Goal: Transaction & Acquisition: Download file/media

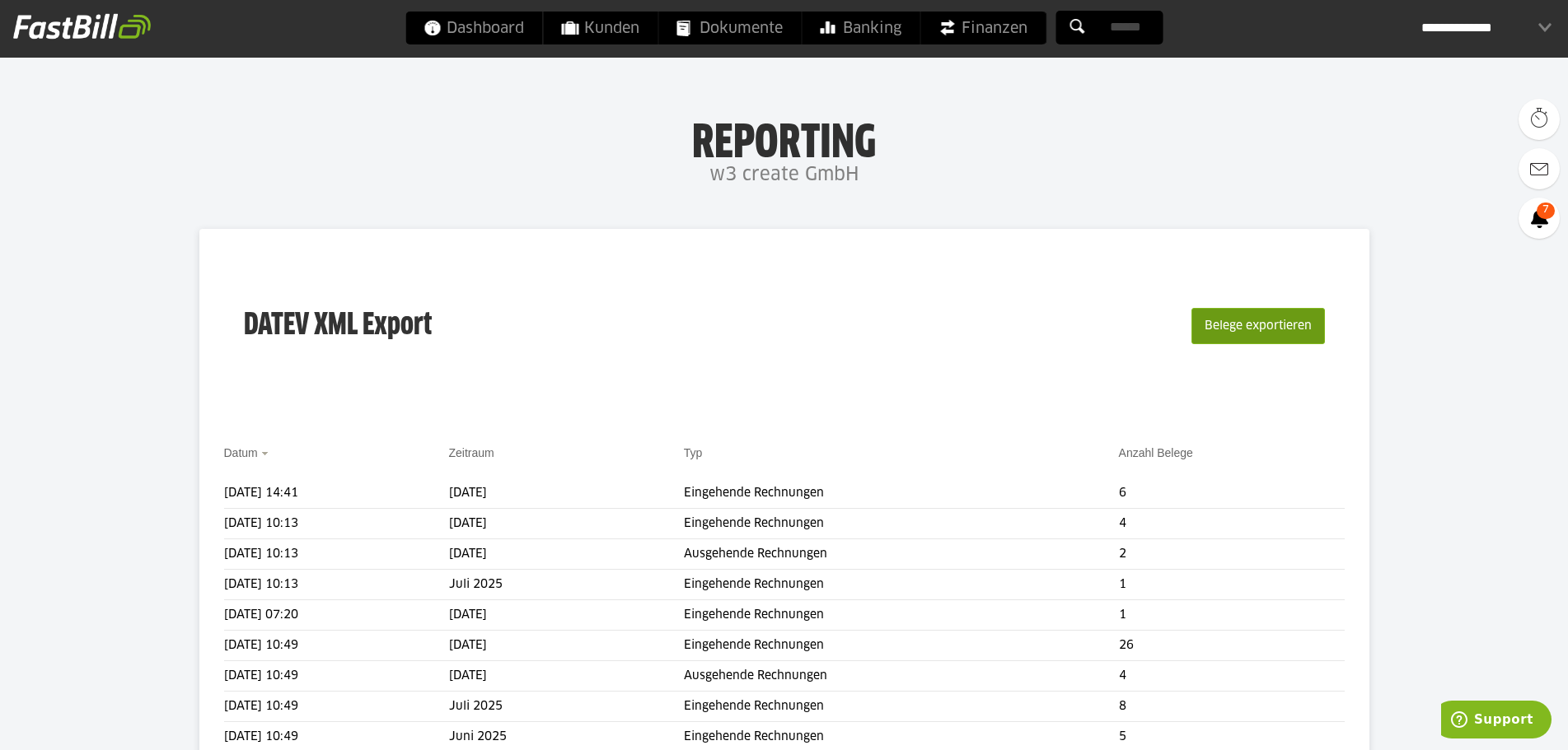
click at [1236, 321] on button "Belege exportieren" at bounding box center [1258, 326] width 133 height 36
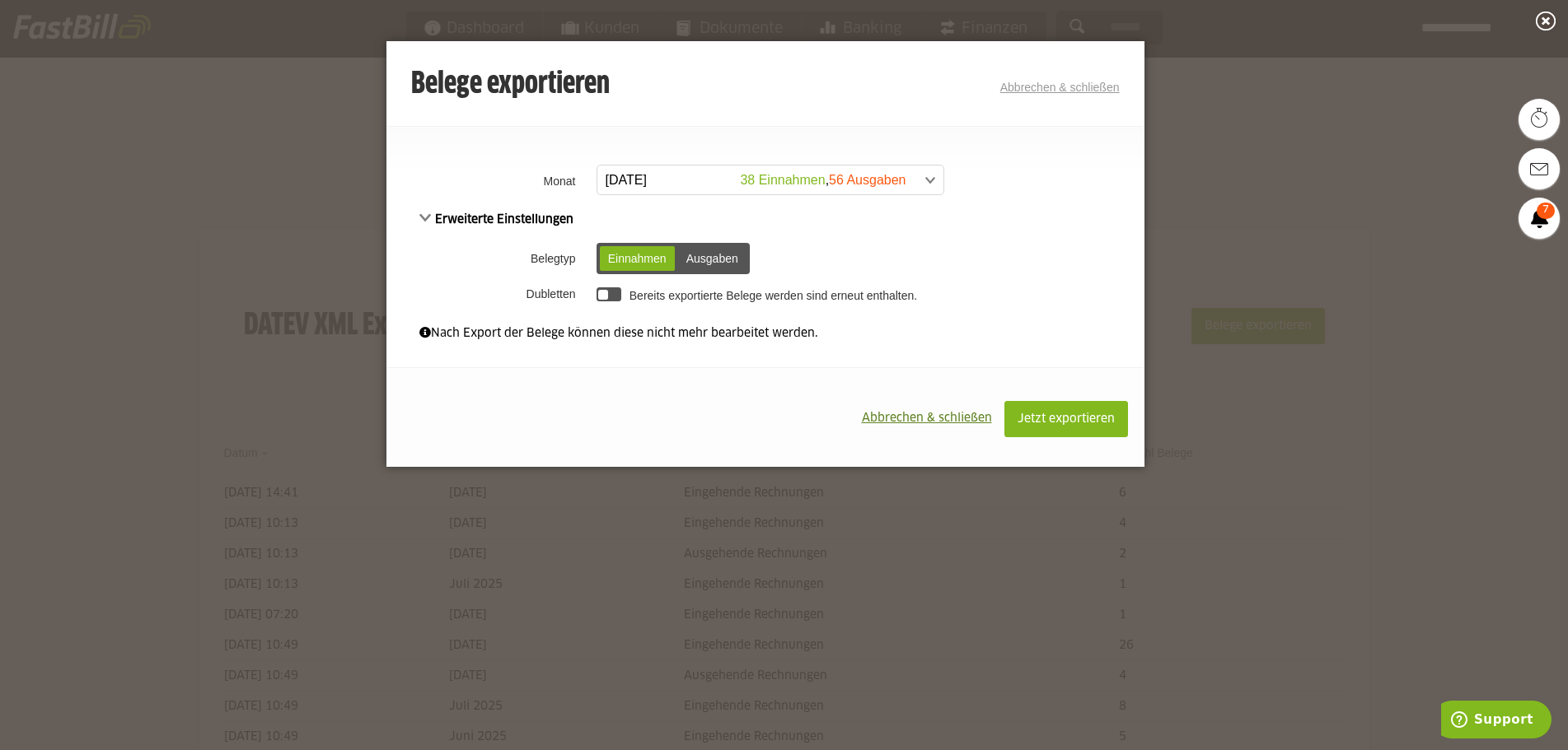
click at [697, 184] on span at bounding box center [762, 180] width 346 height 30
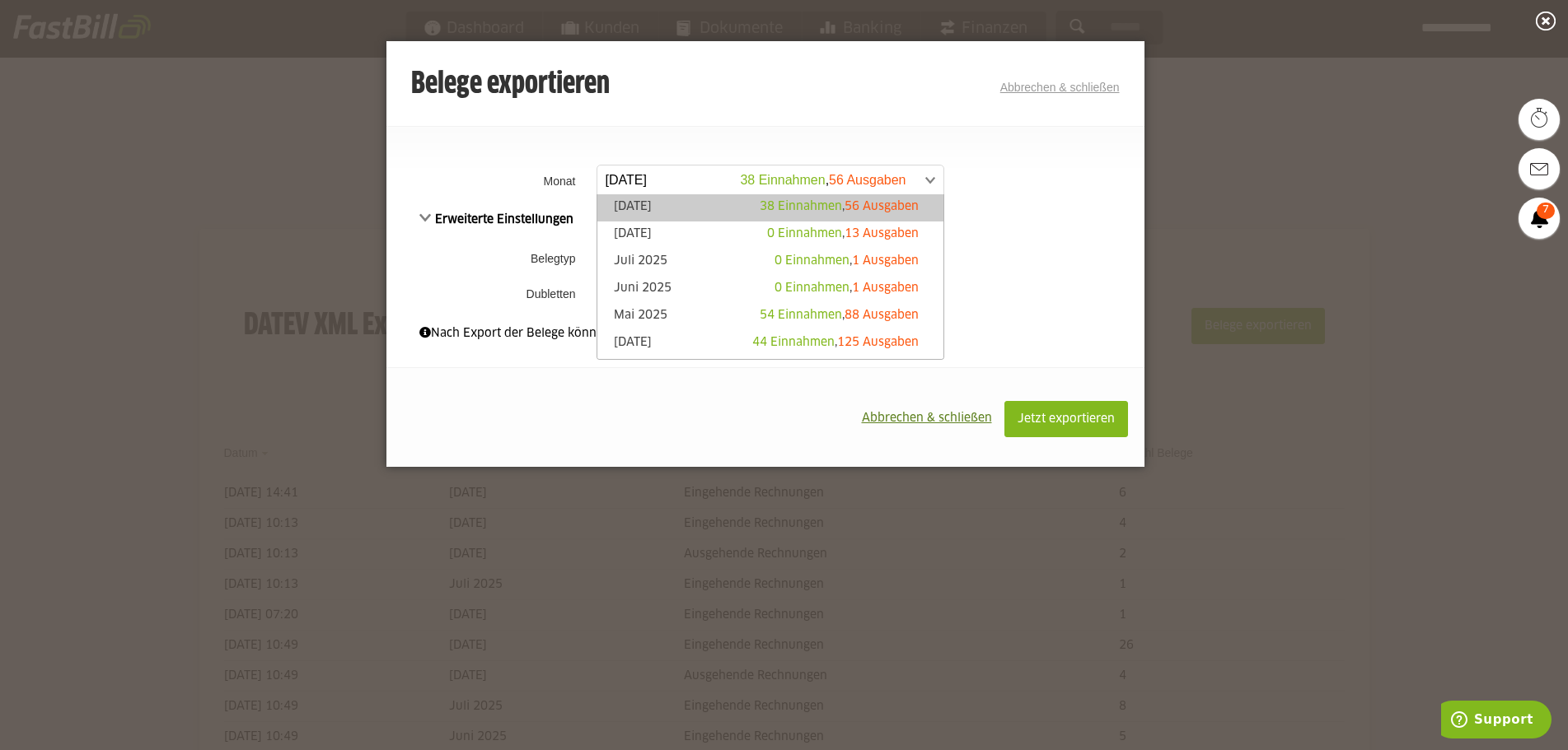
click at [686, 206] on link "September 2025 38 Einnahmen , 56 Ausgaben" at bounding box center [770, 208] width 329 height 19
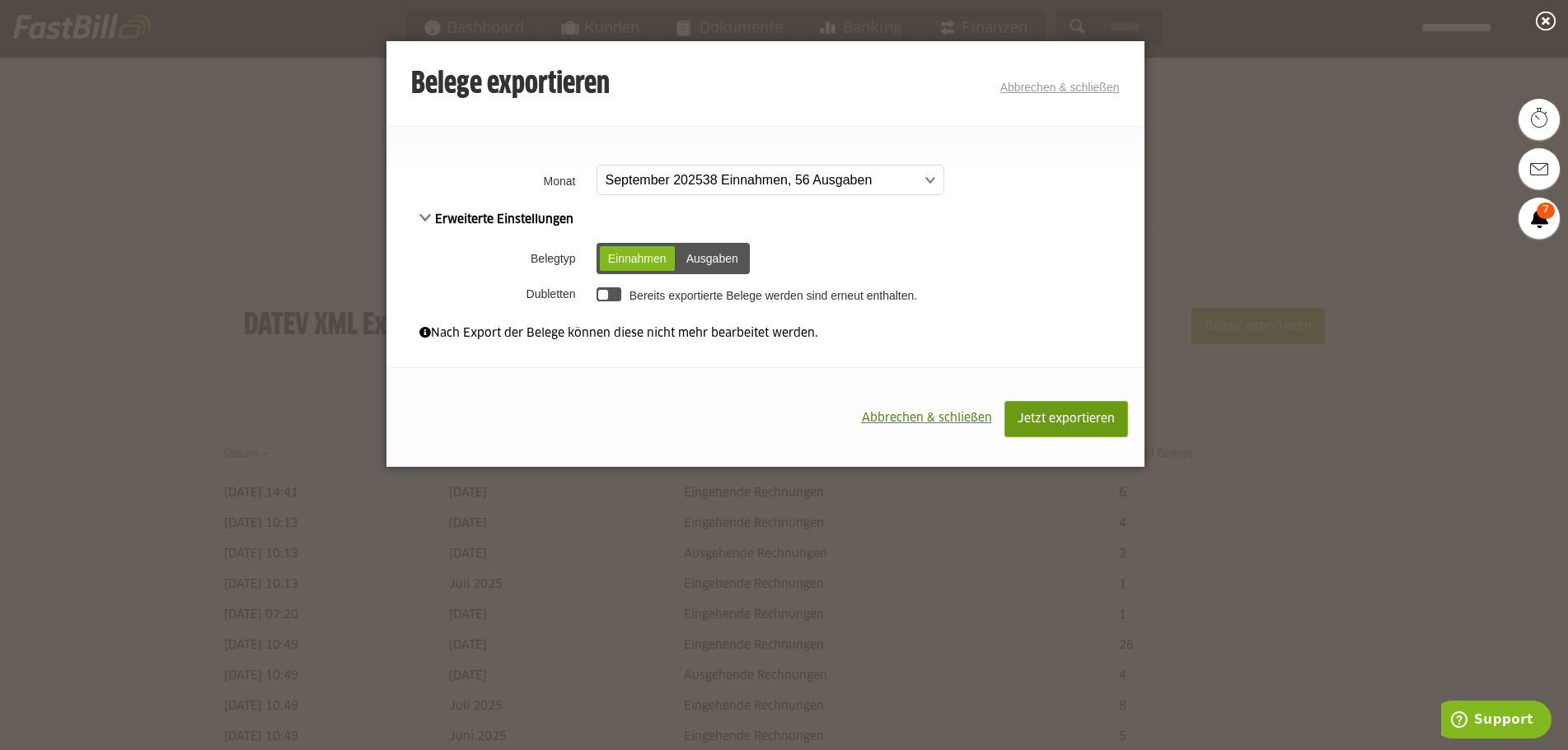
click at [1056, 425] on span "Jetzt exportieren" at bounding box center [1065, 420] width 97 height 12
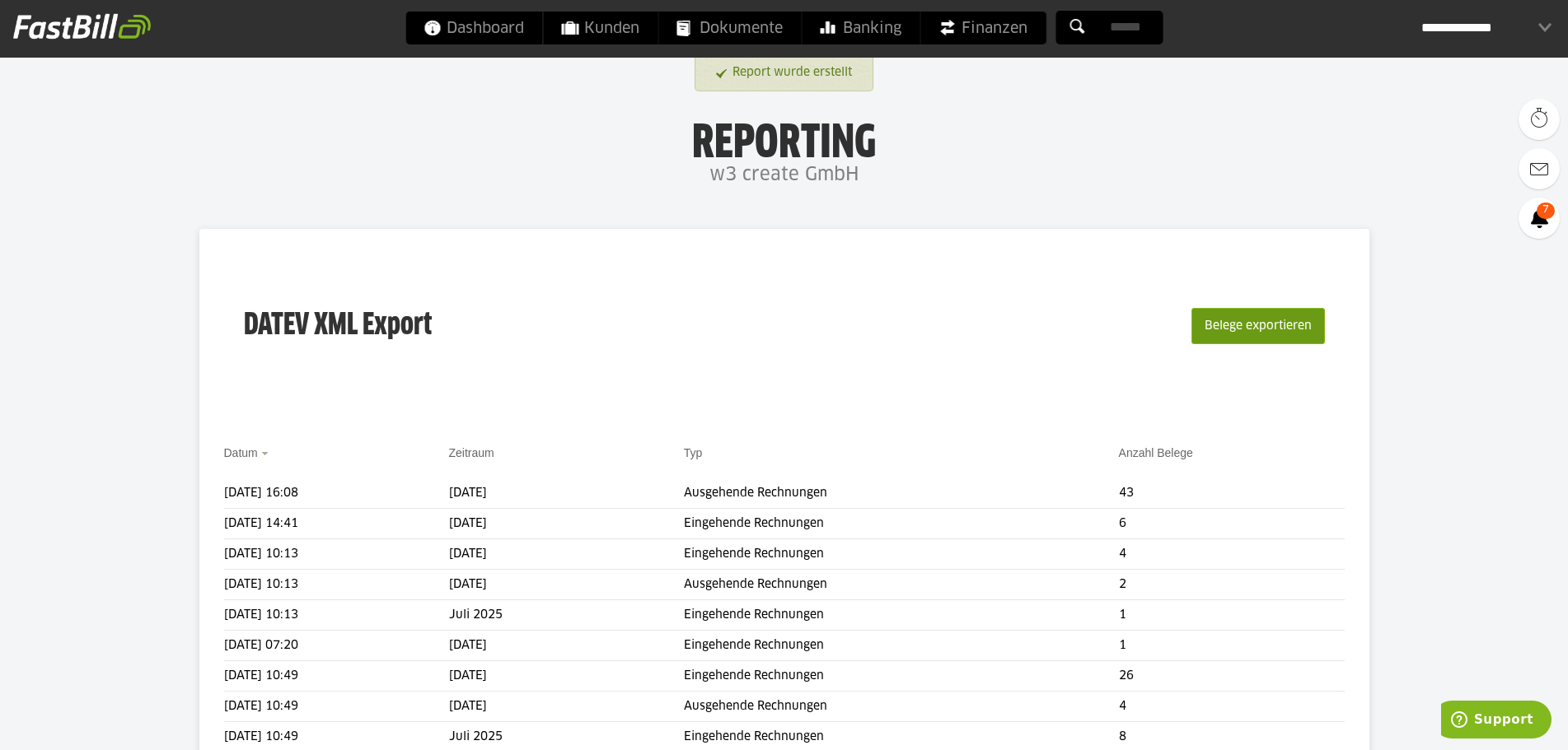
click at [1243, 331] on button "Belege exportieren" at bounding box center [1258, 326] width 133 height 36
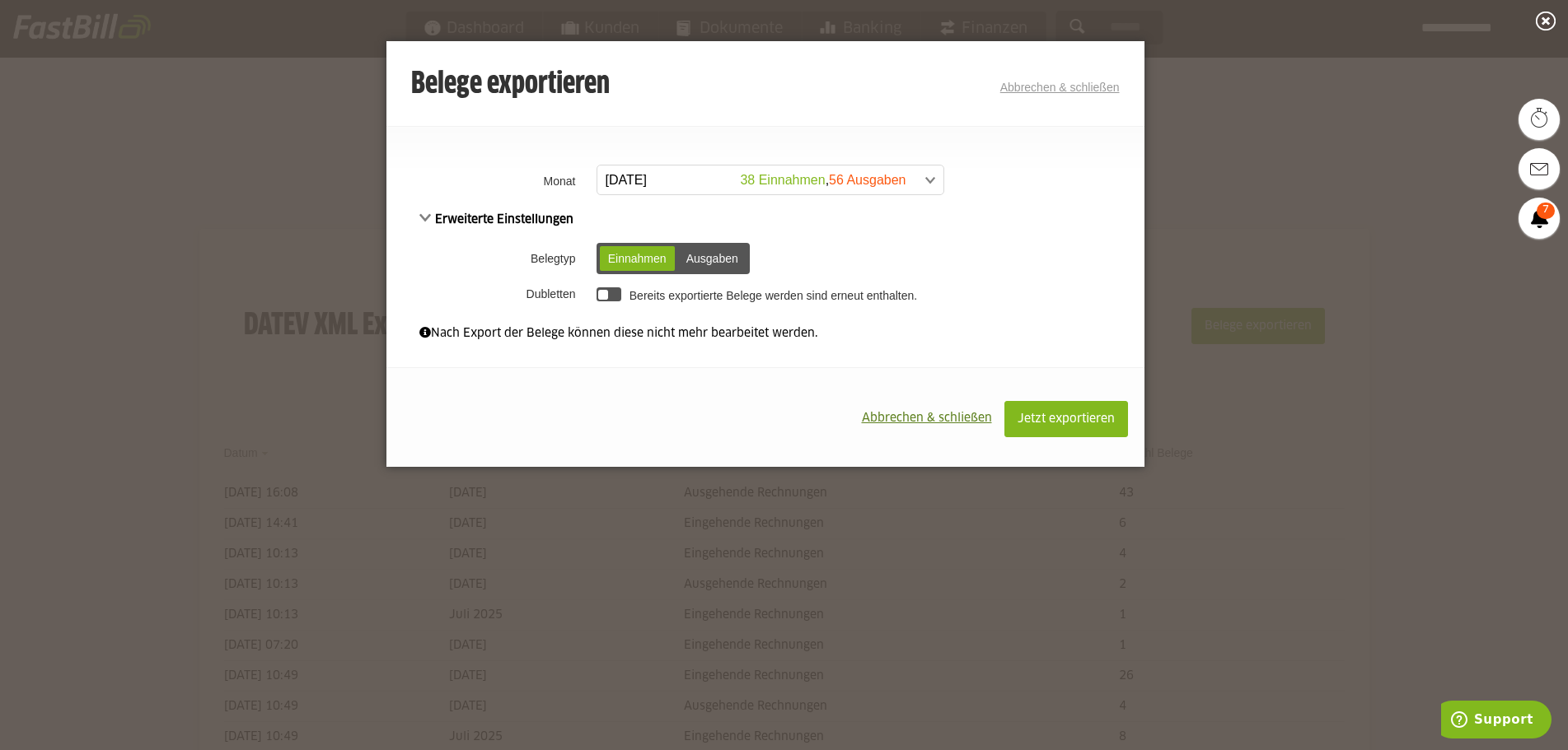
click at [723, 267] on div "Ausgaben" at bounding box center [712, 259] width 69 height 25
click at [1052, 412] on button "Jetzt exportieren" at bounding box center [1065, 420] width 123 height 36
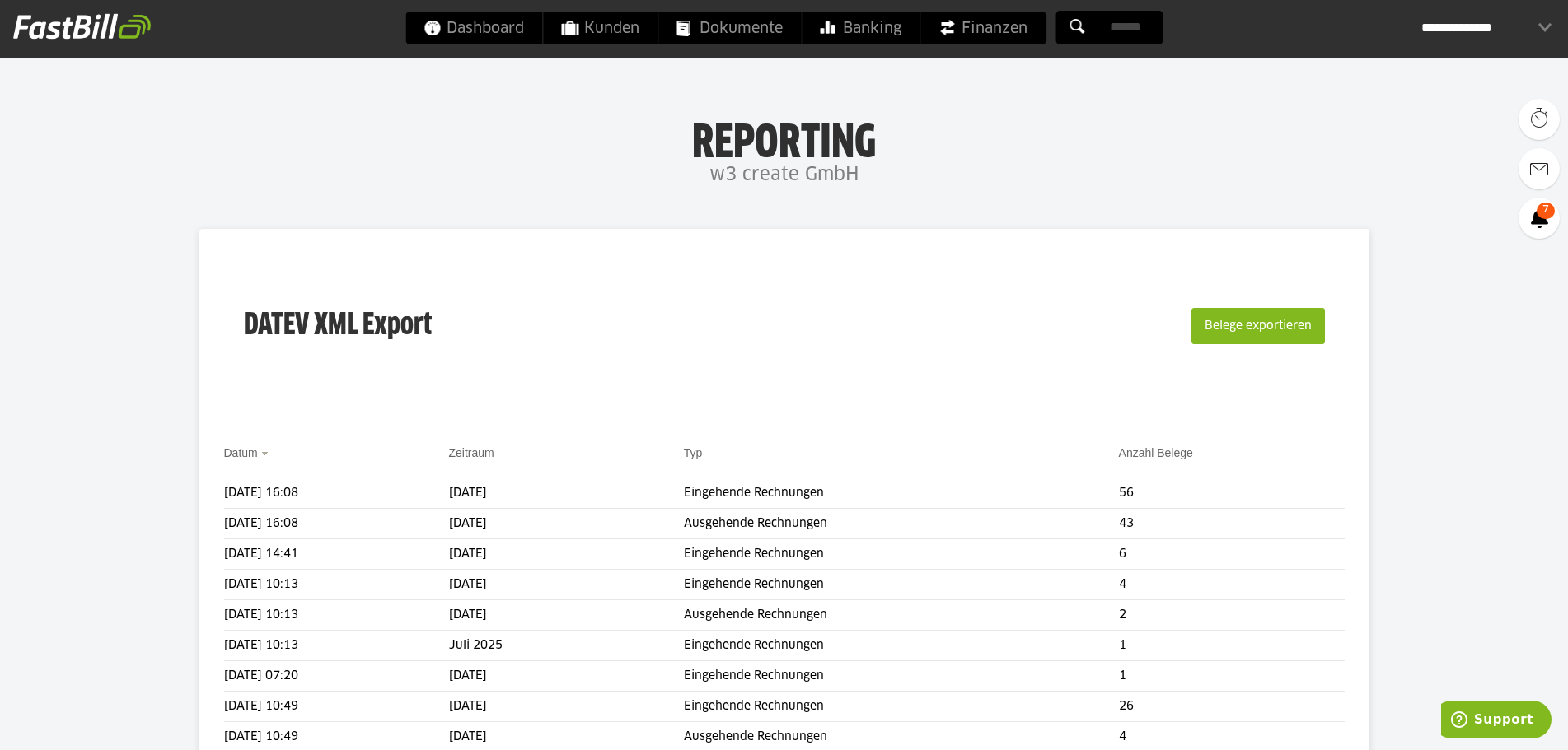
click at [1032, 206] on body "Dashboard Kunden Dokumente Banking Finanzen Add-ons" at bounding box center [784, 668] width 1568 height 1337
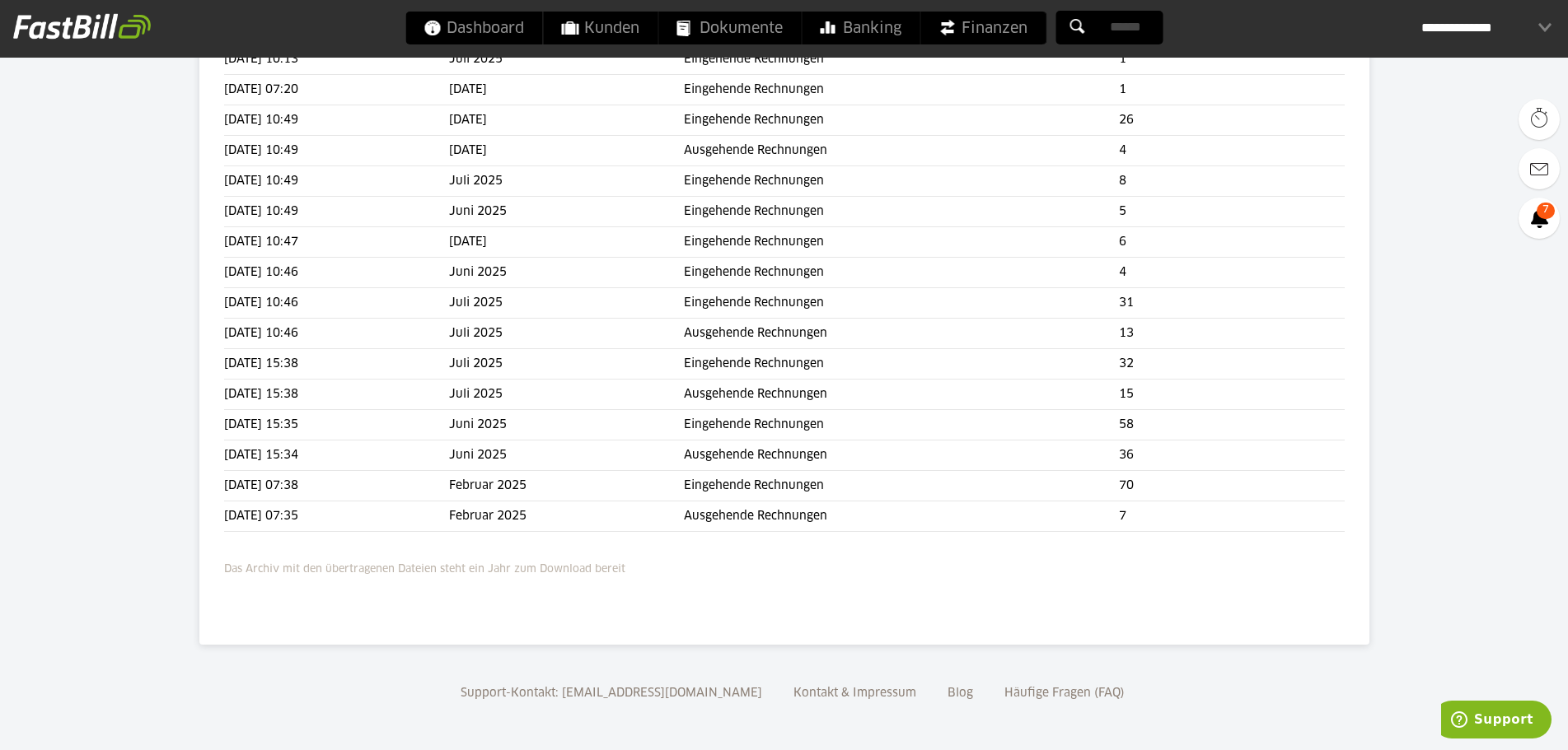
click at [461, 572] on p "Das Archiv mit den übertragenen Dateien steht ein Jahr zum Download bereit" at bounding box center [784, 566] width 1120 height 26
click at [584, 587] on div "DATEV XML Export Belege exportieren Datum Zeitraum Typ Anzahl Belege 29.09.2025…" at bounding box center [784, 143] width 1170 height 1002
click at [684, 582] on div "DATEV XML Export Belege exportieren Datum Zeitraum Typ Anzahl Belege 29.09.2025…" at bounding box center [784, 143] width 1170 height 1002
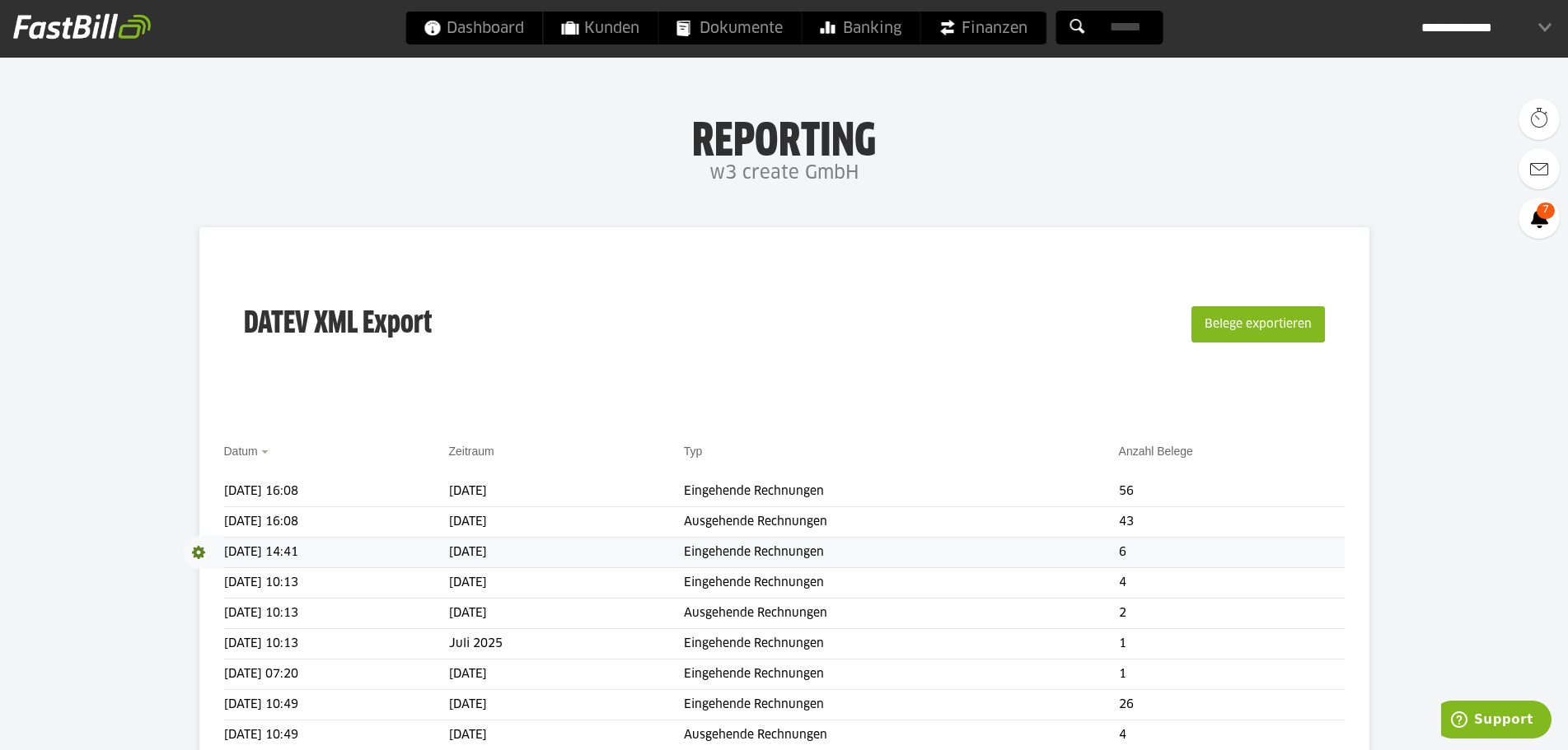
scroll to position [0, 0]
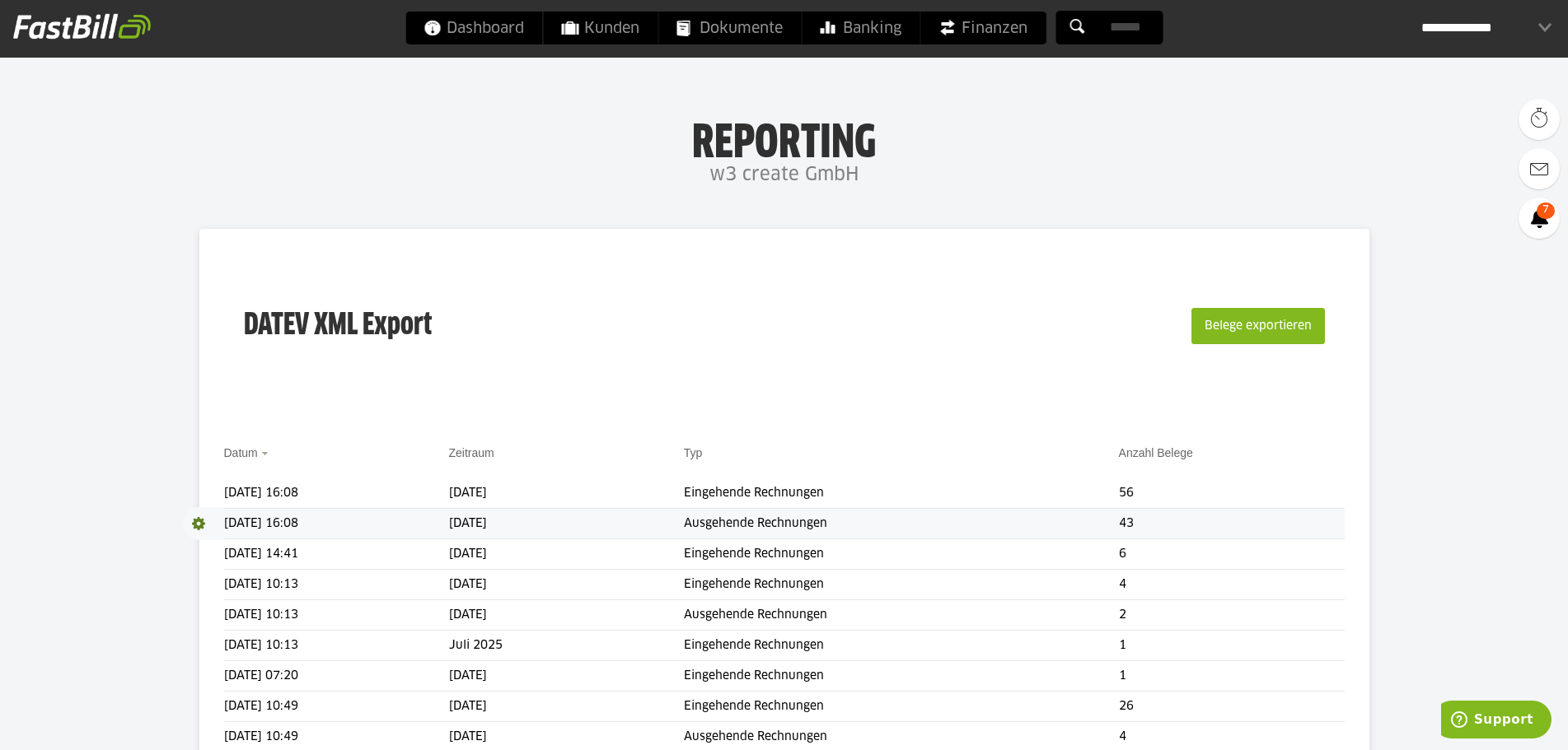
click at [926, 517] on td "Ausgehende Rechnungen" at bounding box center [901, 524] width 435 height 31
click at [195, 529] on span at bounding box center [204, 524] width 41 height 33
click at [210, 536] on span at bounding box center [200, 524] width 33 height 33
click at [204, 524] on span "Download" at bounding box center [204, 524] width 41 height 33
click at [207, 546] on link "Download" at bounding box center [227, 546] width 88 height 19
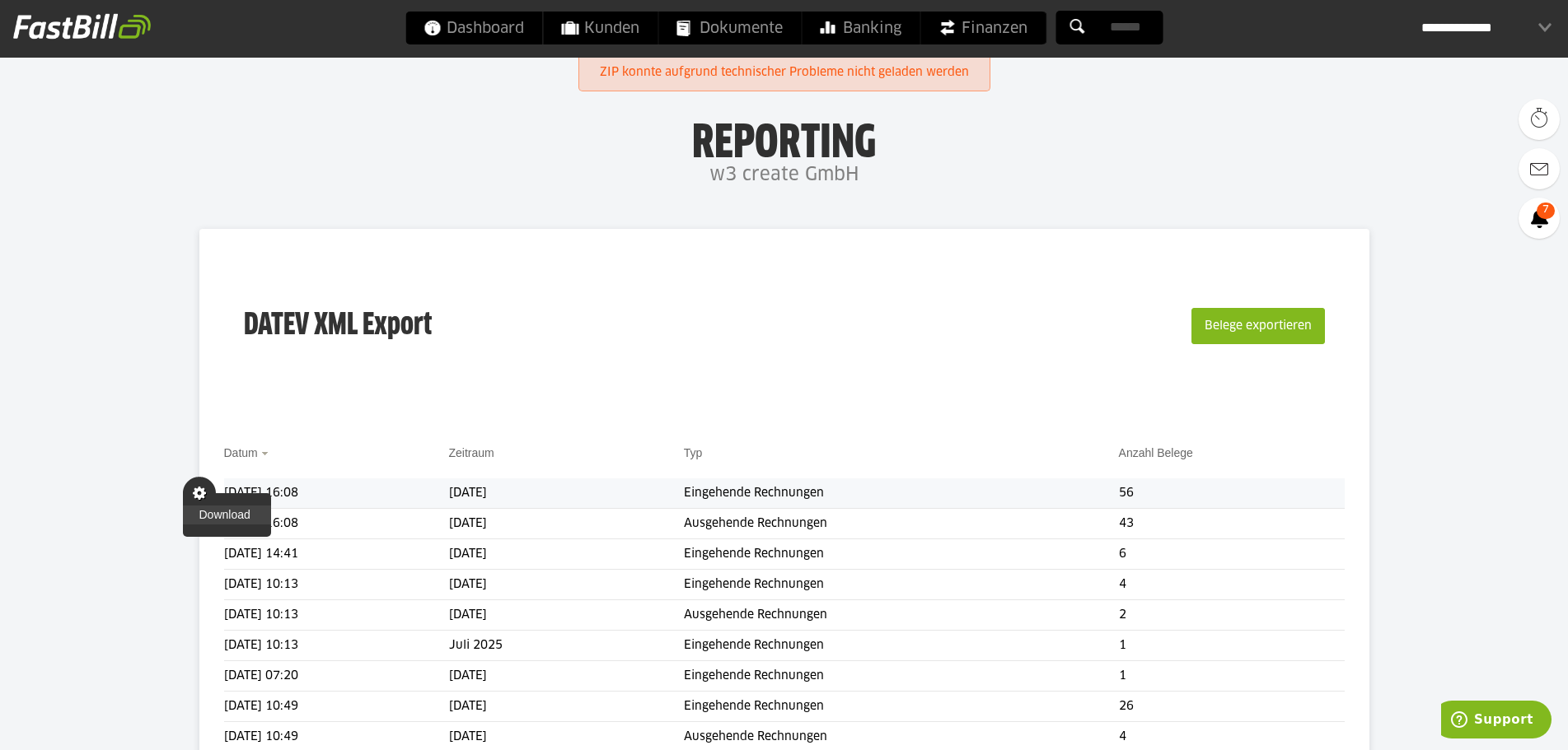
click at [209, 518] on link "Download" at bounding box center [227, 515] width 88 height 19
click at [749, 322] on div "DATEV XML Export Belege exportieren" at bounding box center [784, 336] width 1120 height 166
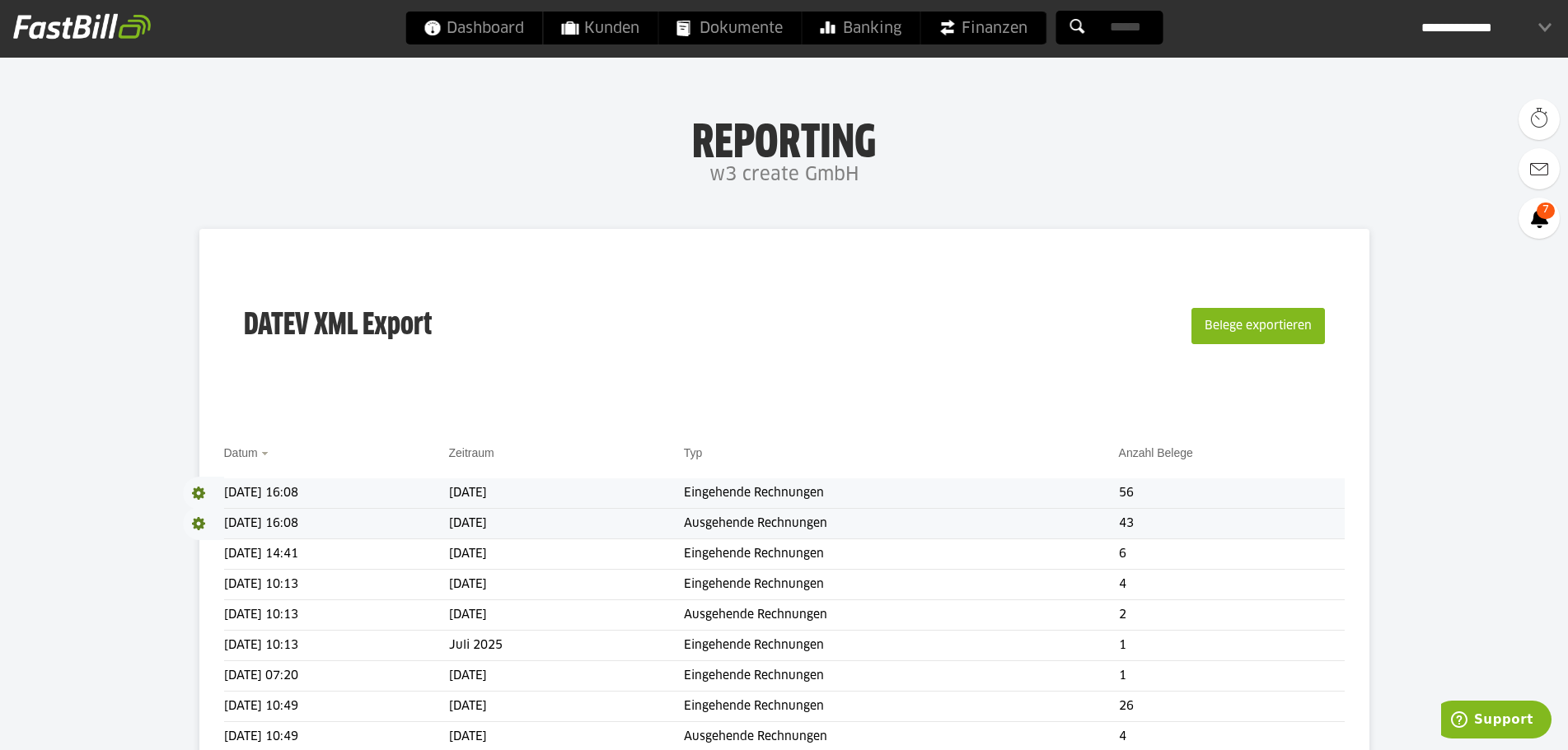
click at [192, 524] on span at bounding box center [204, 524] width 41 height 33
click at [215, 552] on link "Download" at bounding box center [227, 546] width 88 height 19
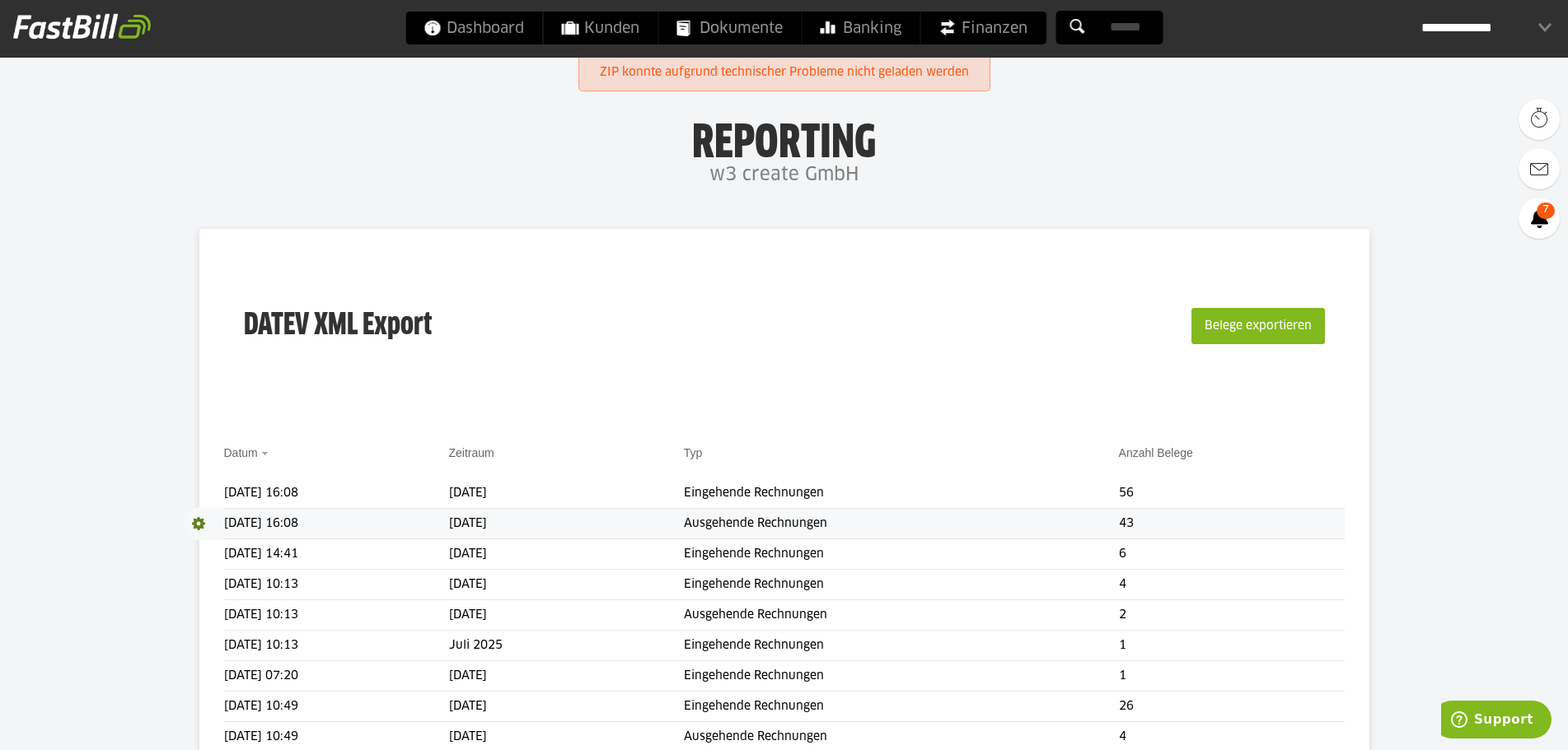
click at [351, 524] on td "[DATE] 16:08" at bounding box center [337, 524] width 225 height 31
click at [449, 501] on td "[DATE] 16:08" at bounding box center [337, 493] width 225 height 31
click at [193, 491] on span at bounding box center [204, 493] width 41 height 33
click at [199, 514] on link "Download" at bounding box center [227, 515] width 88 height 19
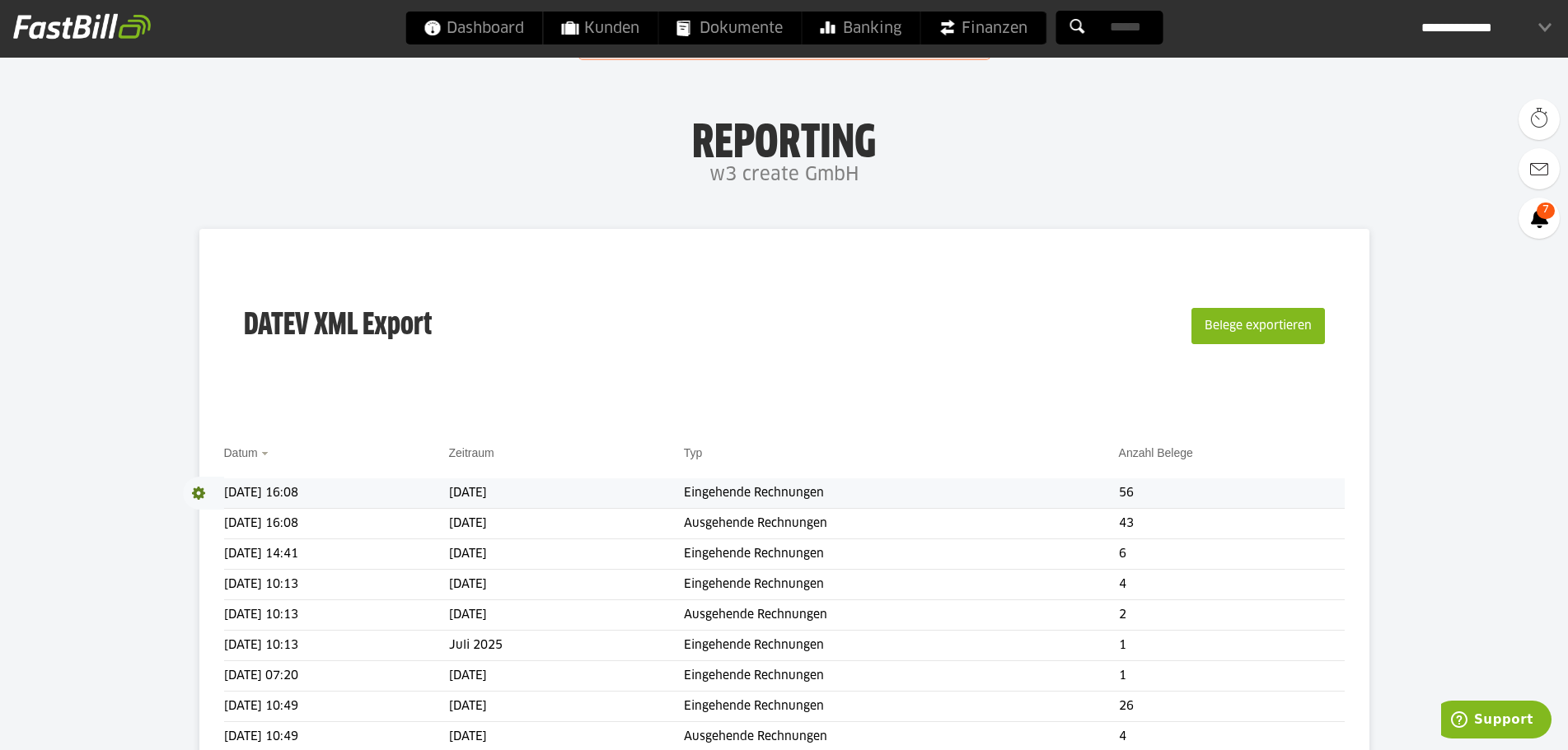
click at [560, 344] on div "DATEV XML Export Belege exportieren" at bounding box center [784, 336] width 1120 height 166
click at [613, 526] on td "[DATE]" at bounding box center [566, 524] width 235 height 31
click at [1020, 193] on body "Dashboard Kunden Dokumente Banking Finanzen Add-ons" at bounding box center [784, 668] width 1568 height 1337
click at [199, 527] on span at bounding box center [204, 524] width 41 height 33
click at [204, 547] on link "Download" at bounding box center [227, 546] width 88 height 19
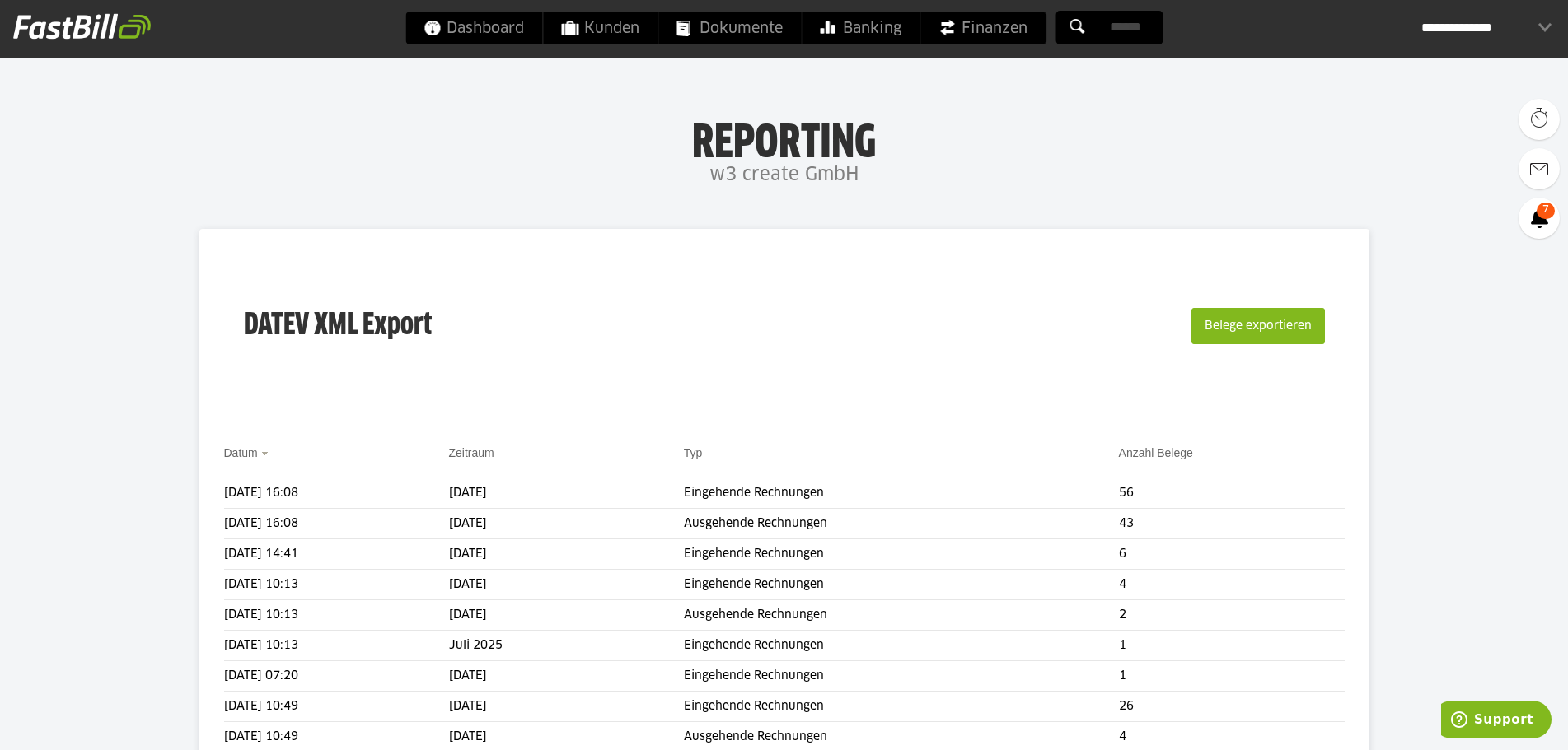
click at [1193, 151] on h1 "Reporting" at bounding box center [784, 137] width 1239 height 43
click at [653, 353] on div "DATEV XML Export Belege exportieren" at bounding box center [784, 336] width 1120 height 166
click at [586, 334] on div "DATEV XML Export Belege exportieren" at bounding box center [784, 336] width 1120 height 166
click at [199, 525] on span at bounding box center [204, 524] width 41 height 33
click at [203, 542] on link "Download" at bounding box center [227, 546] width 88 height 19
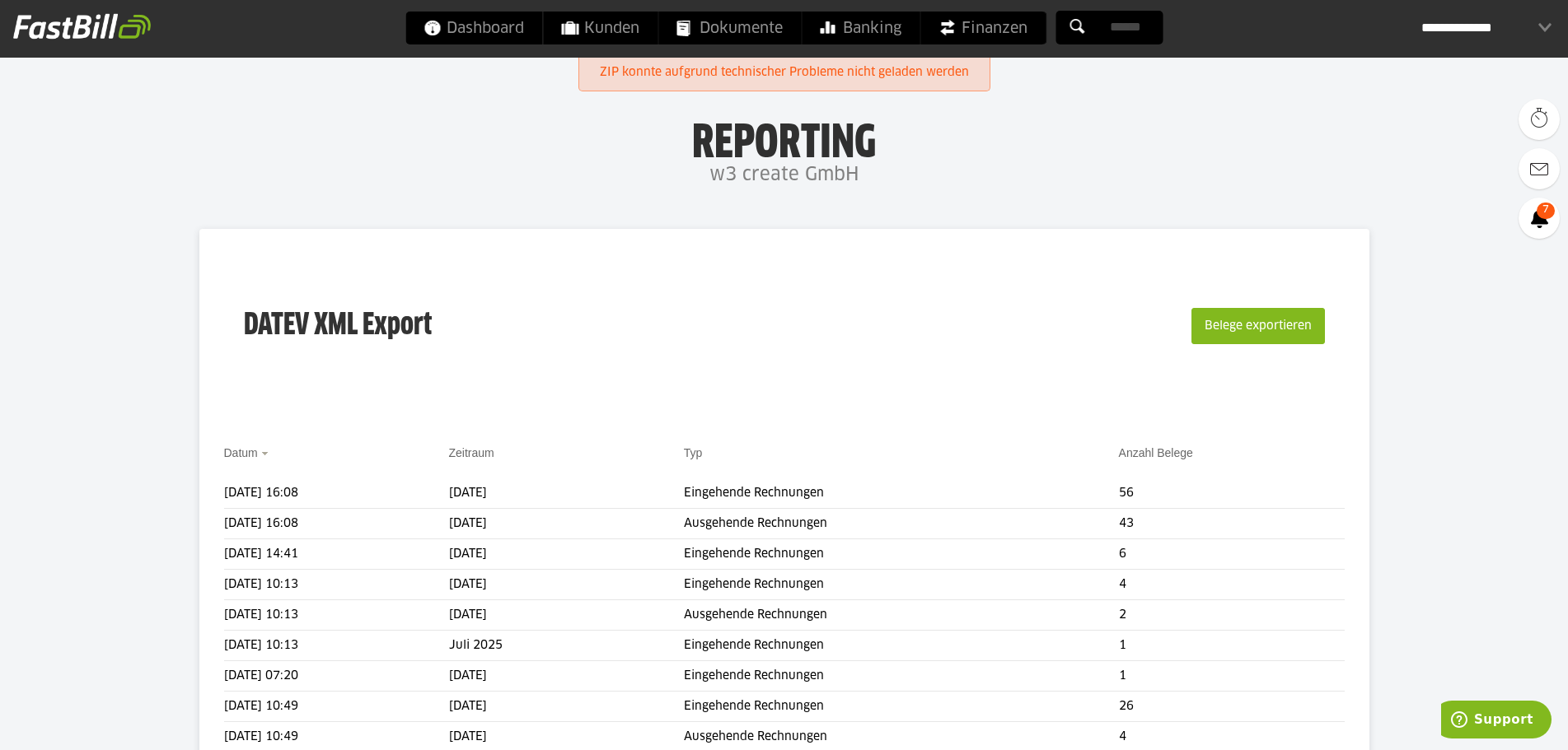
click at [796, 411] on div "DATEV XML Export Belege exportieren" at bounding box center [784, 336] width 1120 height 166
click at [729, 399] on div "DATEV XML Export Belege exportieren" at bounding box center [784, 336] width 1120 height 166
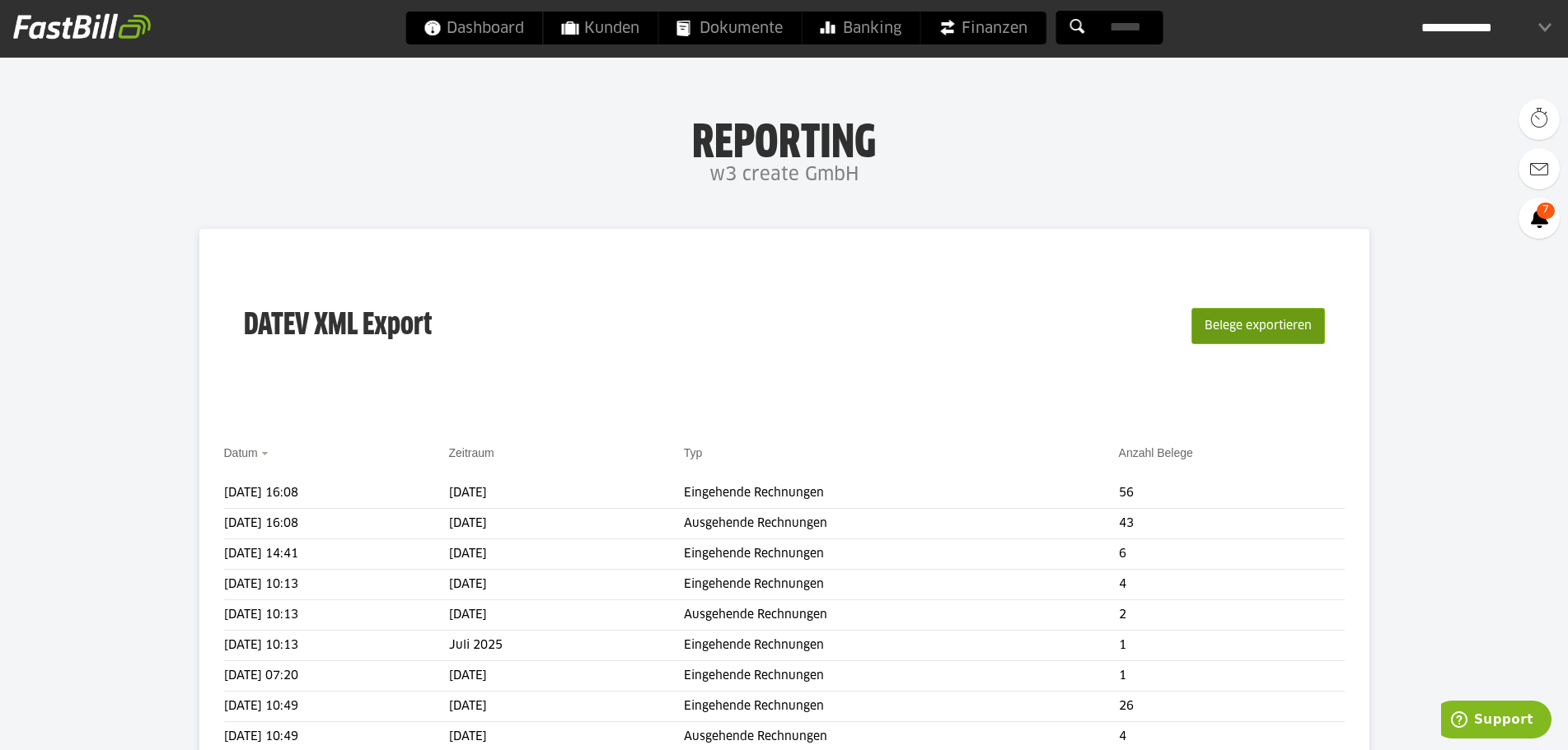
click at [1220, 330] on button "Belege exportieren" at bounding box center [1258, 326] width 133 height 36
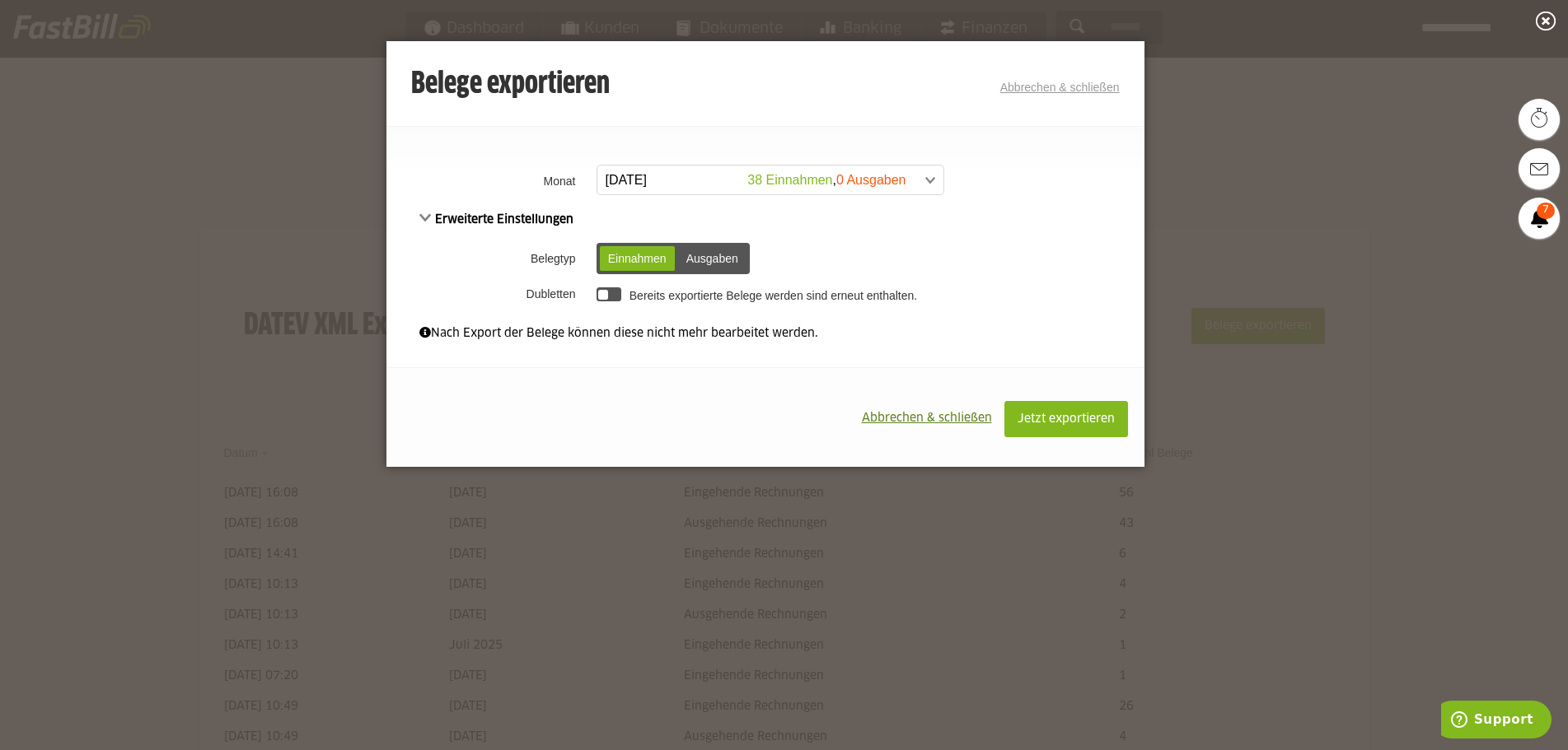
click at [790, 176] on span at bounding box center [762, 180] width 346 height 30
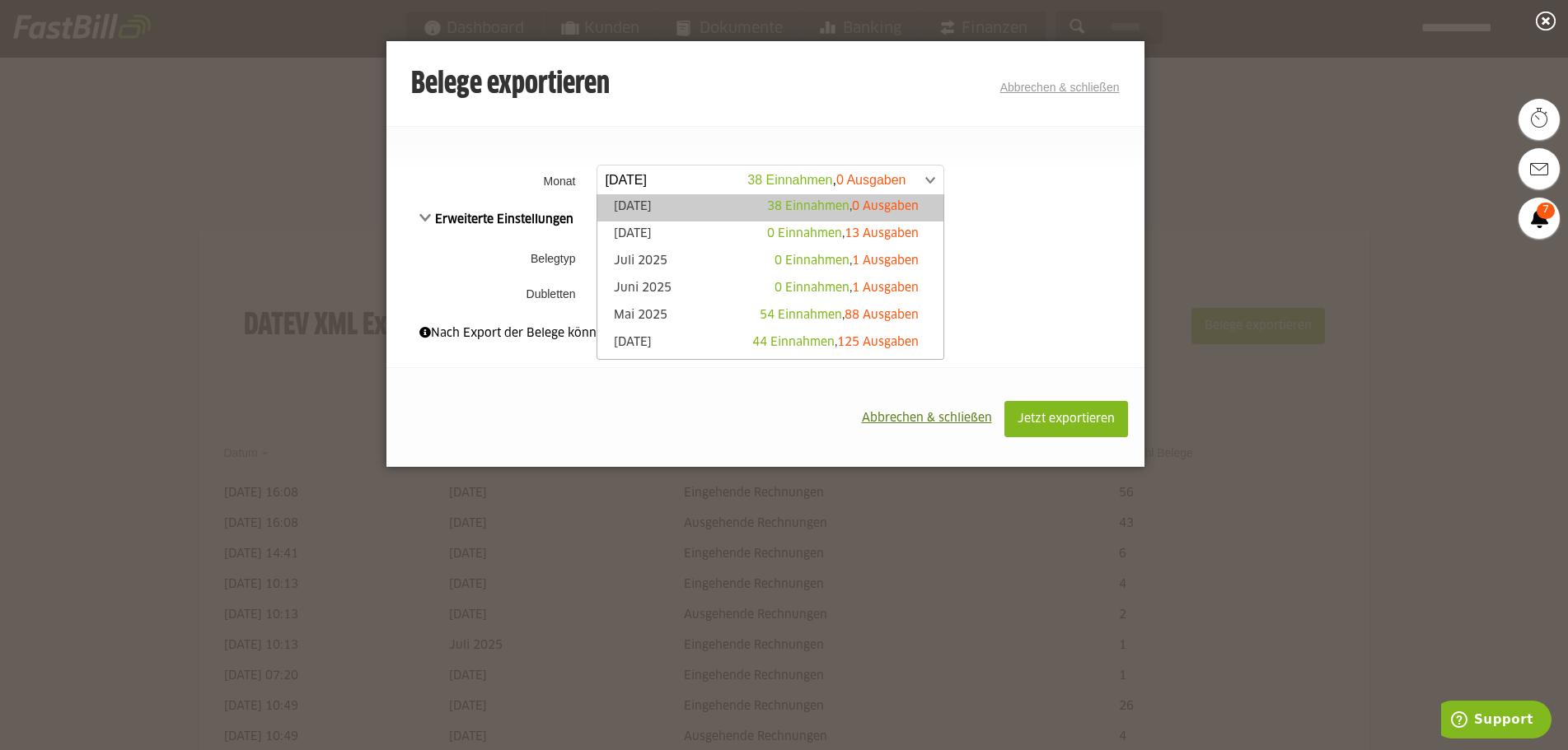
click at [793, 204] on span "38 Einnahmen" at bounding box center [808, 207] width 83 height 12
click at [926, 190] on span at bounding box center [762, 180] width 346 height 30
click at [809, 216] on link "September 2025 38 Einnahmen , 0 Ausgaben" at bounding box center [770, 208] width 329 height 19
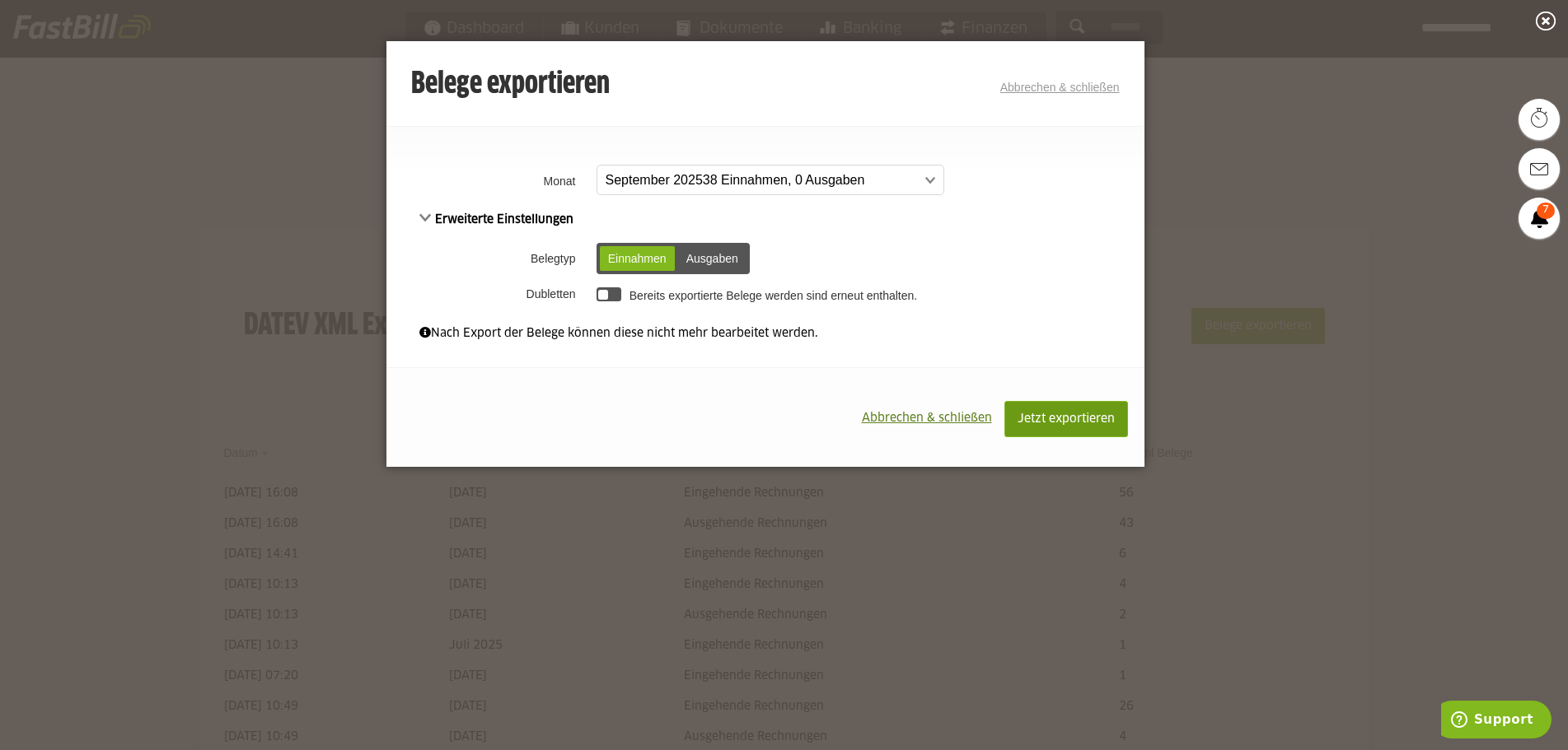
click at [1076, 426] on button "Jetzt exportieren" at bounding box center [1065, 420] width 123 height 36
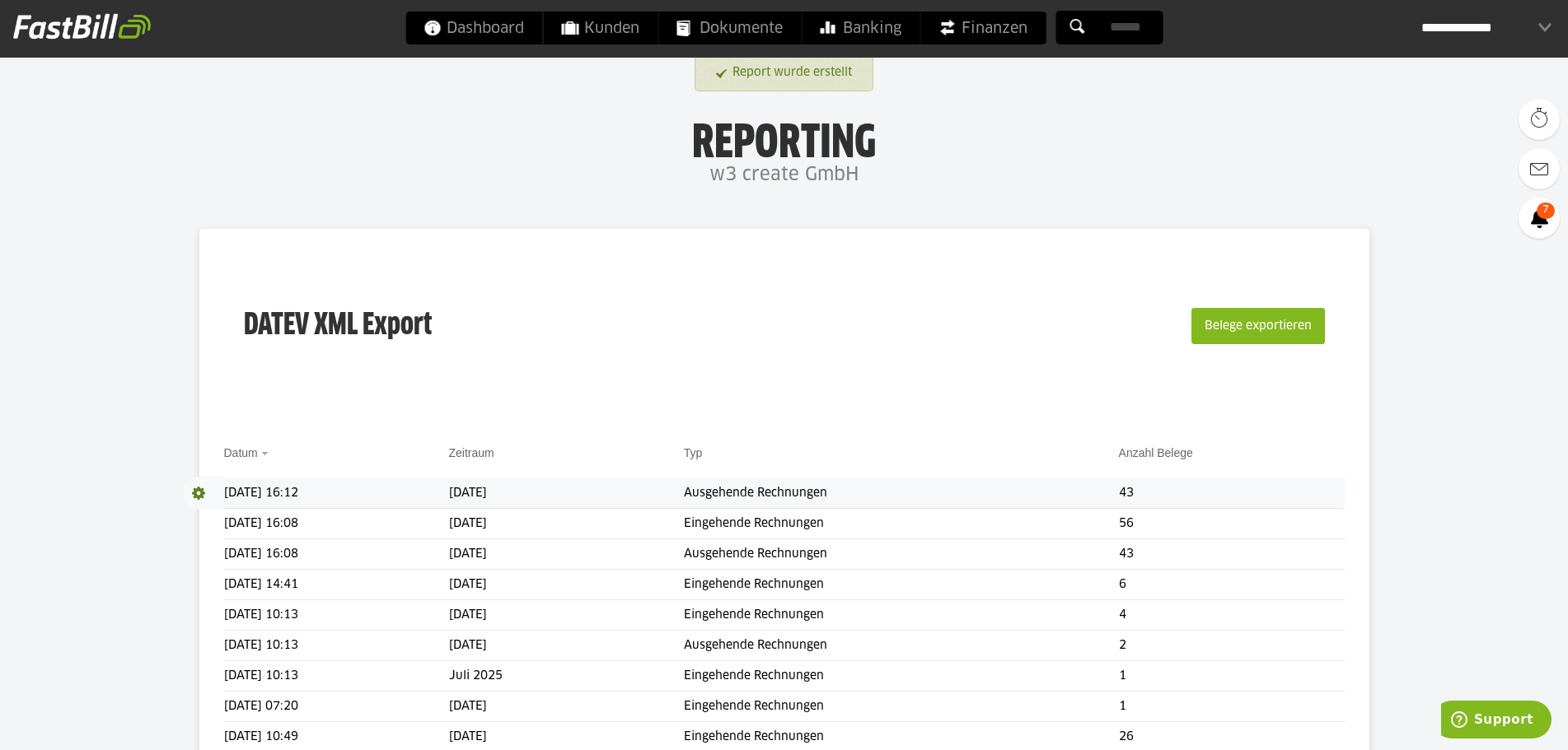
click at [203, 498] on span at bounding box center [204, 493] width 41 height 33
click at [227, 517] on link "Download" at bounding box center [227, 515] width 88 height 19
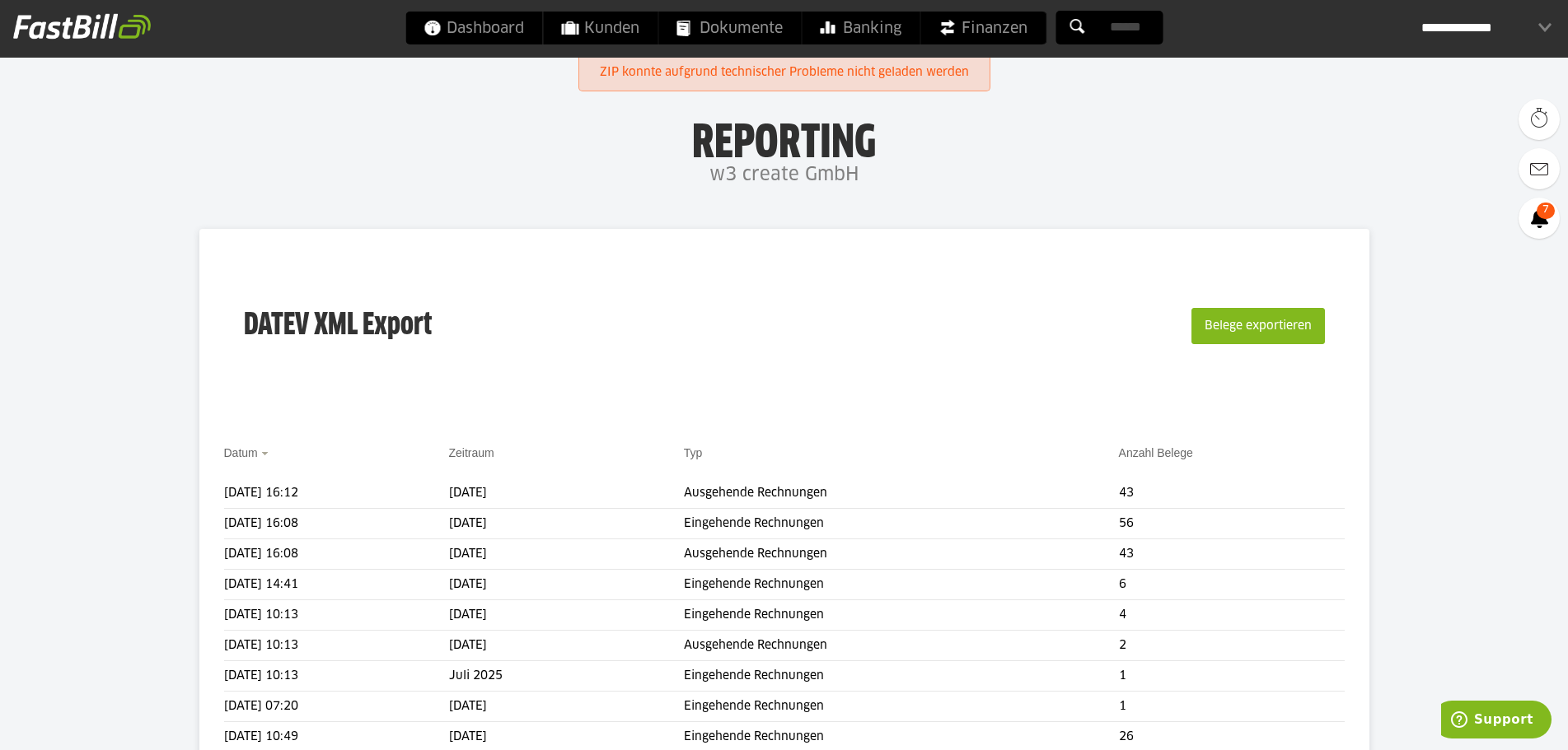
click at [720, 345] on div "DATEV XML Export Belege exportieren" at bounding box center [784, 336] width 1120 height 166
click at [709, 359] on div "DATEV XML Export Belege exportieren" at bounding box center [784, 336] width 1120 height 166
click at [692, 360] on div "DATEV XML Export Belege exportieren" at bounding box center [784, 336] width 1120 height 166
click at [902, 254] on div "DATEV XML Export Belege exportieren" at bounding box center [784, 336] width 1120 height 166
click at [890, 287] on div "DATEV XML Export Belege exportieren" at bounding box center [784, 336] width 1120 height 166
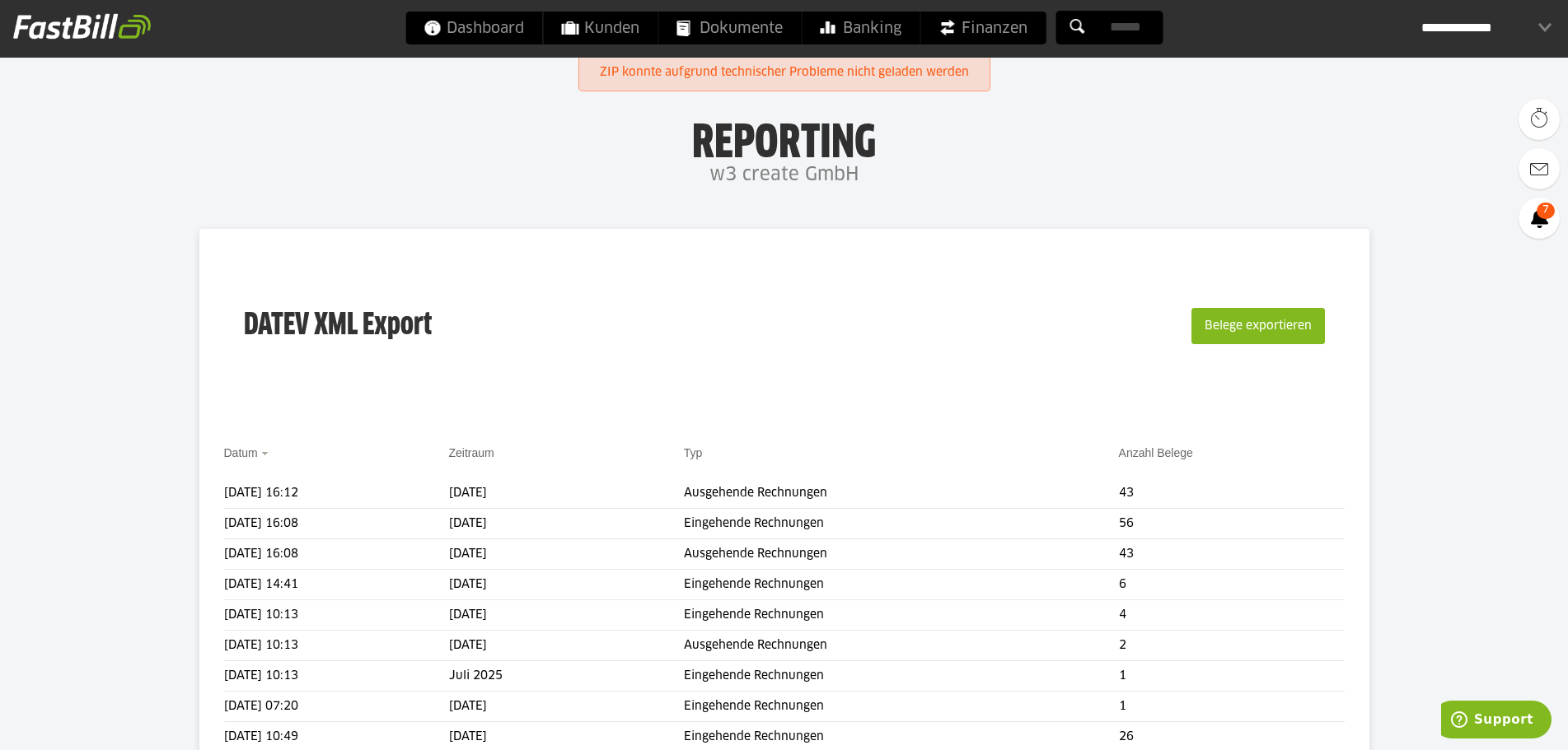
click at [890, 287] on div "DATEV XML Export Belege exportieren" at bounding box center [784, 336] width 1120 height 166
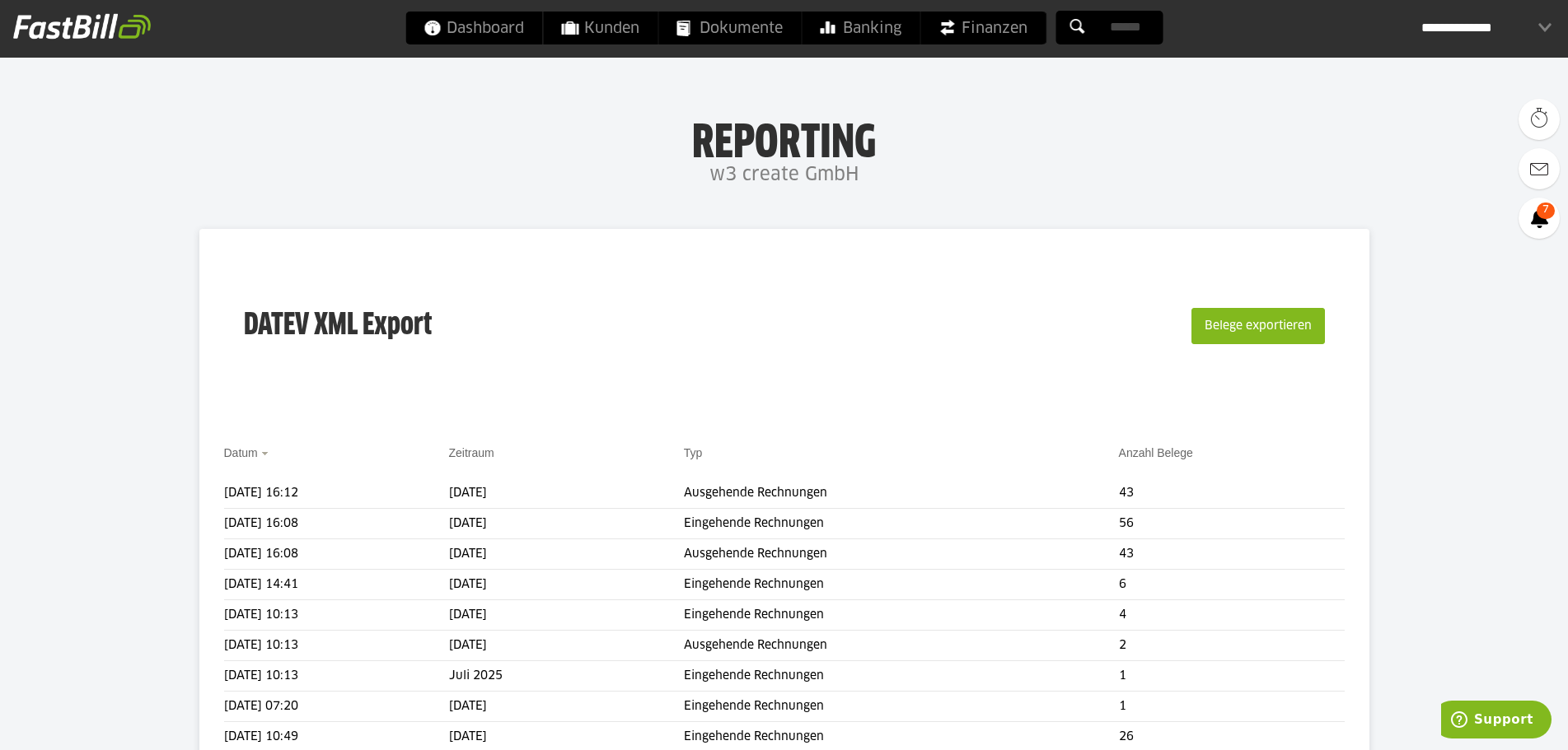
drag, startPoint x: 647, startPoint y: 330, endPoint x: 655, endPoint y: 335, distance: 9.4
click at [654, 335] on div "DATEV XML Export Belege exportieren" at bounding box center [784, 336] width 1120 height 166
click at [653, 275] on div "DATEV XML Export Belege exportieren" at bounding box center [784, 336] width 1120 height 166
click at [474, 272] on div "DATEV XML Export Belege exportieren" at bounding box center [784, 336] width 1120 height 166
click at [405, 501] on td "[DATE] 16:12" at bounding box center [337, 493] width 225 height 31
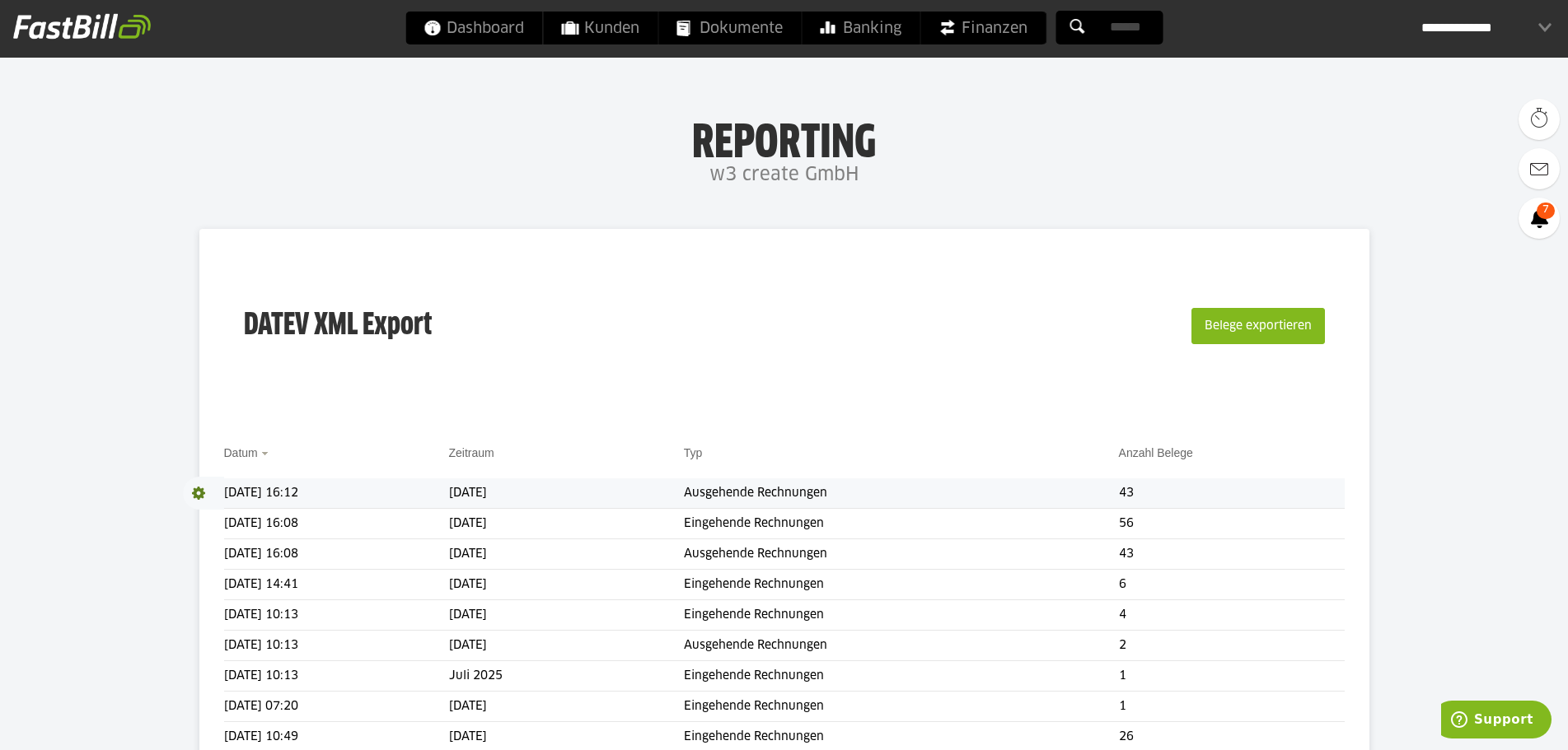
click at [270, 500] on td "[DATE] 16:12" at bounding box center [337, 493] width 225 height 31
click at [268, 500] on td "[DATE] 16:12" at bounding box center [337, 493] width 225 height 31
click at [267, 500] on td "[DATE] 16:12" at bounding box center [337, 493] width 225 height 31
click at [349, 493] on td "[DATE] 16:12" at bounding box center [337, 493] width 225 height 31
click at [197, 495] on span at bounding box center [204, 493] width 41 height 33
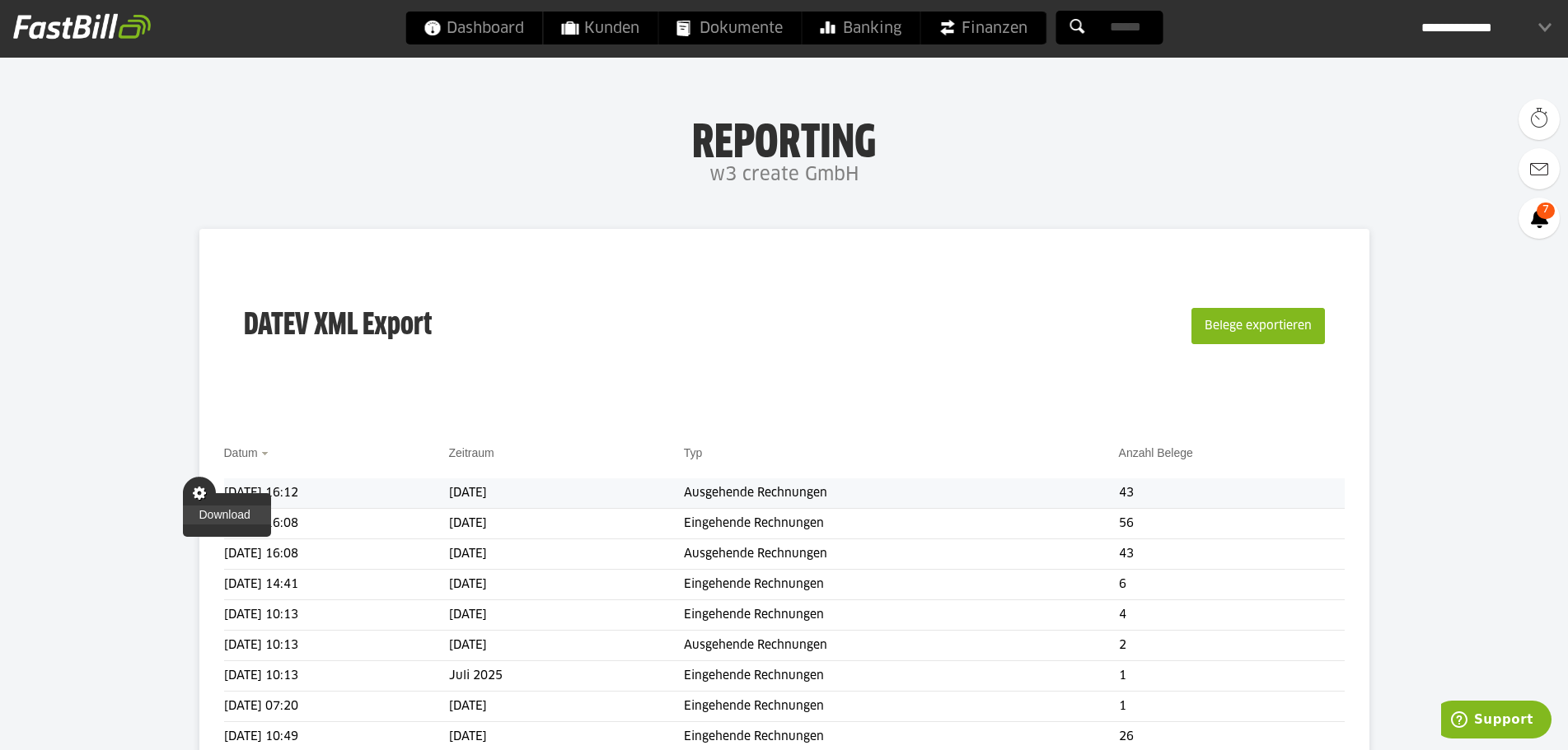
click at [208, 513] on link "Download" at bounding box center [227, 515] width 88 height 19
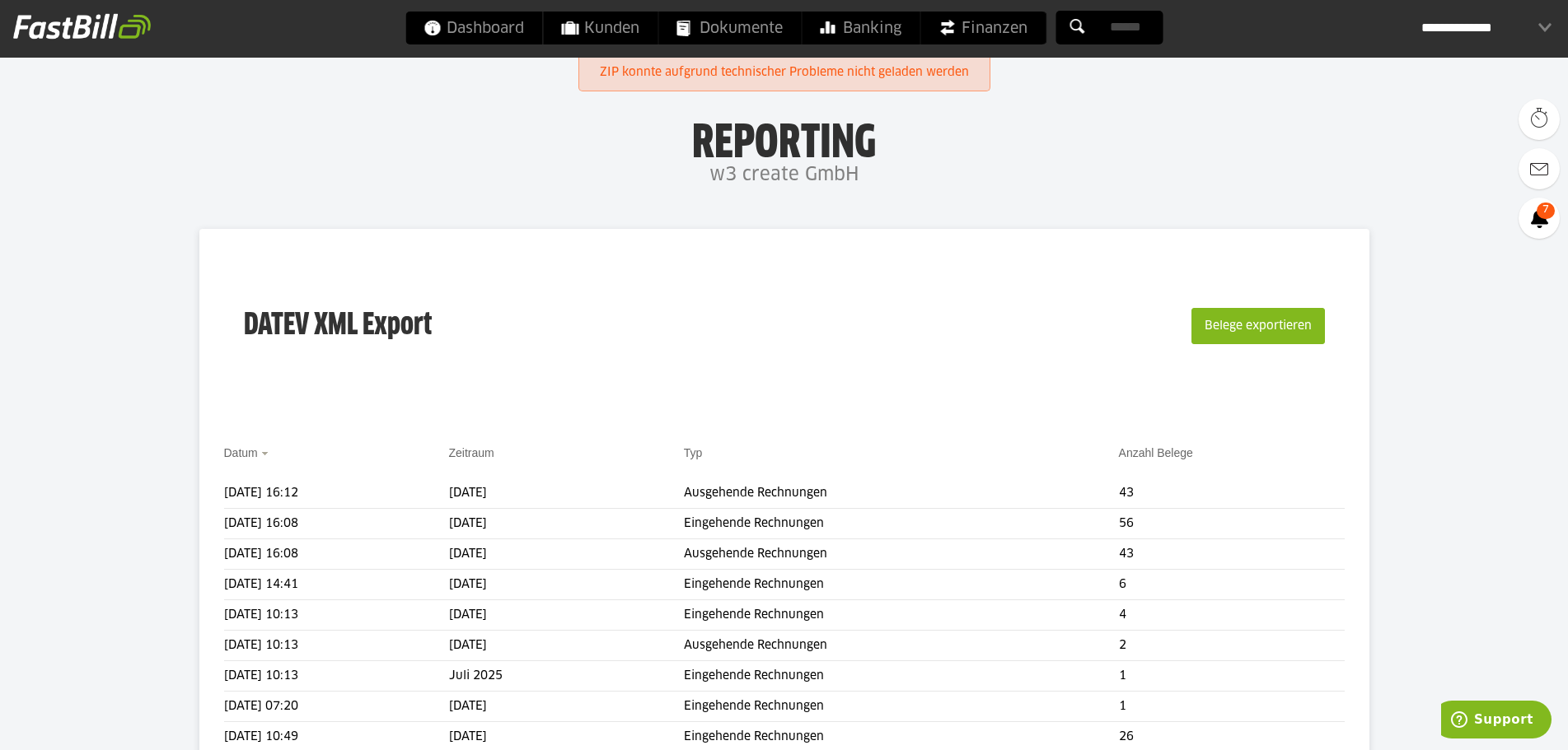
click at [200, 494] on span at bounding box center [204, 493] width 41 height 33
click at [210, 519] on link "Download" at bounding box center [227, 515] width 88 height 19
click at [194, 492] on span "Download" at bounding box center [204, 493] width 41 height 33
click at [281, 447] on th "Datum" at bounding box center [337, 461] width 225 height 35
click at [202, 493] on span at bounding box center [204, 493] width 41 height 33
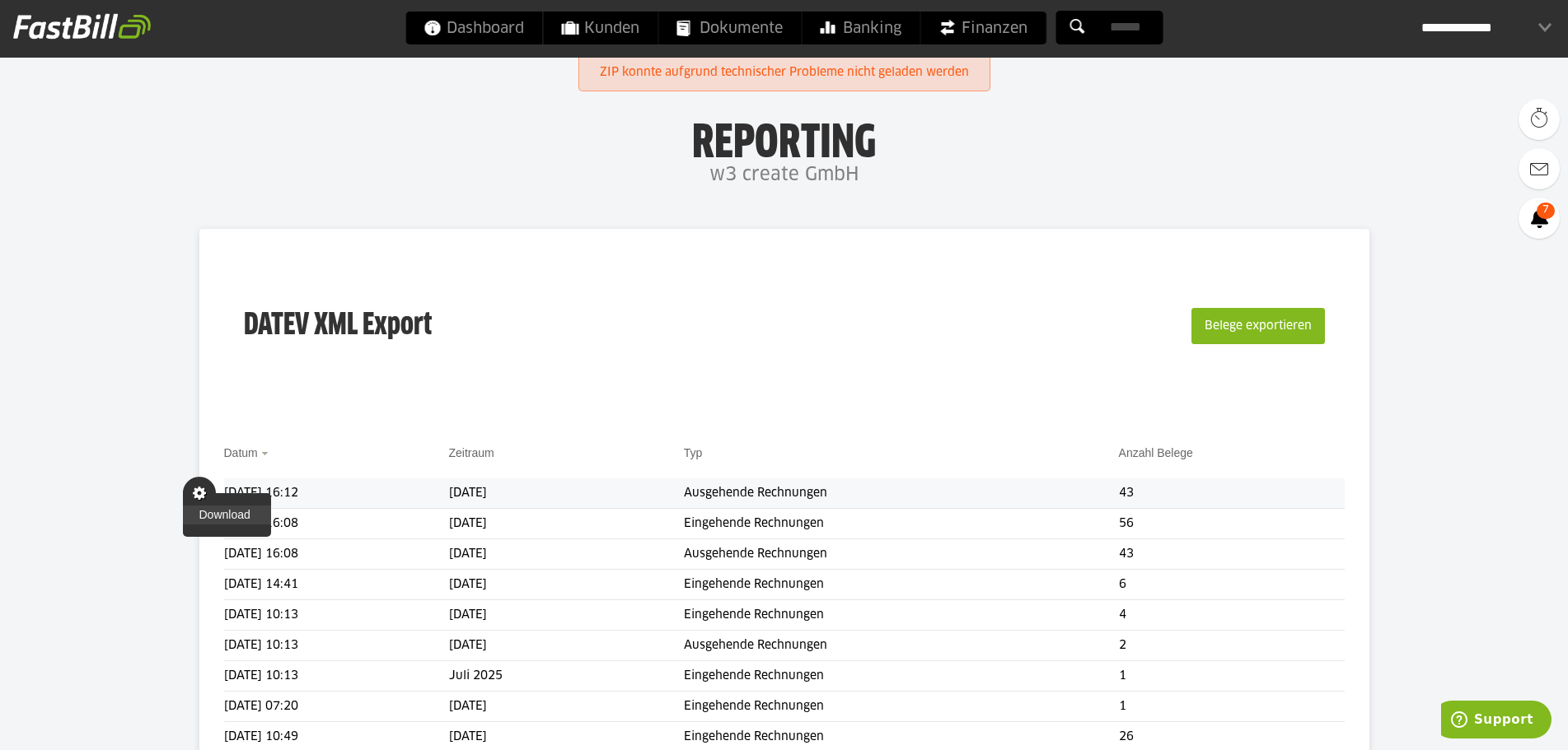
click at [203, 524] on link "Download" at bounding box center [227, 515] width 88 height 19
click at [325, 425] on div "DATEV XML Export Belege exportieren Datum Zeitraum Typ Anzahl Belege Download 2…" at bounding box center [784, 746] width 1170 height 1033
click at [190, 495] on span at bounding box center [204, 493] width 41 height 33
click at [212, 512] on link "Download" at bounding box center [227, 515] width 88 height 19
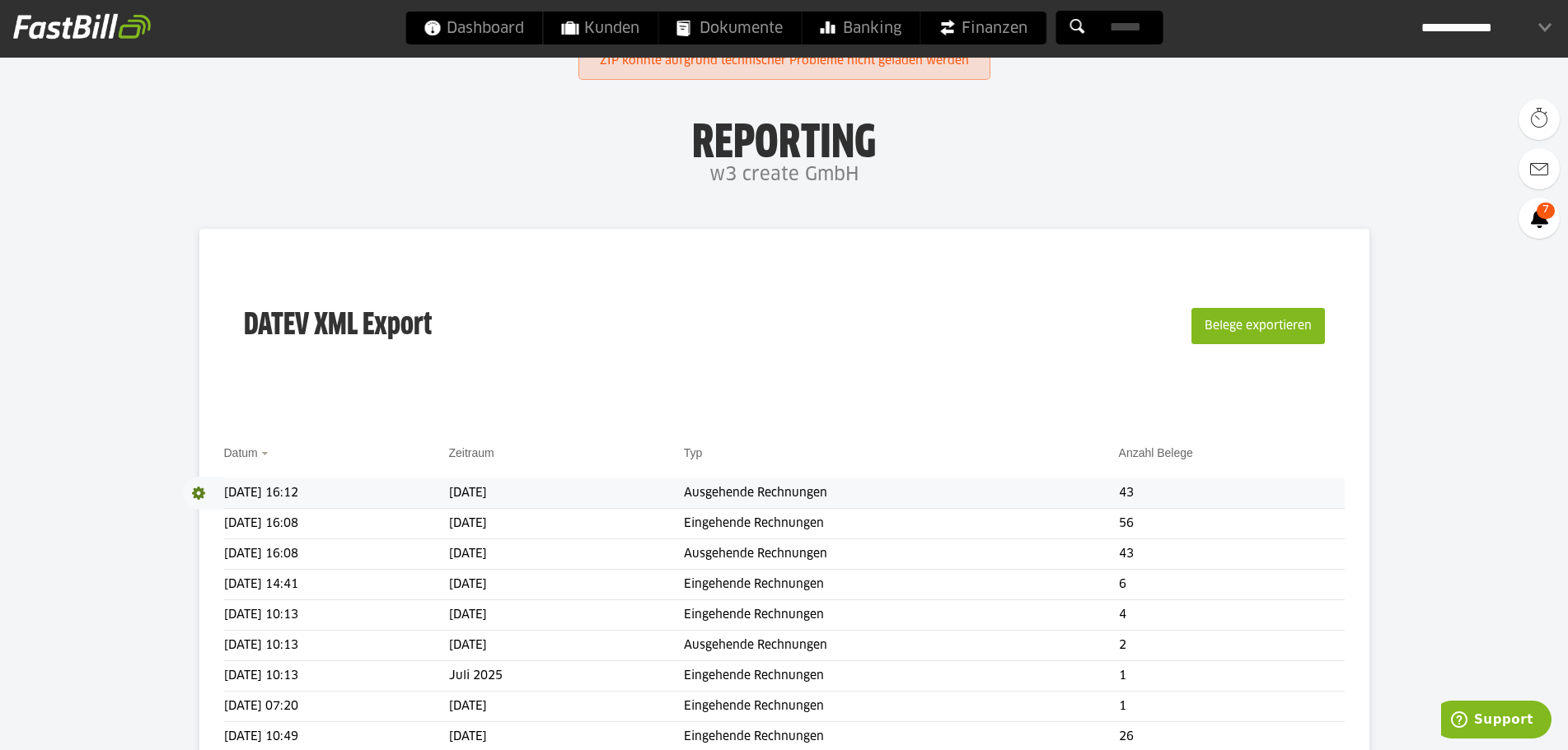
click at [411, 397] on div "DATEV XML Export Belege exportieren" at bounding box center [784, 336] width 1120 height 166
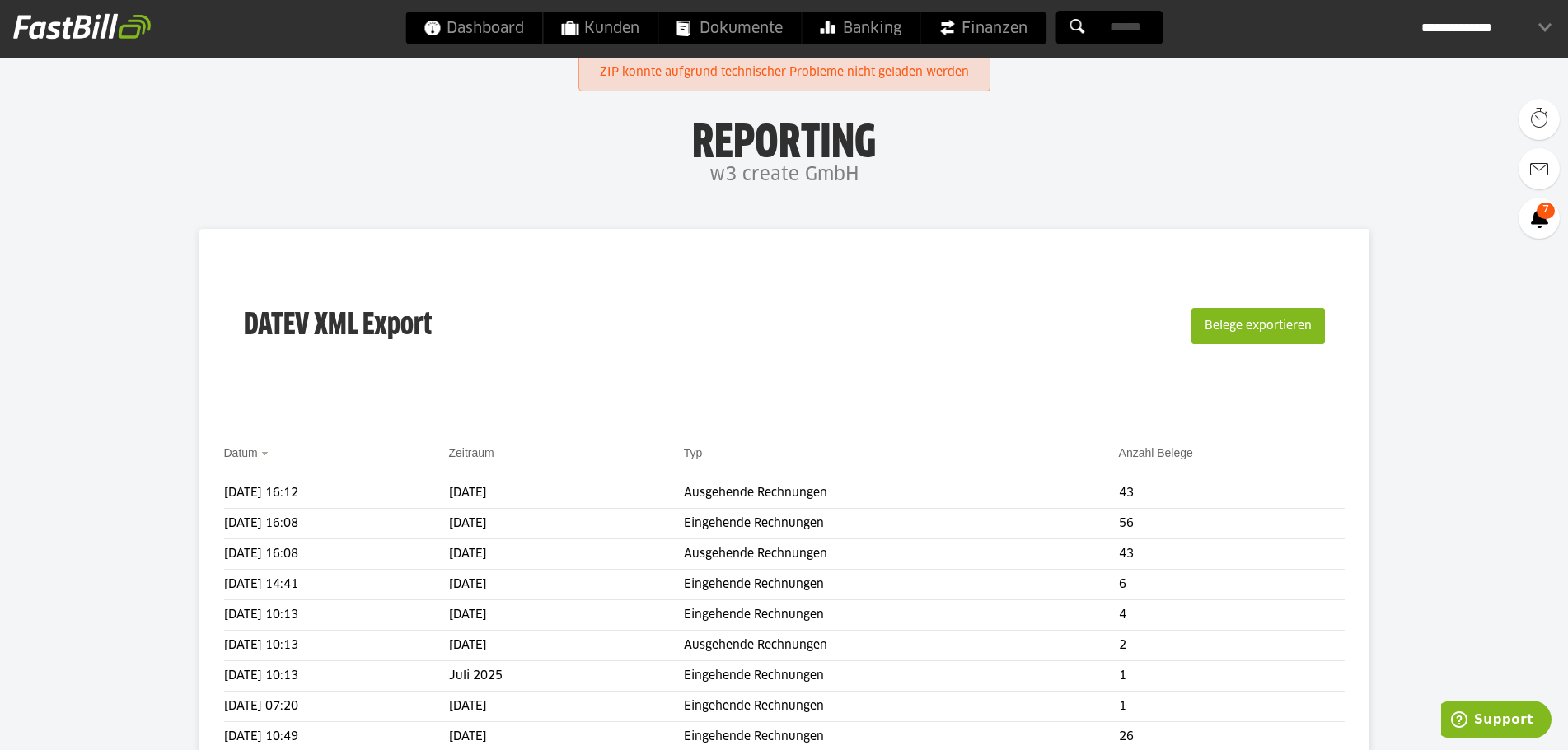
click at [411, 397] on div "DATEV XML Export Belege exportieren" at bounding box center [784, 336] width 1120 height 166
click at [515, 155] on h1 "Reporting" at bounding box center [784, 137] width 1239 height 43
click at [455, 35] on span "Dashboard" at bounding box center [473, 28] width 100 height 33
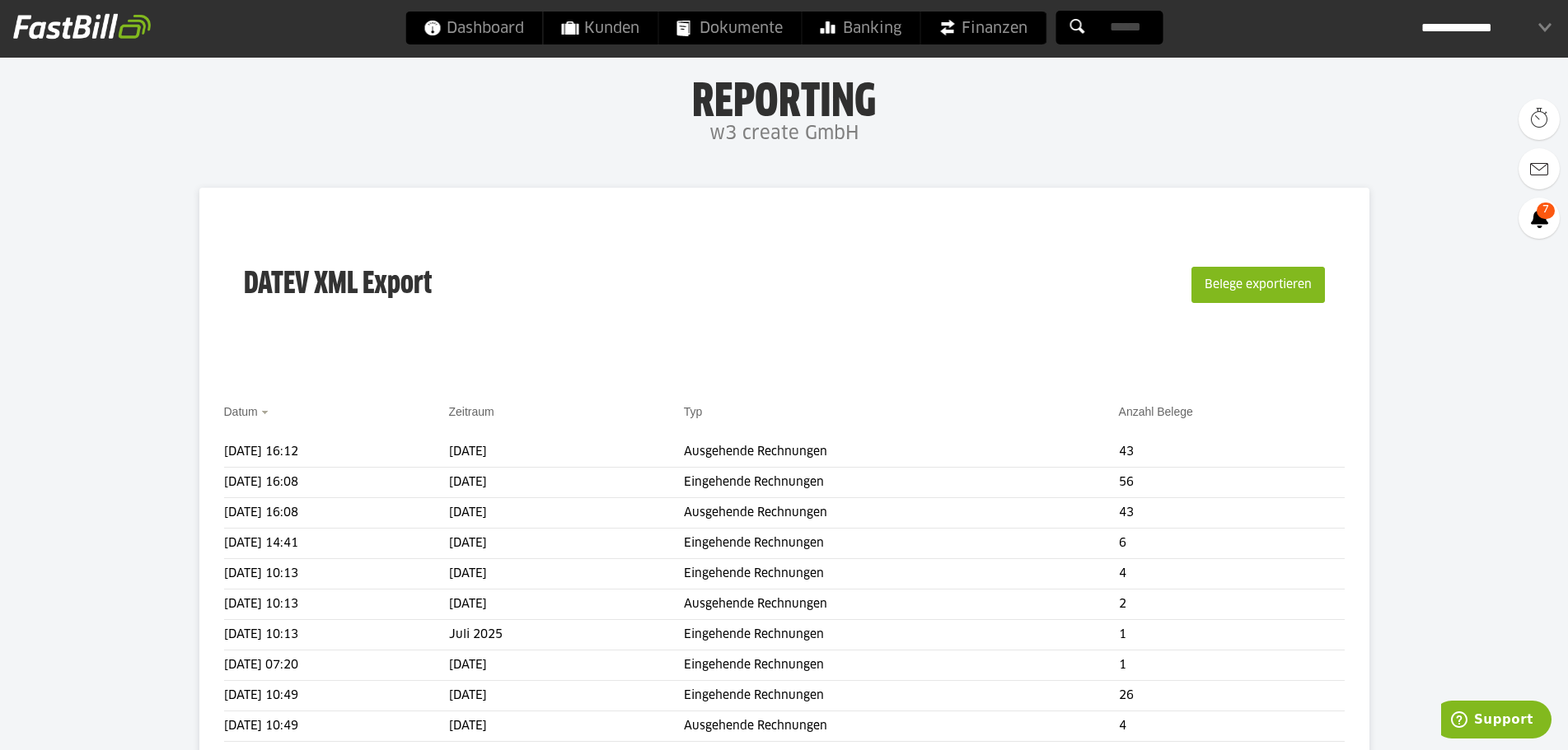
scroll to position [83, 0]
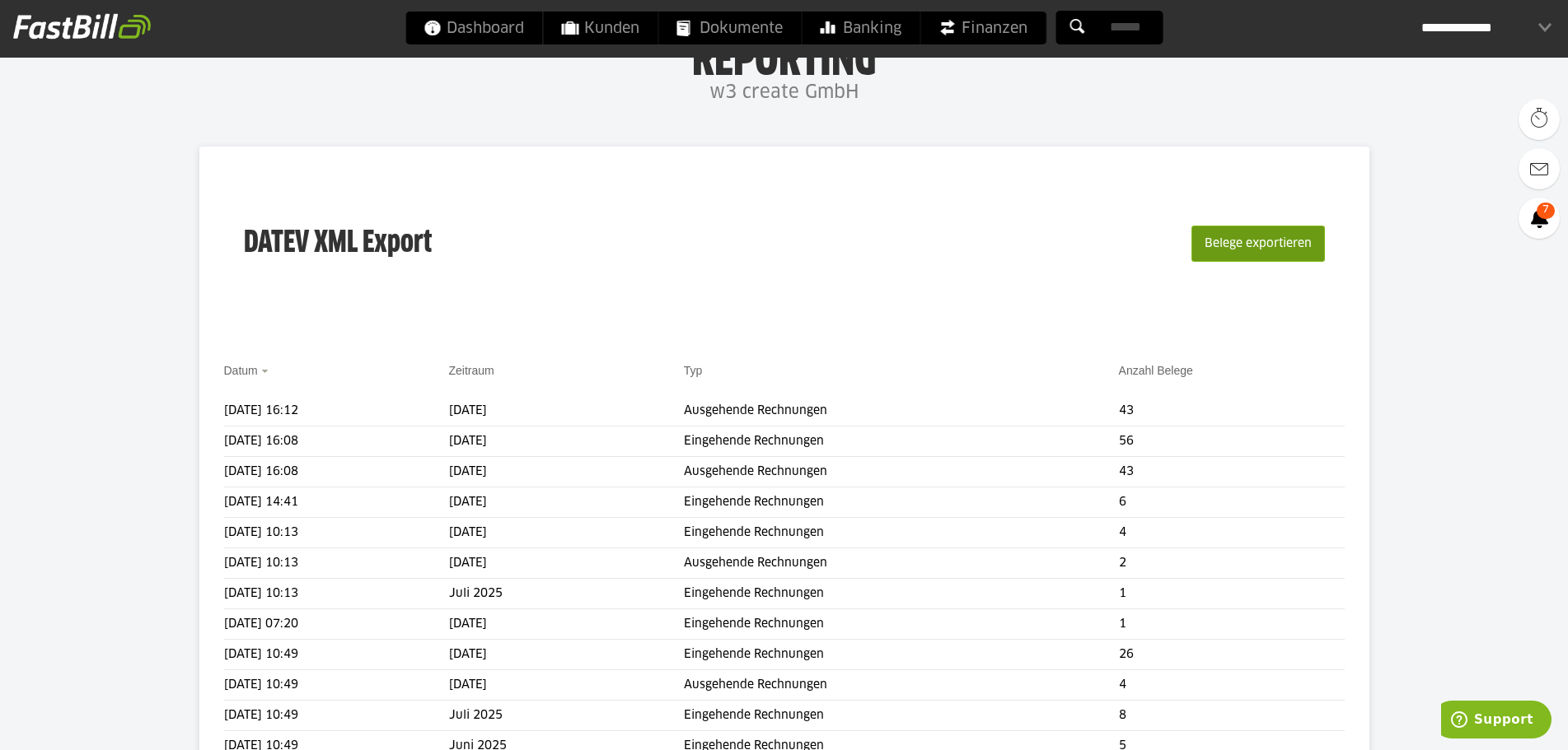
click at [1259, 250] on button "Belege exportieren" at bounding box center [1258, 244] width 133 height 36
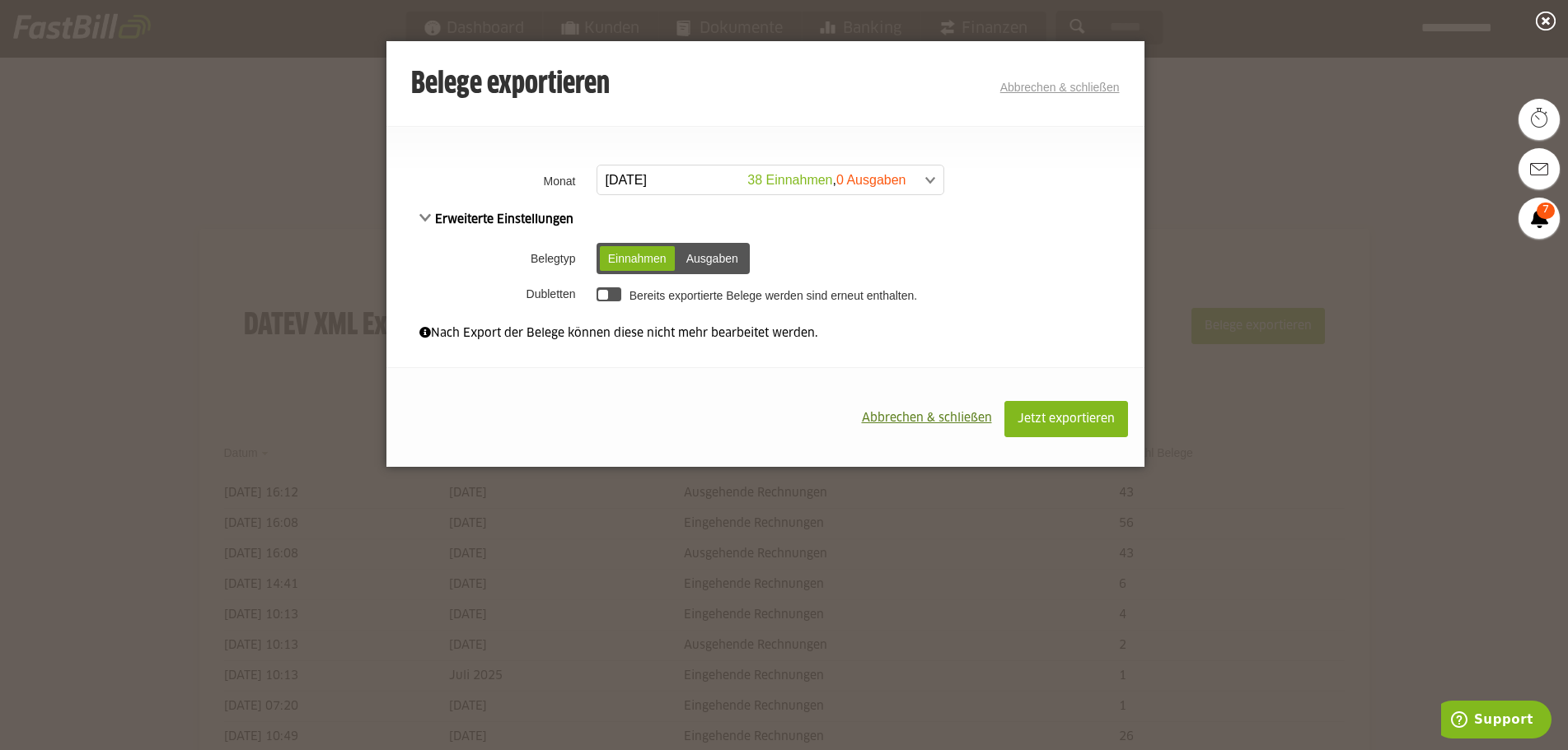
click at [833, 181] on span at bounding box center [762, 180] width 346 height 30
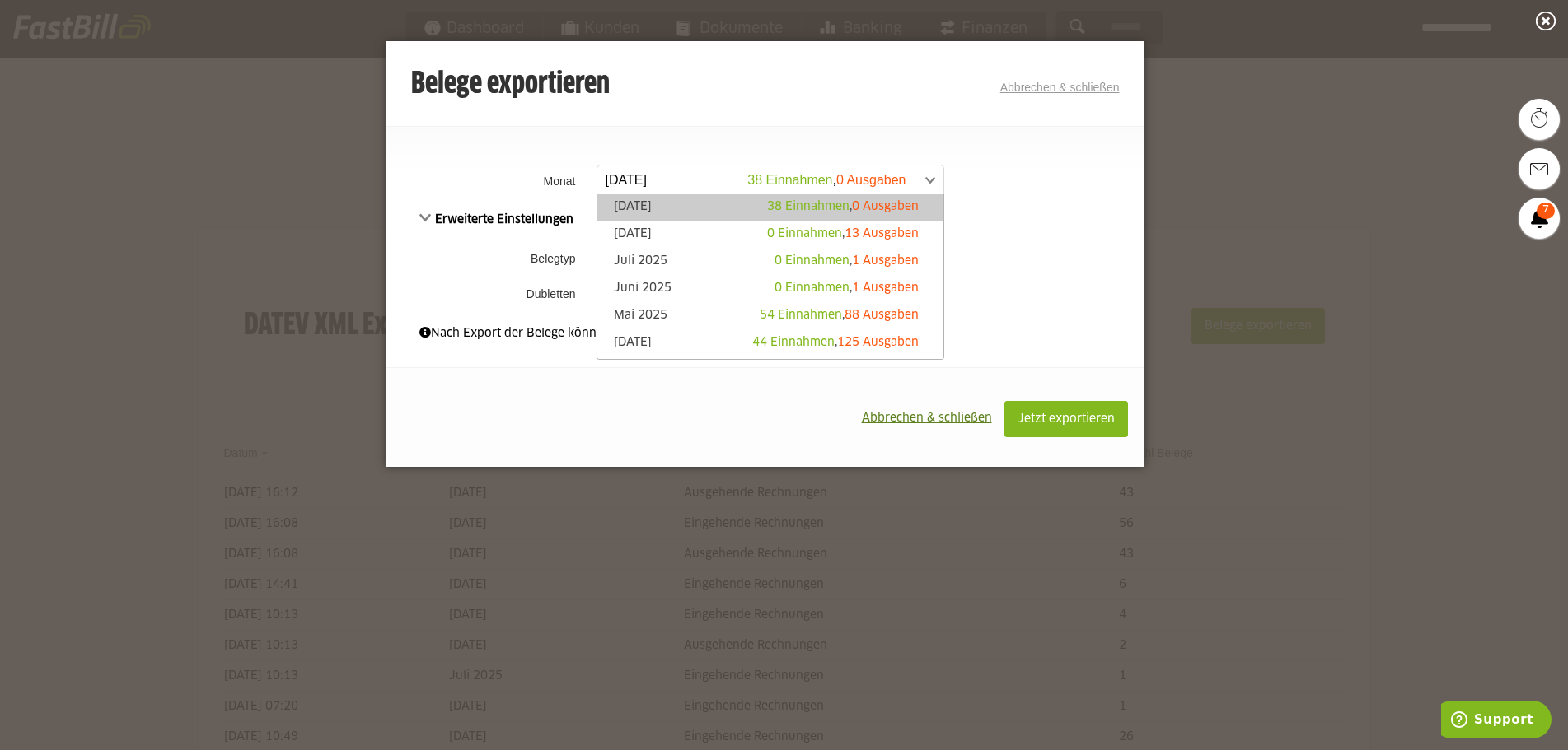
click at [833, 181] on span at bounding box center [762, 180] width 346 height 30
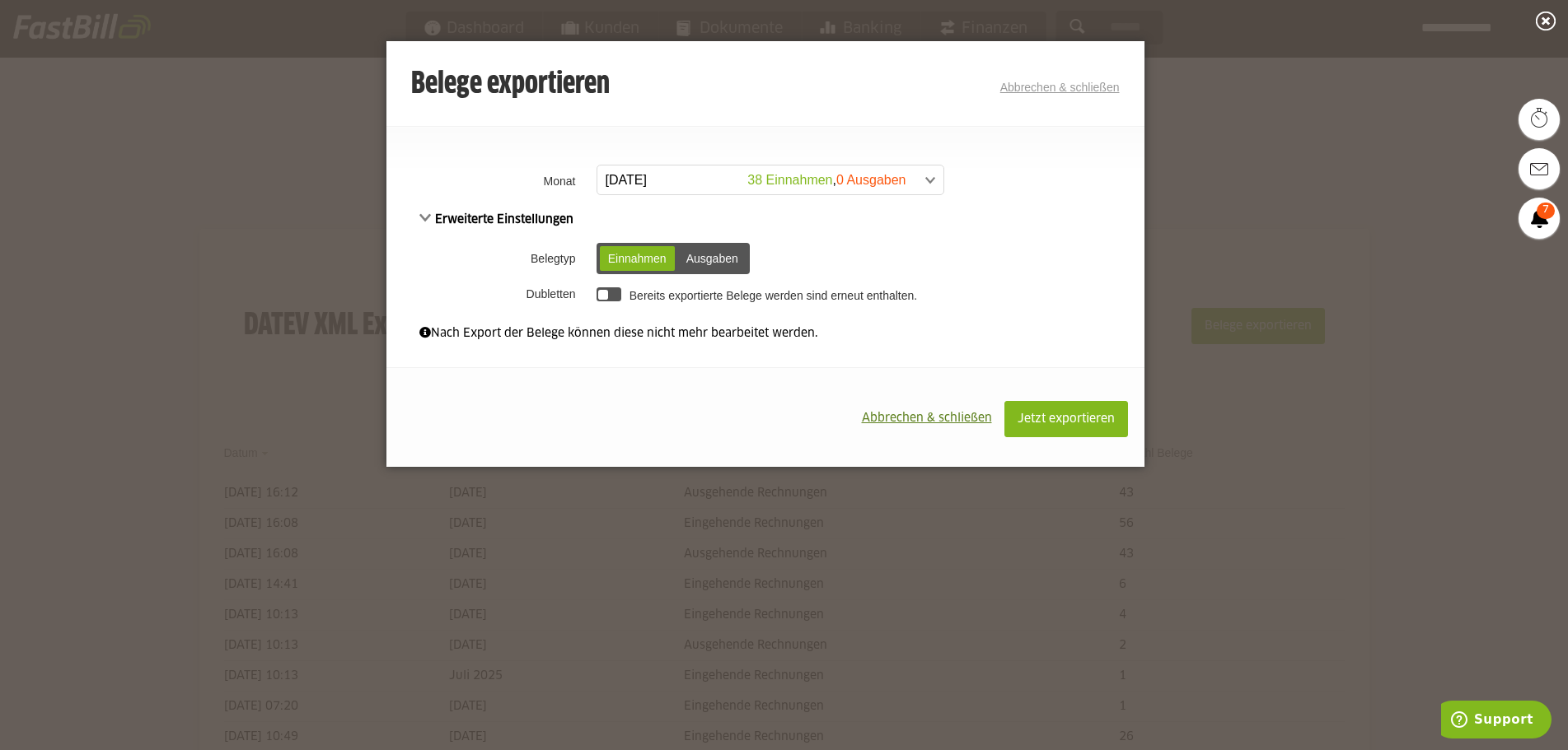
click at [882, 419] on span "Abbrechen & schließen" at bounding box center [926, 419] width 130 height 12
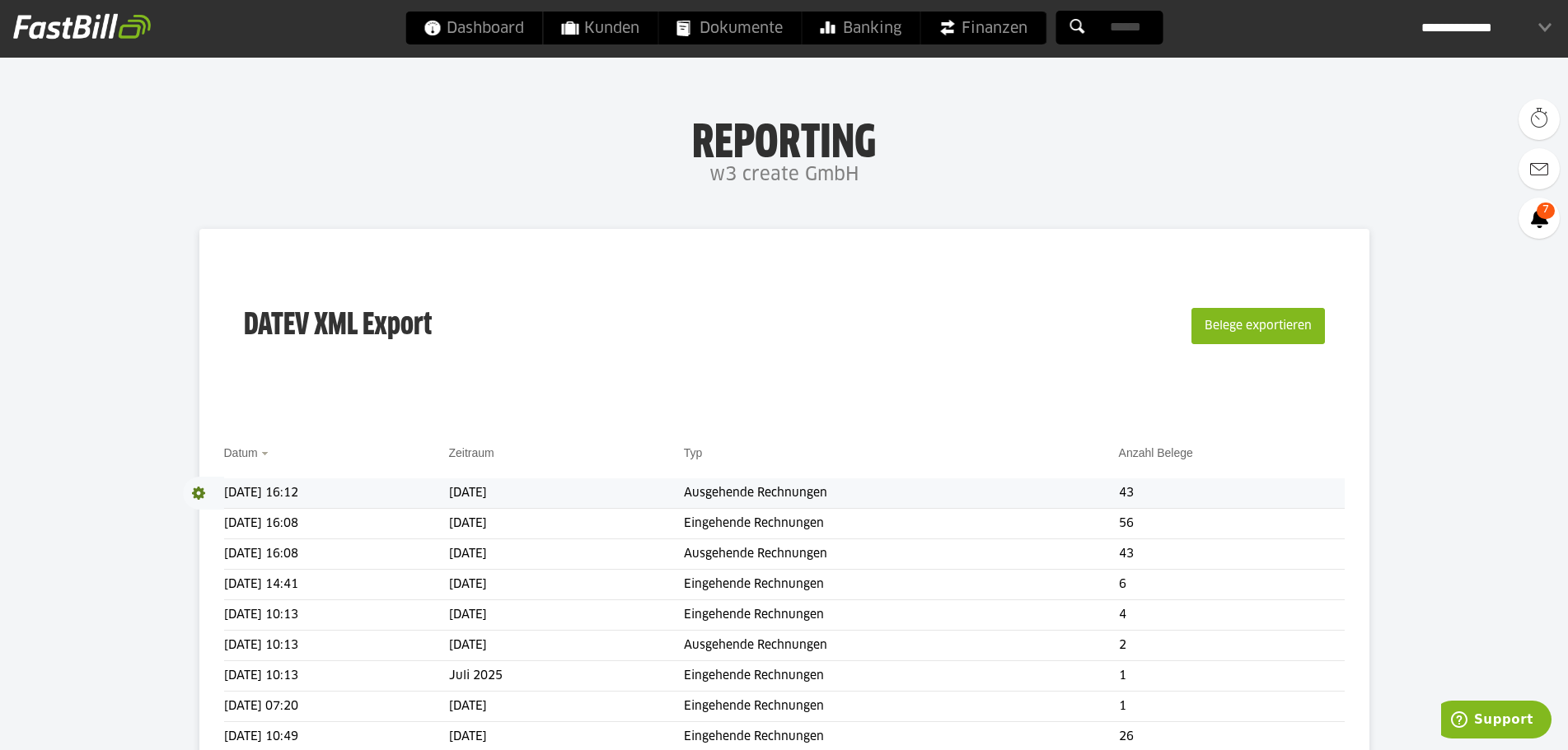
click at [191, 484] on span at bounding box center [204, 493] width 41 height 33
click at [203, 509] on span at bounding box center [200, 493] width 33 height 33
click at [200, 497] on span "Download" at bounding box center [204, 493] width 41 height 33
click at [200, 517] on link "Download" at bounding box center [227, 515] width 88 height 19
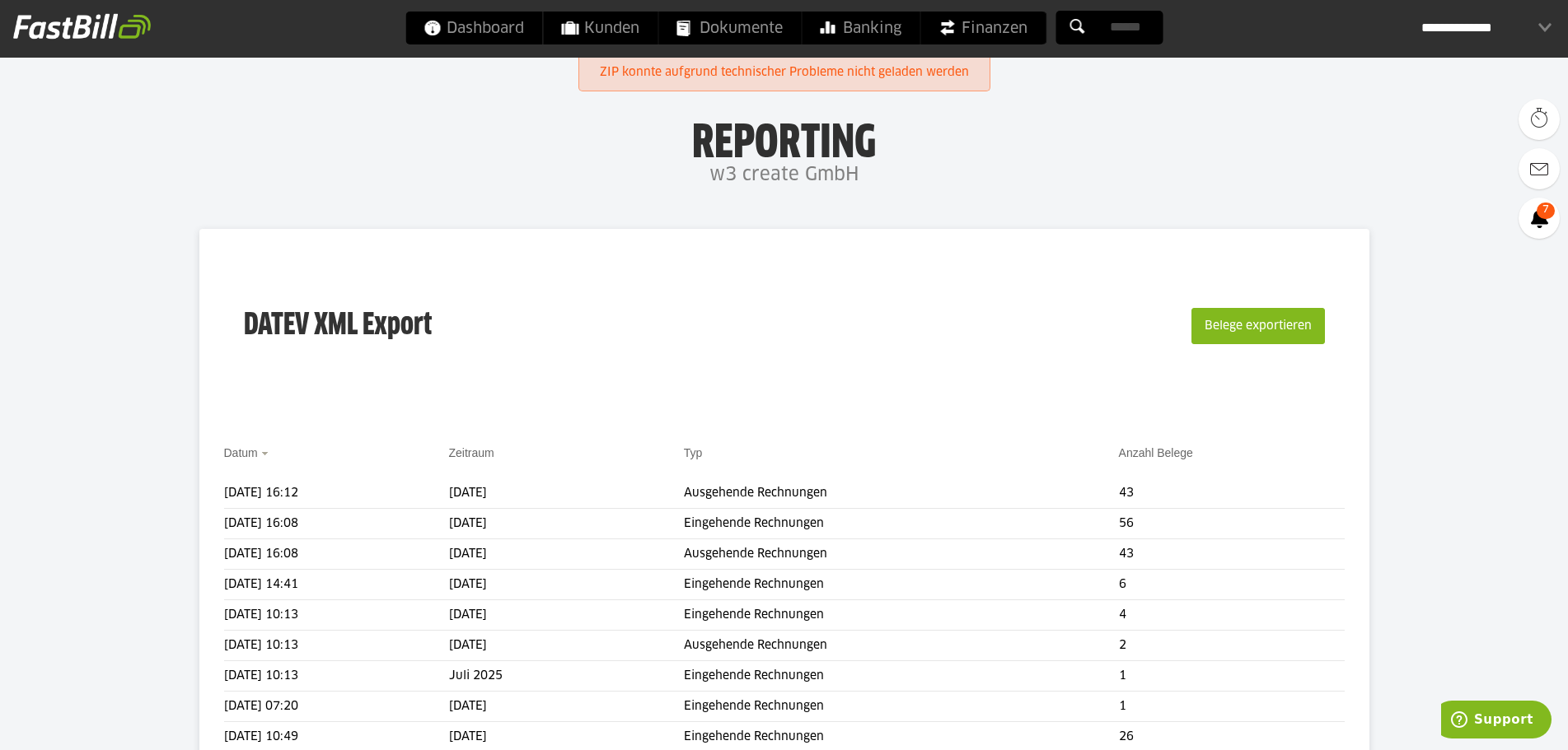
click at [596, 346] on div "DATEV XML Export Belege exportieren" at bounding box center [784, 336] width 1120 height 166
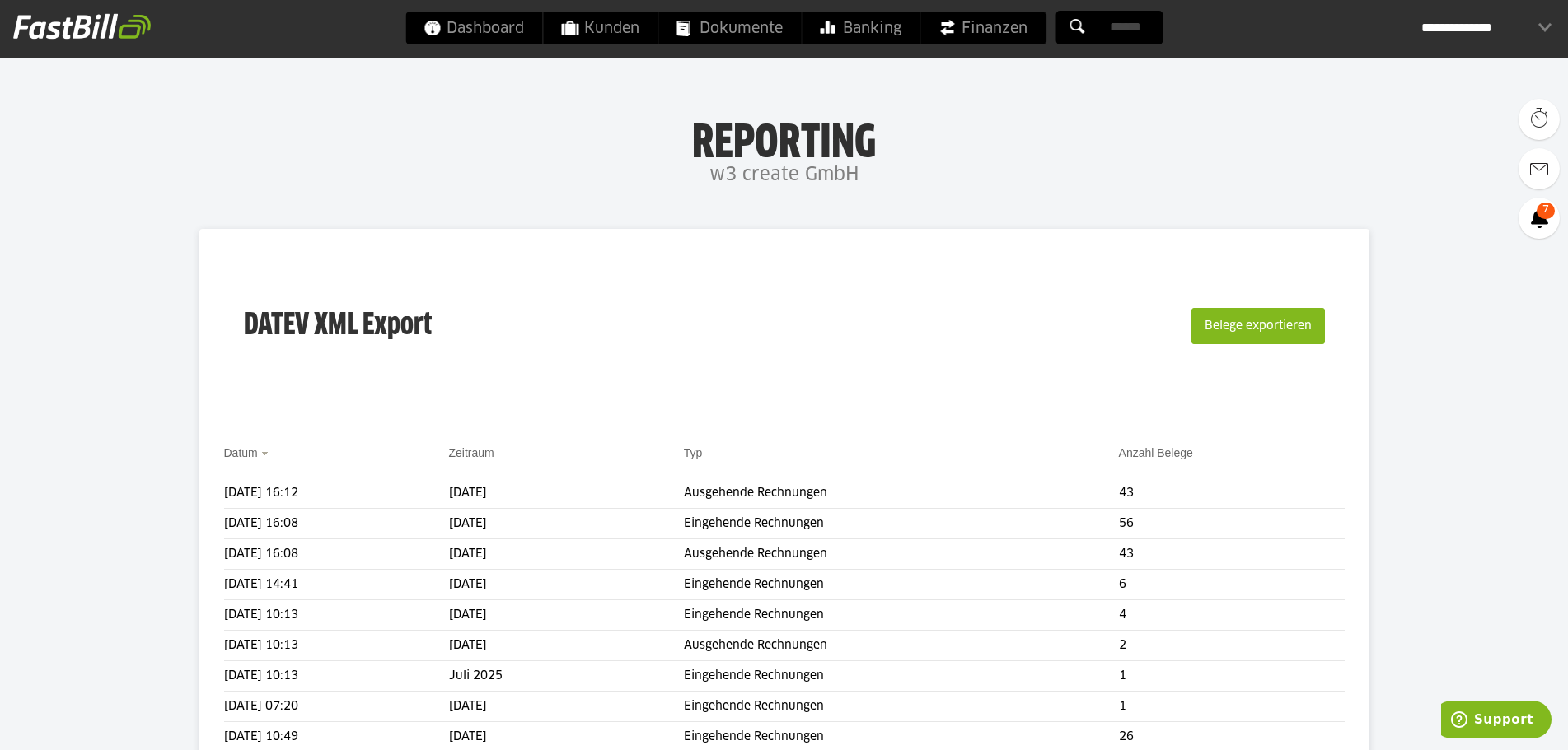
click at [624, 214] on body "Dashboard Kunden Dokumente Banking Finanzen Add-ons" at bounding box center [784, 684] width 1568 height 1368
click at [202, 491] on span at bounding box center [204, 493] width 41 height 33
drag, startPoint x: 209, startPoint y: 513, endPoint x: 209, endPoint y: 567, distance: 54.0
click at [210, 514] on link "Download" at bounding box center [227, 515] width 88 height 19
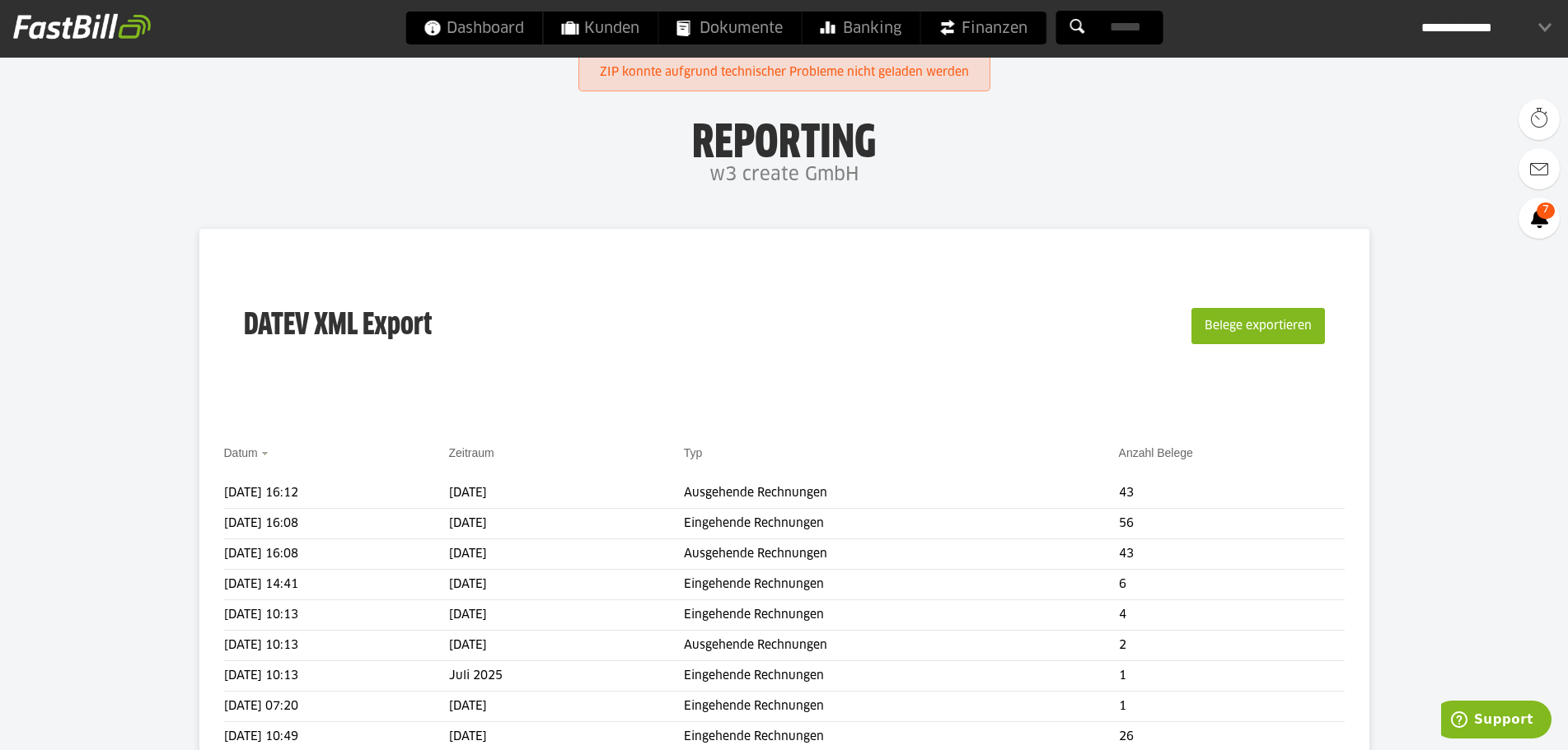
click at [676, 78] on link "ZIP konnte aufgrund technischer Probleme nicht geladen werden" at bounding box center [784, 73] width 369 height 31
click at [676, 78] on body "Dashboard Kunden Dokumente Banking Finanzen Add-ons" at bounding box center [784, 684] width 1568 height 1368
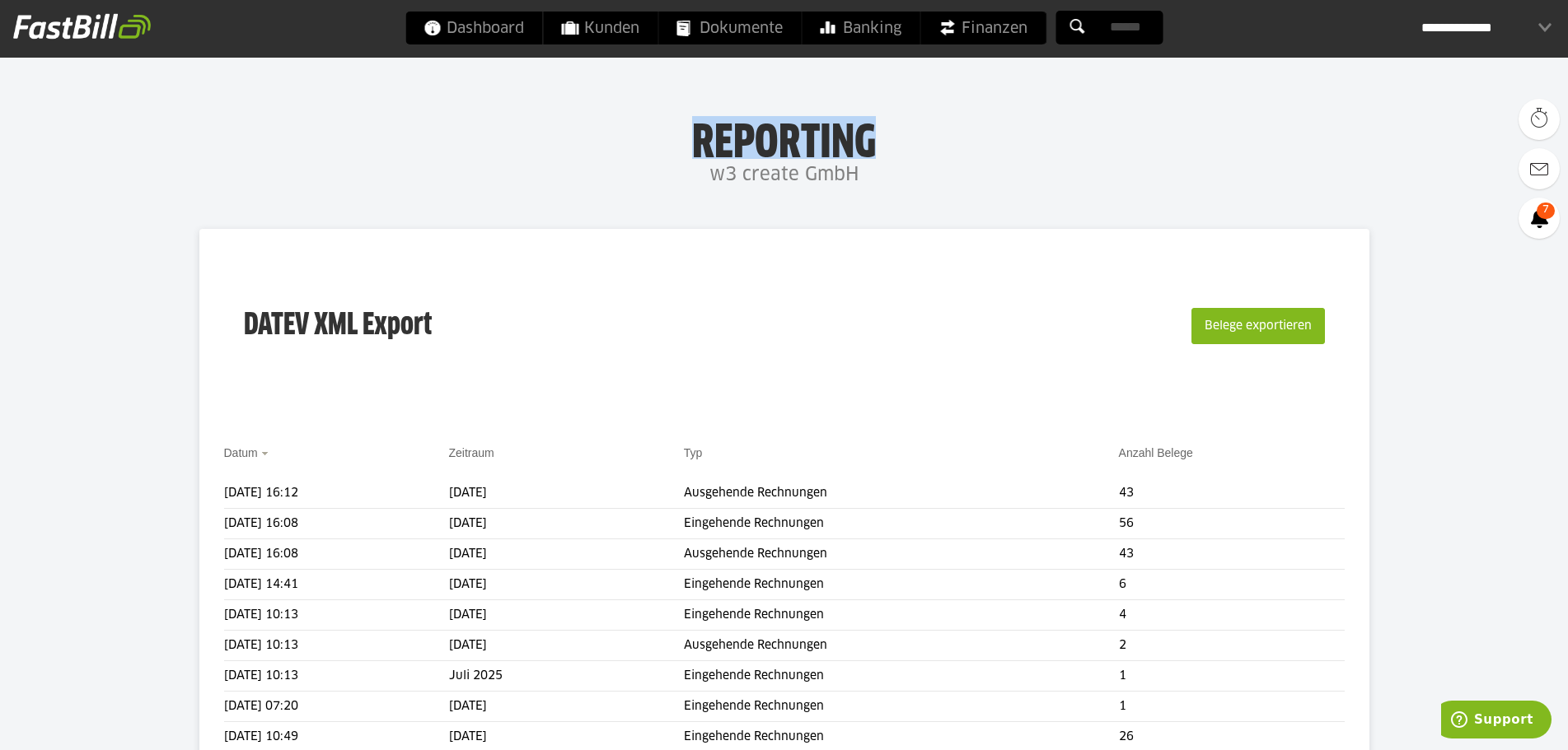
click at [614, 129] on h1 "Reporting" at bounding box center [784, 137] width 1239 height 43
click at [554, 294] on div "DATEV XML Export Belege exportieren" at bounding box center [784, 336] width 1120 height 166
drag, startPoint x: 872, startPoint y: 403, endPoint x: 849, endPoint y: 368, distance: 41.9
click at [867, 404] on div "DATEV XML Export Belege exportieren" at bounding box center [784, 336] width 1120 height 166
click at [437, 255] on div "DATEV XML Export Belege exportieren" at bounding box center [784, 336] width 1120 height 166
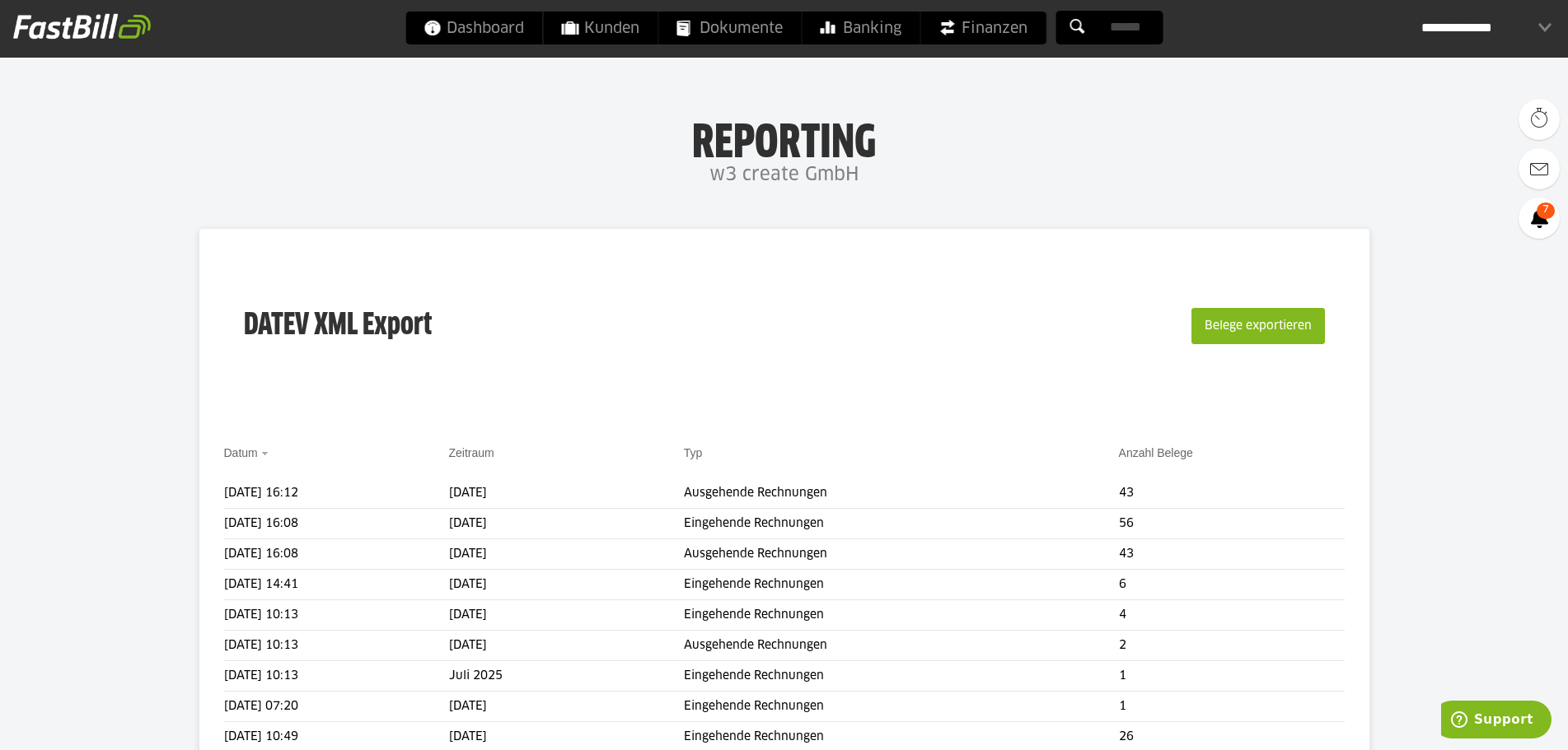
click at [420, 286] on h3 "DATEV XML Export" at bounding box center [338, 325] width 188 height 105
click at [411, 310] on h3 "DATEV XML Export" at bounding box center [338, 325] width 188 height 105
click at [404, 353] on h3 "DATEV XML Export" at bounding box center [338, 325] width 188 height 105
click at [330, 387] on div "DATEV XML Export Belege exportieren" at bounding box center [784, 336] width 1120 height 166
click at [208, 490] on span at bounding box center [204, 493] width 41 height 33
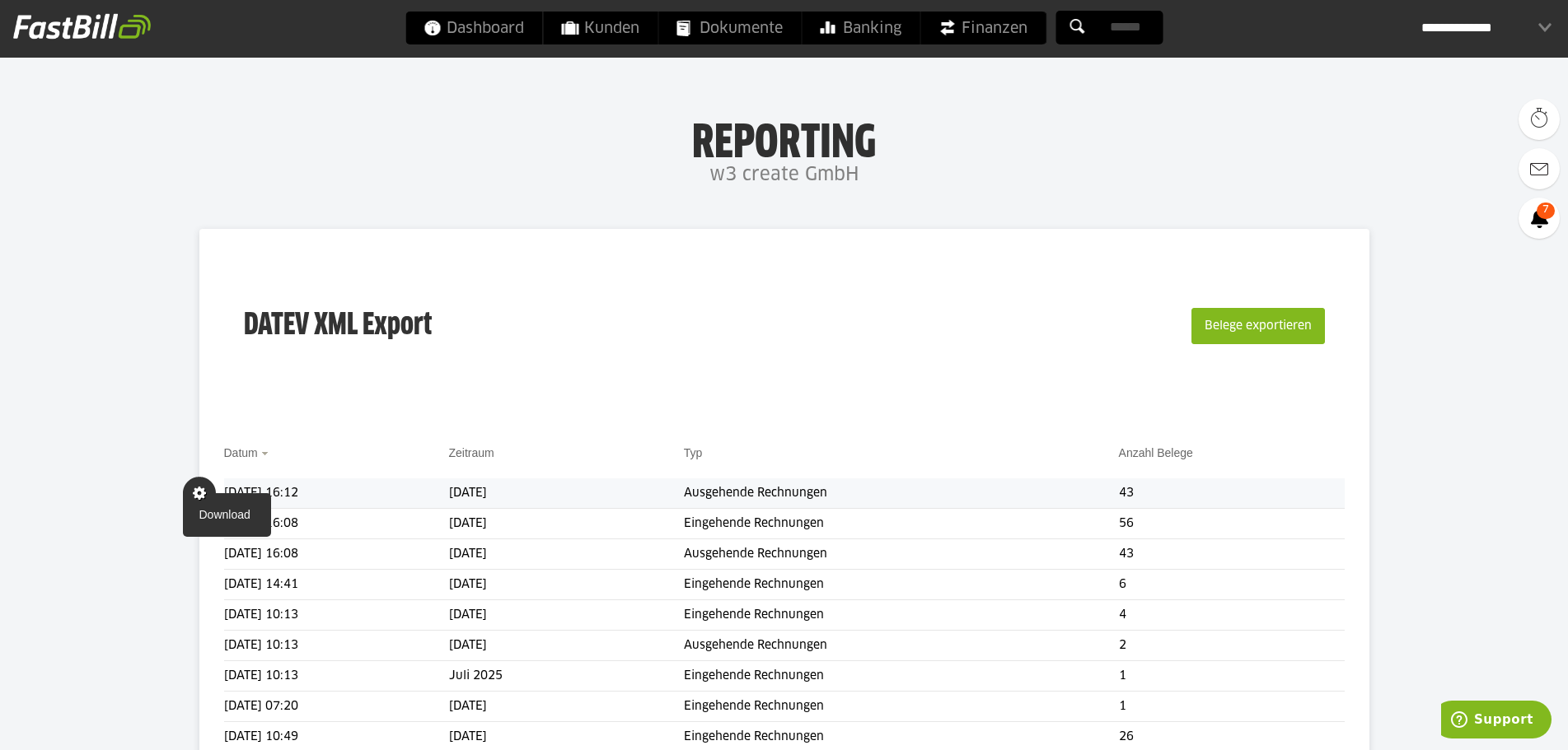
click at [204, 507] on span at bounding box center [200, 493] width 33 height 33
click at [200, 493] on span "Download" at bounding box center [204, 493] width 41 height 33
click at [211, 517] on link "Download" at bounding box center [227, 515] width 88 height 19
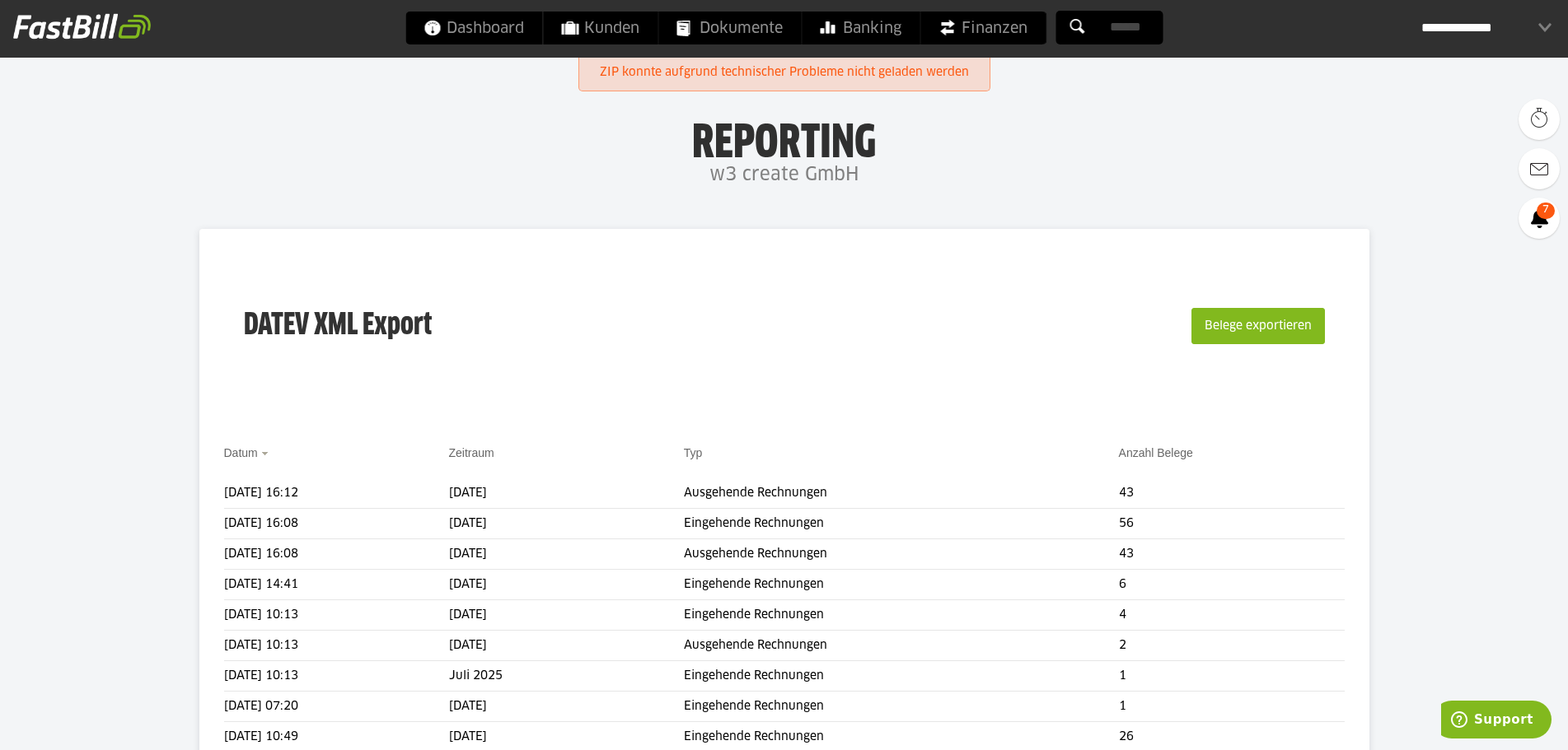
click at [974, 264] on div "DATEV XML Export Belege exportieren" at bounding box center [784, 336] width 1120 height 166
click at [868, 285] on div "DATEV XML Export Belege exportieren" at bounding box center [784, 336] width 1120 height 166
click at [1109, 308] on div "DATEV XML Export Belege exportieren" at bounding box center [784, 336] width 1120 height 166
click at [998, 301] on div "DATEV XML Export Belege exportieren" at bounding box center [784, 336] width 1120 height 166
click at [882, 310] on div "DATEV XML Export Belege exportieren" at bounding box center [784, 336] width 1120 height 166
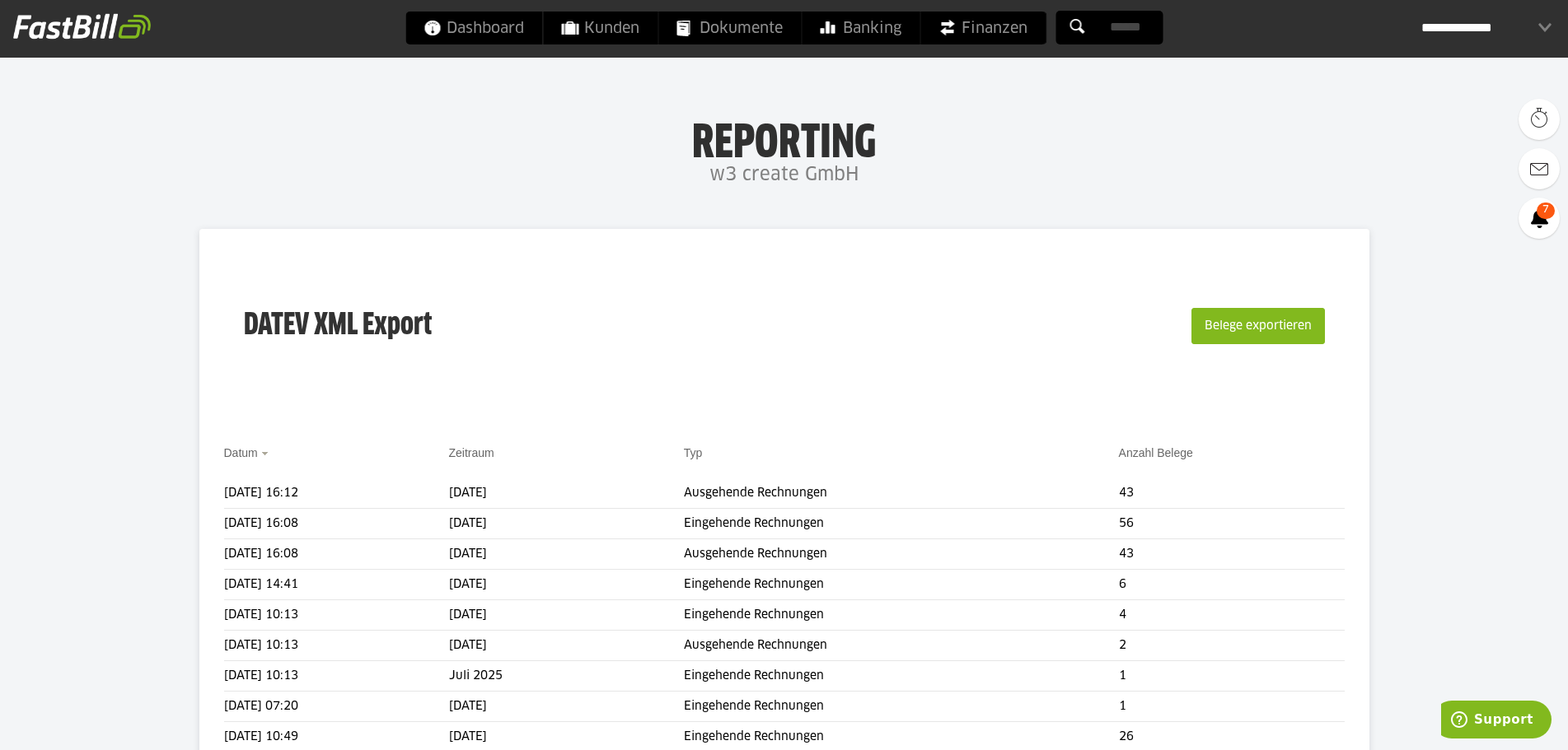
click at [743, 353] on div "DATEV XML Export Belege exportieren" at bounding box center [784, 336] width 1120 height 166
drag, startPoint x: 701, startPoint y: 393, endPoint x: 712, endPoint y: 392, distance: 11.0
click at [724, 416] on div "DATEV XML Export Belege exportieren" at bounding box center [784, 336] width 1120 height 166
click at [606, 312] on div "DATEV XML Export Belege exportieren" at bounding box center [784, 336] width 1120 height 166
click at [200, 487] on span at bounding box center [204, 493] width 41 height 33
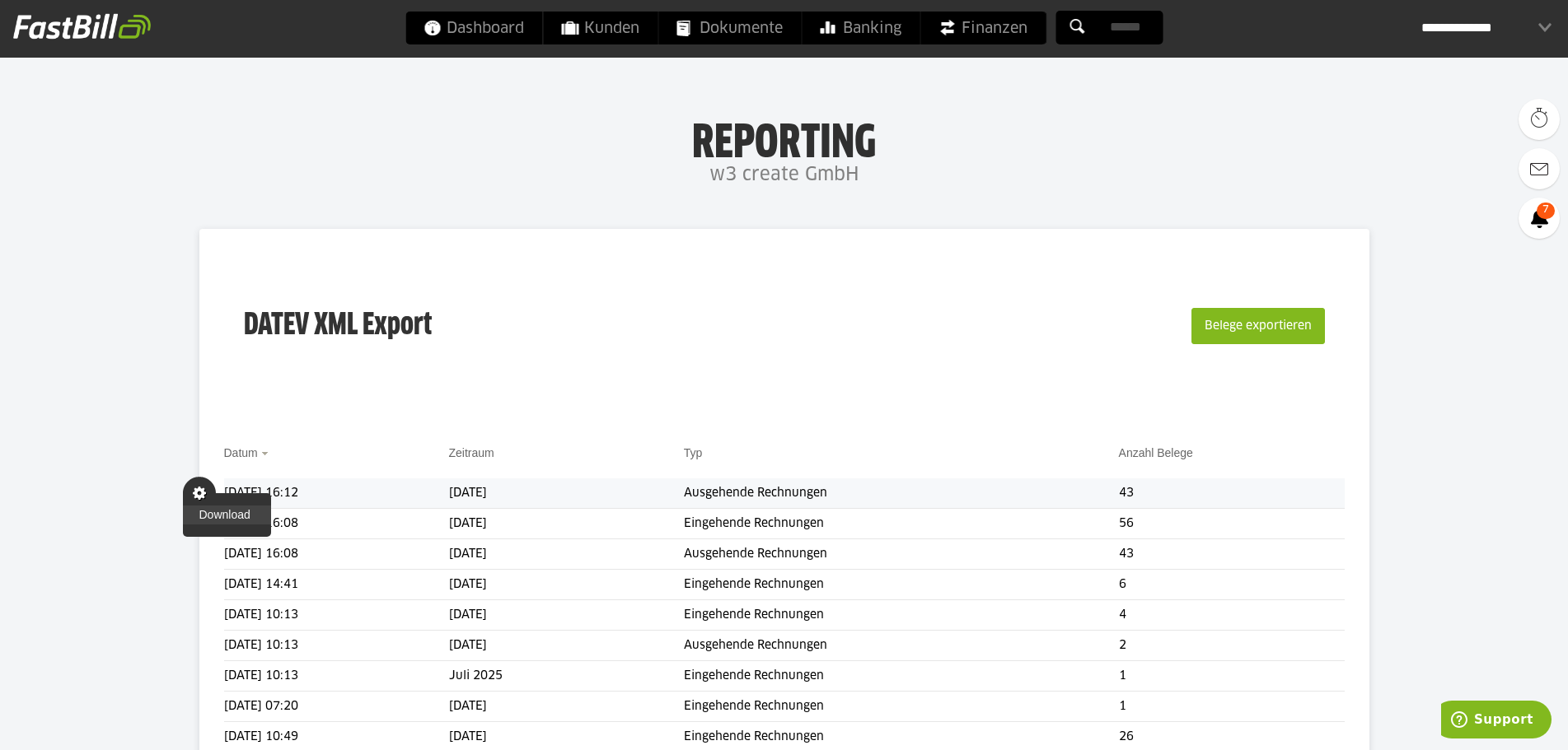
click at [206, 523] on link "Download" at bounding box center [227, 515] width 88 height 19
drag, startPoint x: 1176, startPoint y: 323, endPoint x: 1165, endPoint y: 339, distance: 19.4
click at [1176, 323] on div "DATEV XML Export Belege exportieren" at bounding box center [784, 336] width 1120 height 166
click at [1190, 349] on div "Belege exportieren" at bounding box center [1256, 325] width 137 height 105
click at [1204, 344] on button "Belege exportieren" at bounding box center [1258, 326] width 133 height 36
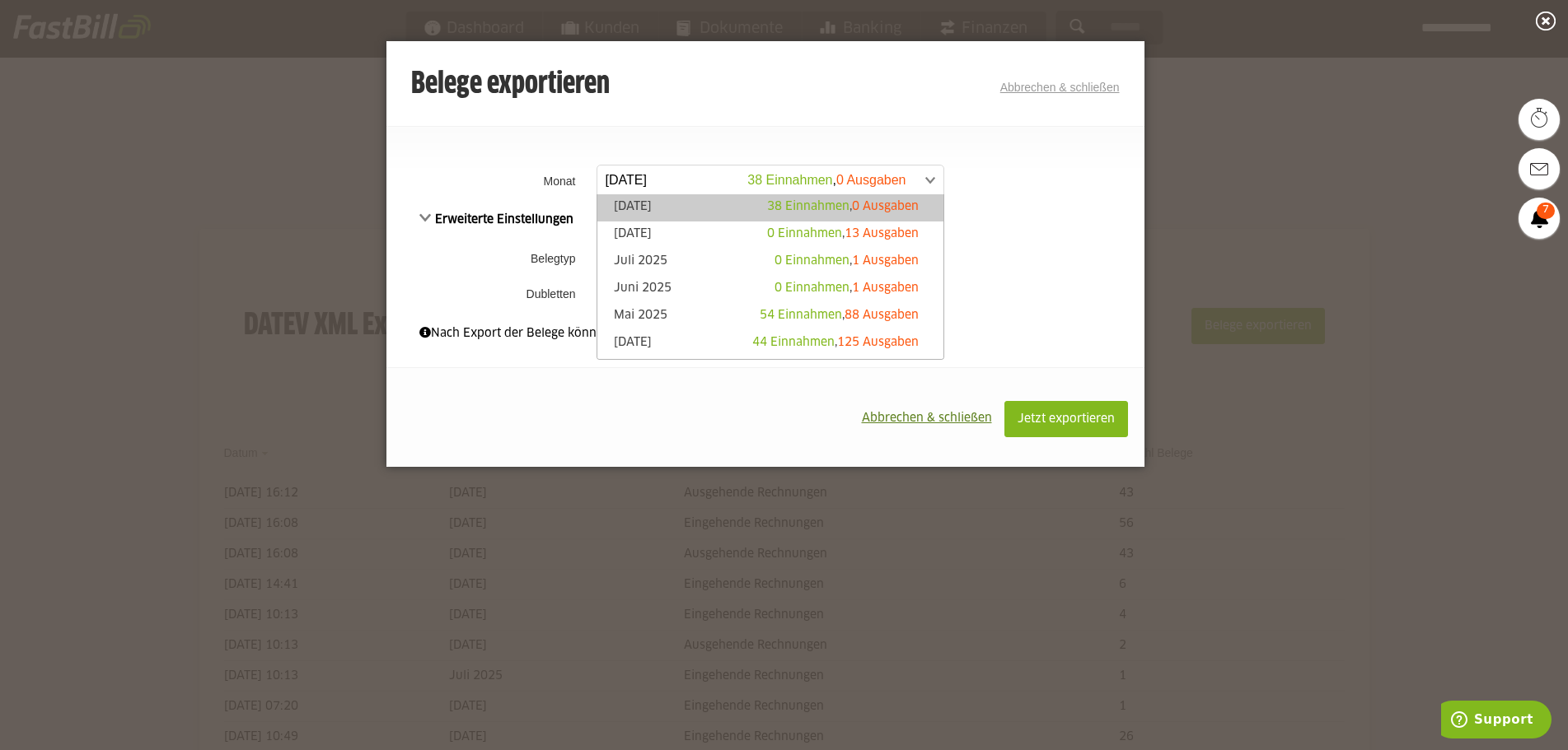
click at [793, 181] on span at bounding box center [762, 180] width 346 height 30
click at [767, 205] on span "38 Einnahmen" at bounding box center [808, 207] width 83 height 12
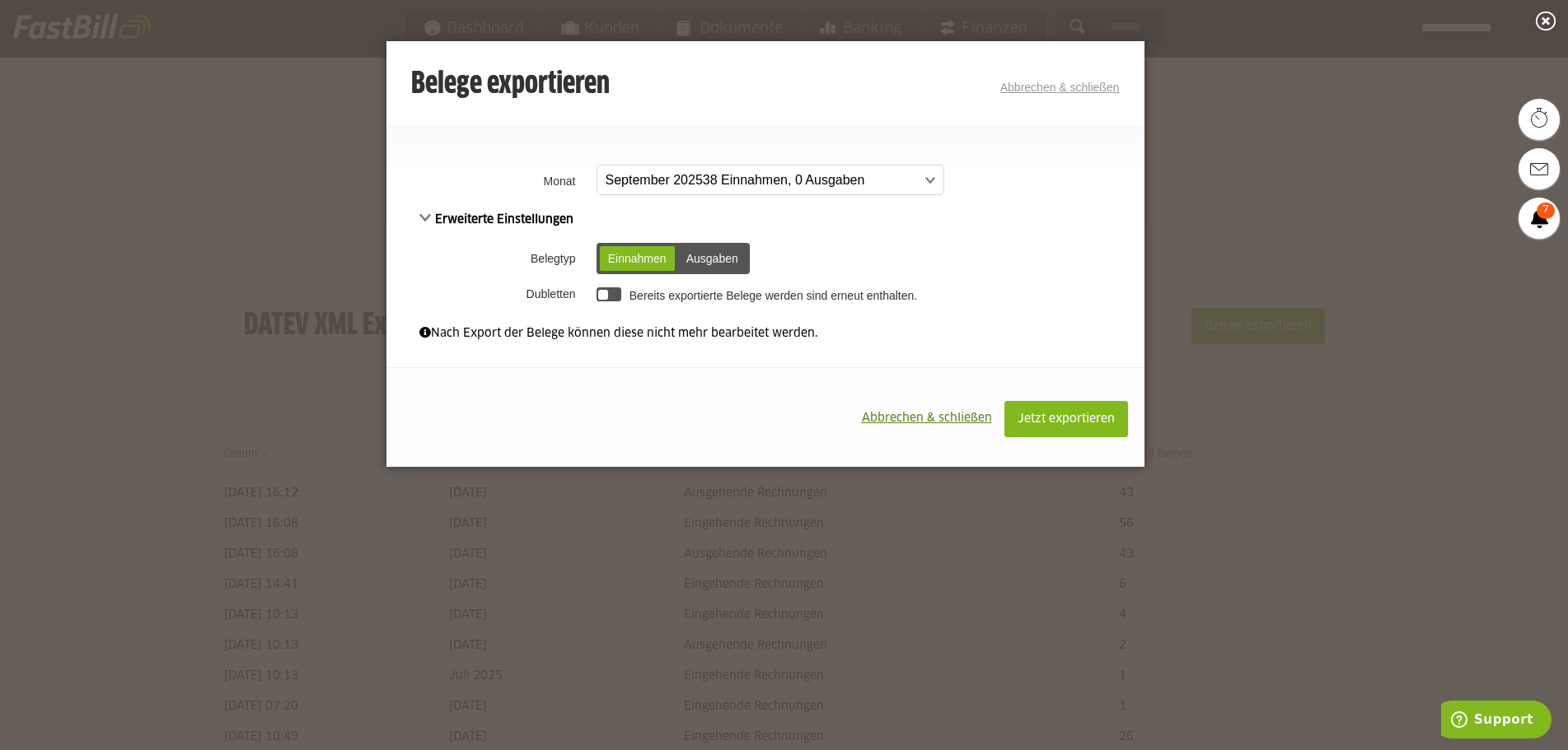
click at [820, 250] on td "Einnahmen Ausgaben Einnahmen Ausgaben" at bounding box center [868, 259] width 552 height 43
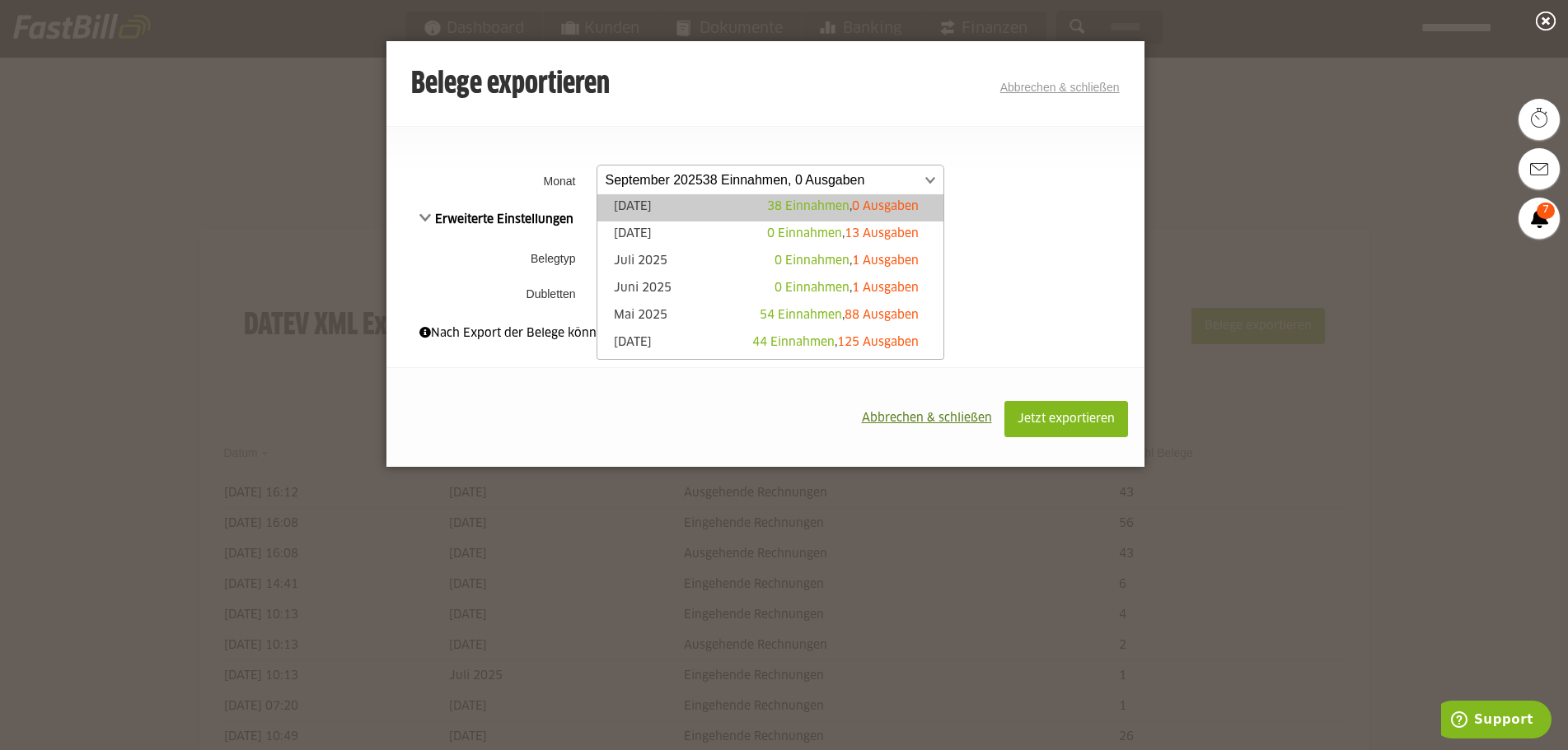
click at [773, 194] on span at bounding box center [762, 180] width 346 height 30
click at [773, 190] on span at bounding box center [762, 180] width 346 height 30
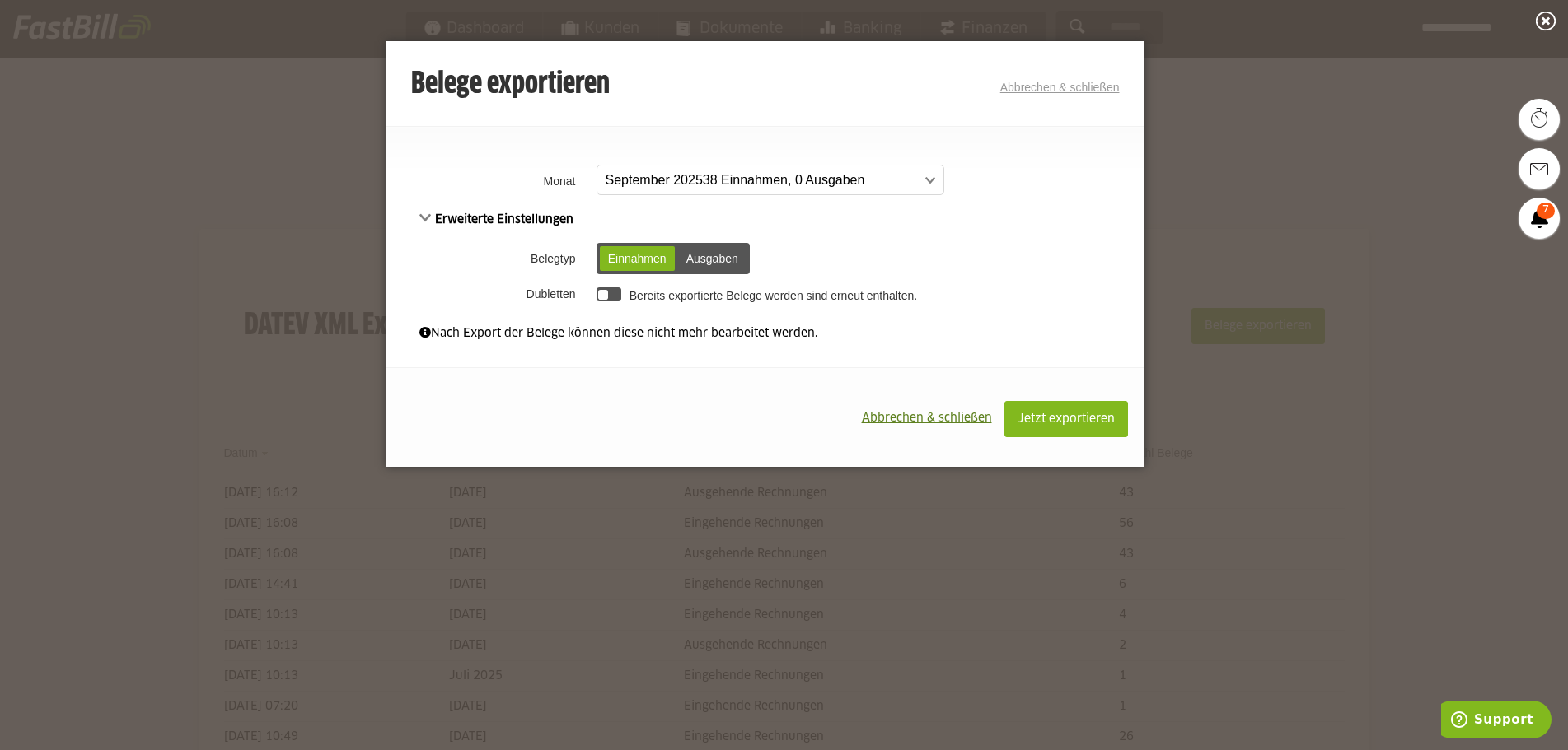
click at [842, 283] on td "Bereits exportierte Belege werden sind erneut enthalten." at bounding box center [868, 294] width 552 height 28
click at [1058, 420] on span "Jetzt exportieren" at bounding box center [1065, 420] width 97 height 12
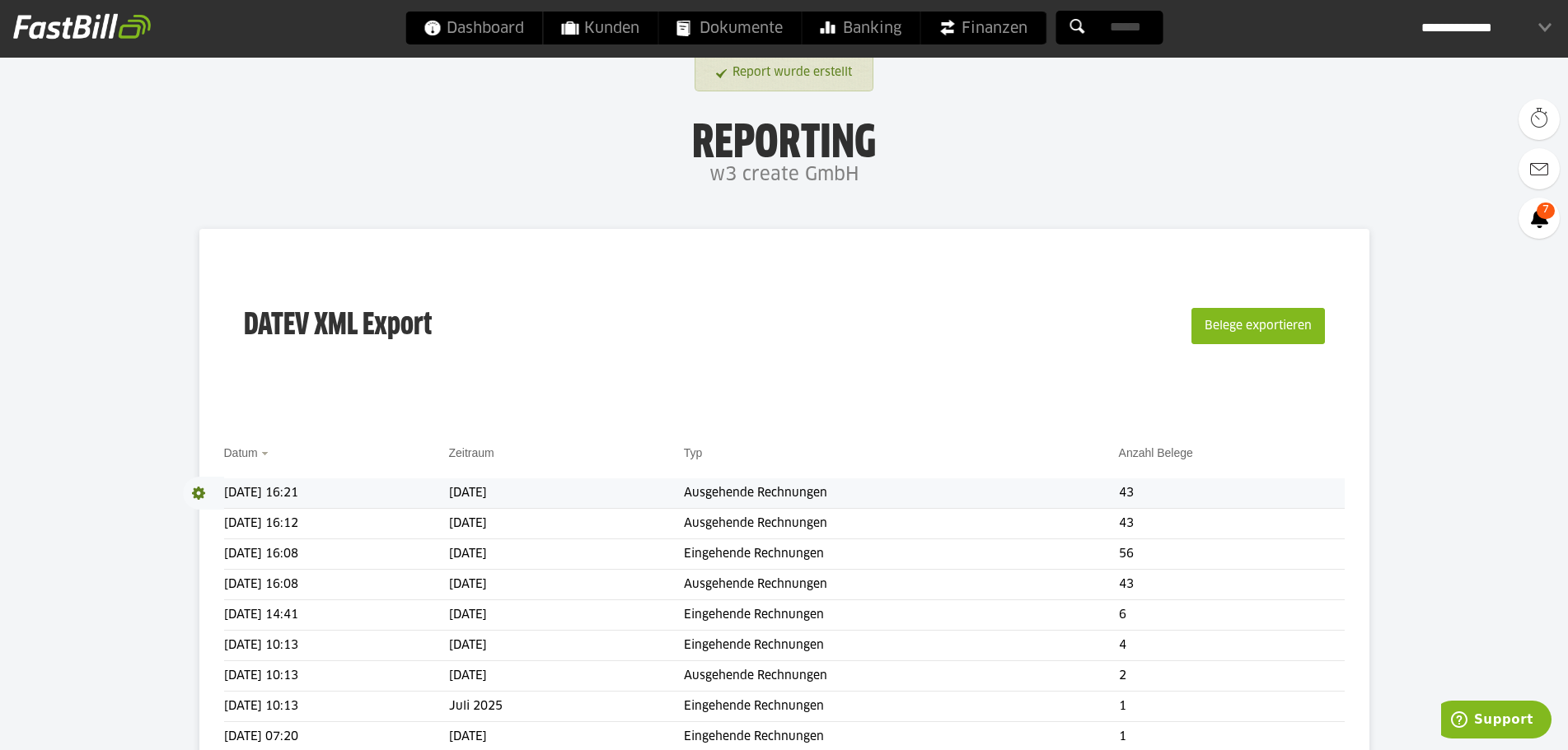
click at [435, 499] on td "[DATE] 16:21" at bounding box center [337, 493] width 225 height 31
click at [195, 492] on span at bounding box center [204, 493] width 41 height 33
click at [1299, 336] on button "Belege exportieren" at bounding box center [1258, 326] width 133 height 36
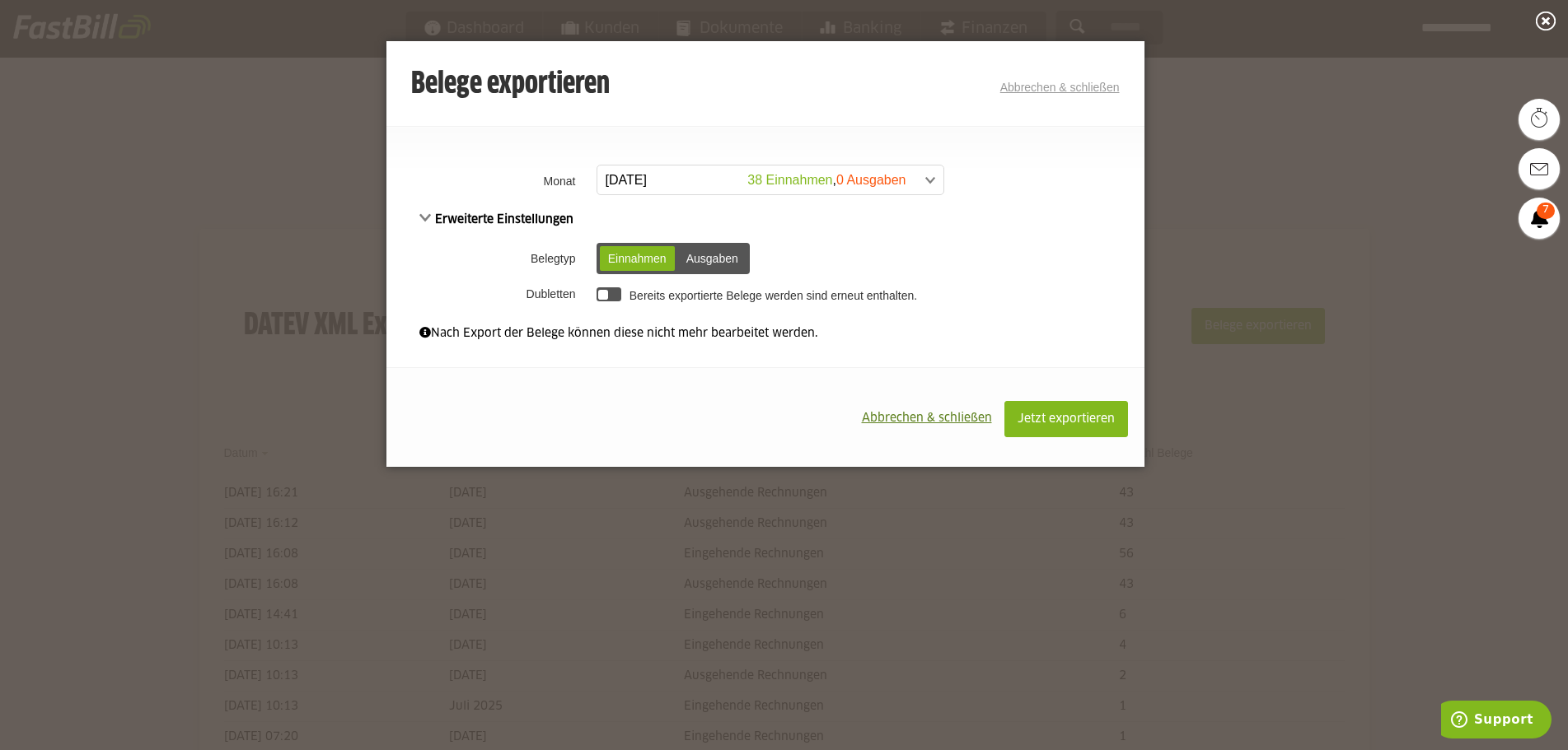
click at [869, 187] on span at bounding box center [762, 180] width 346 height 30
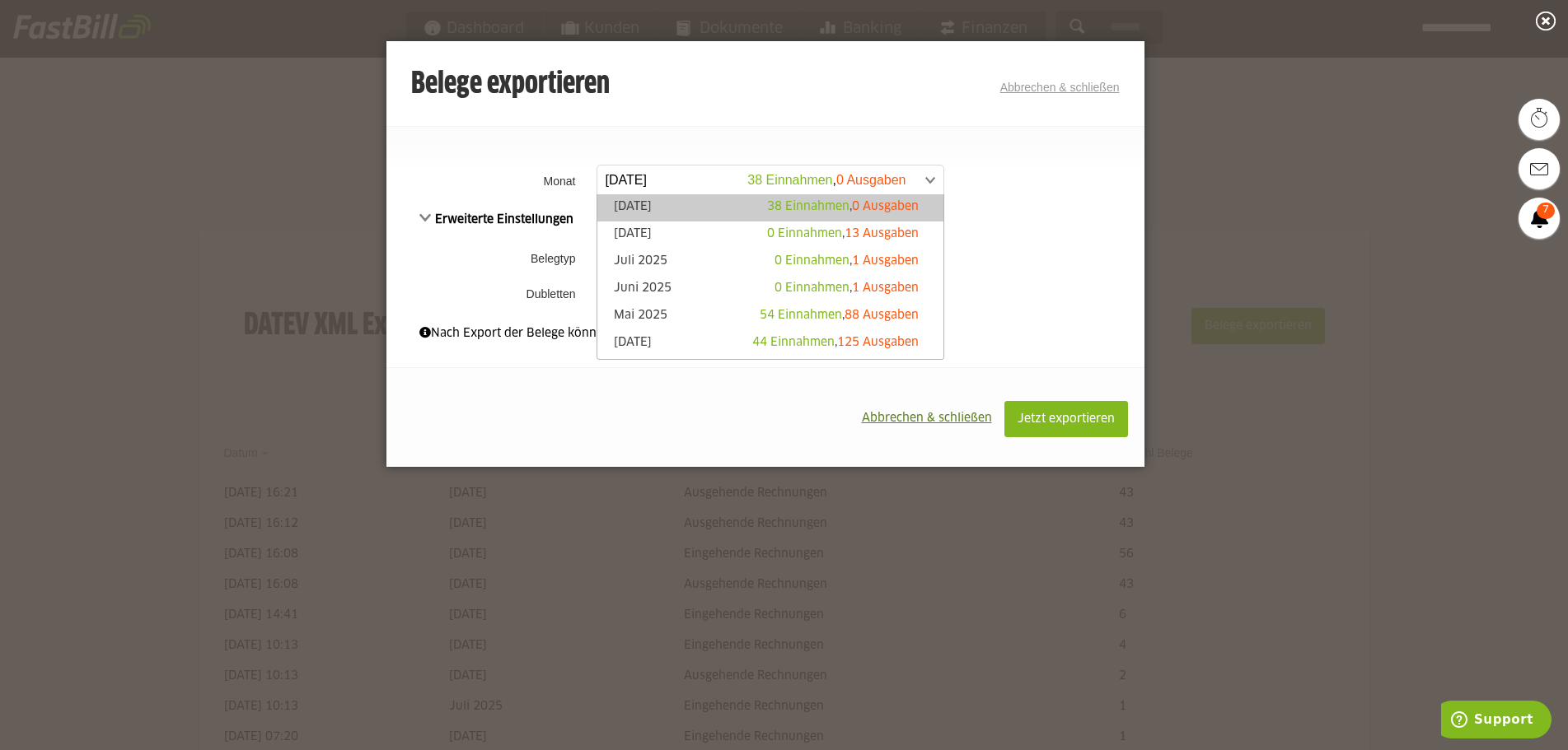
click at [869, 186] on span at bounding box center [762, 180] width 346 height 30
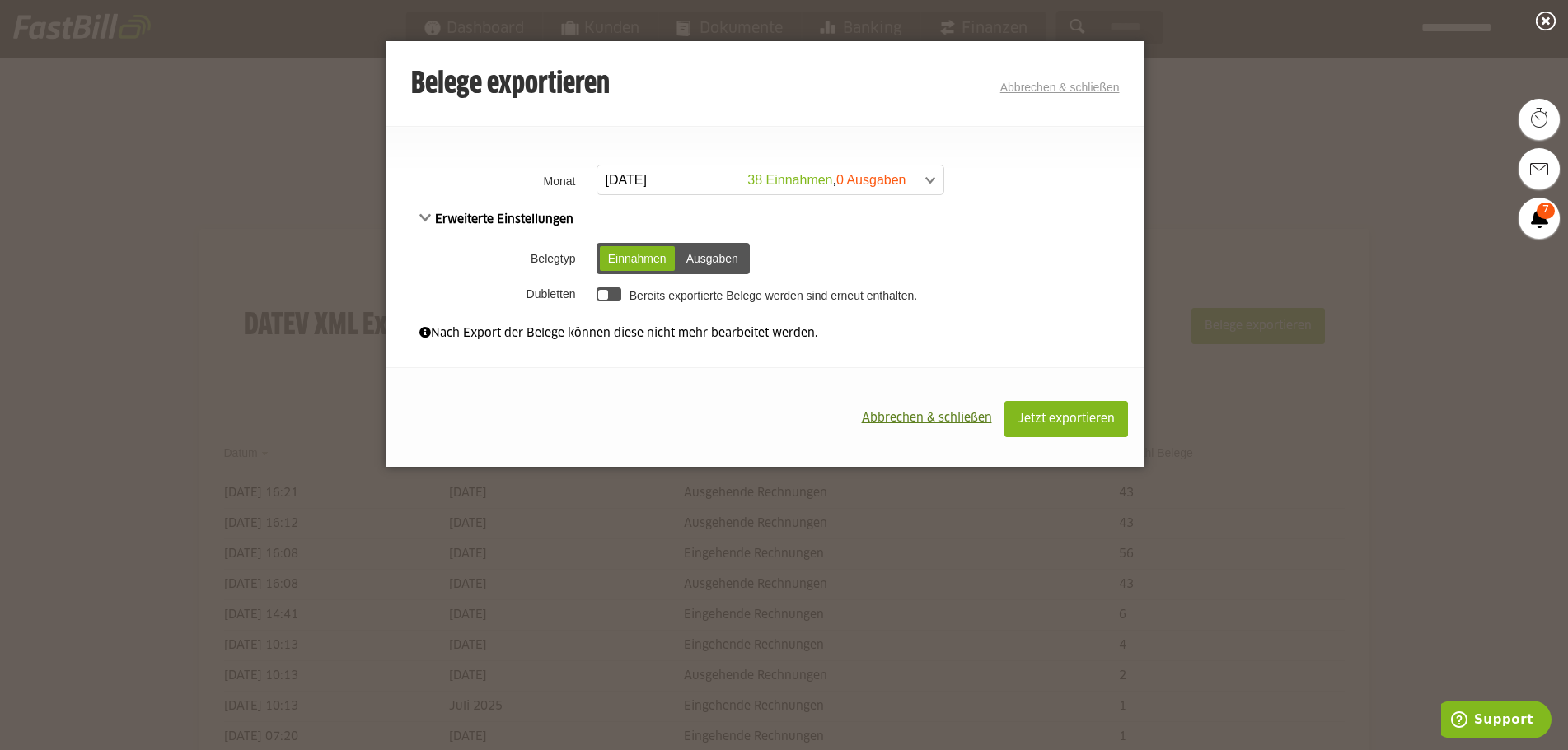
click at [936, 410] on button "Abbrechen & schließen" at bounding box center [926, 419] width 155 height 35
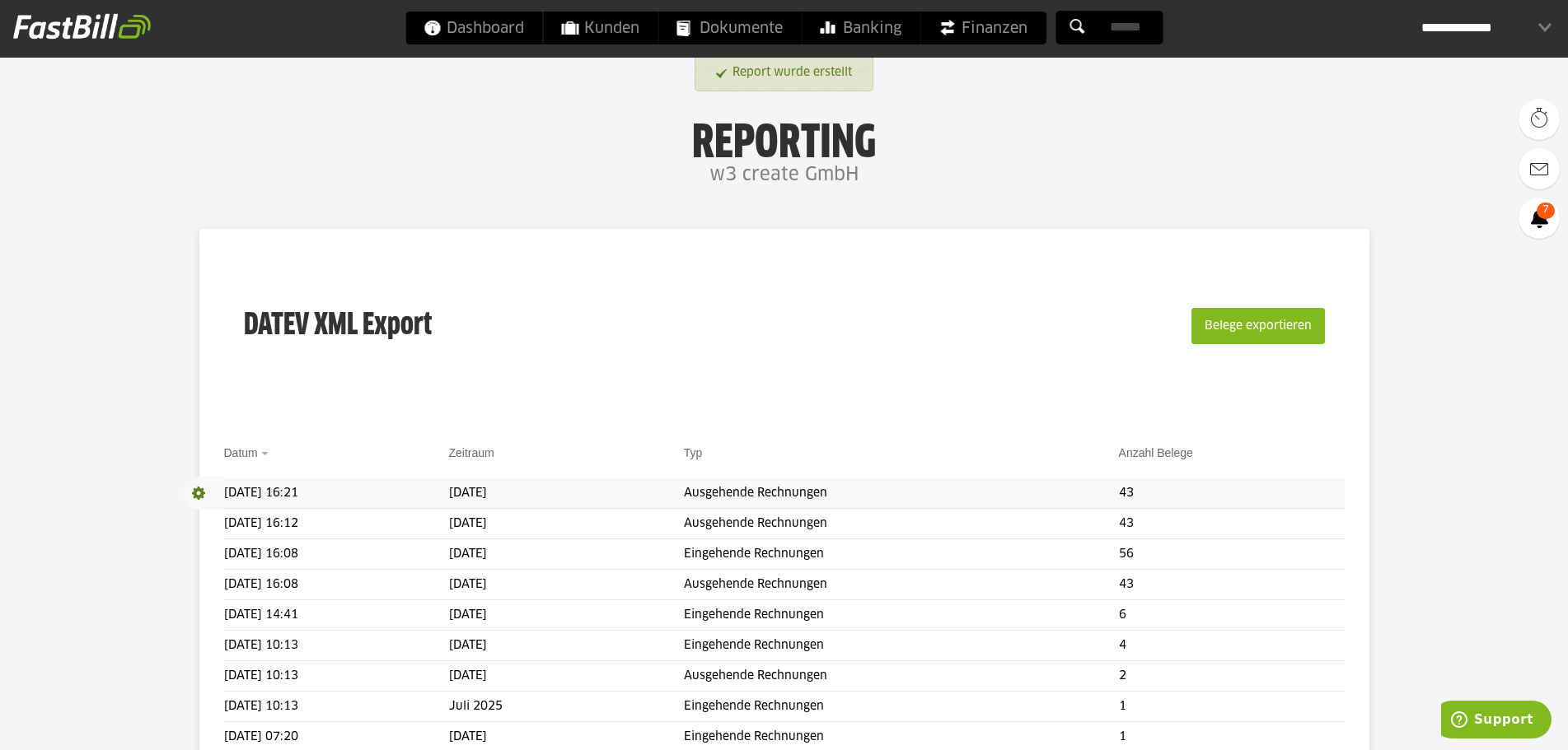
click at [201, 491] on span "Download" at bounding box center [204, 493] width 41 height 33
click at [206, 512] on link "Download" at bounding box center [227, 515] width 88 height 19
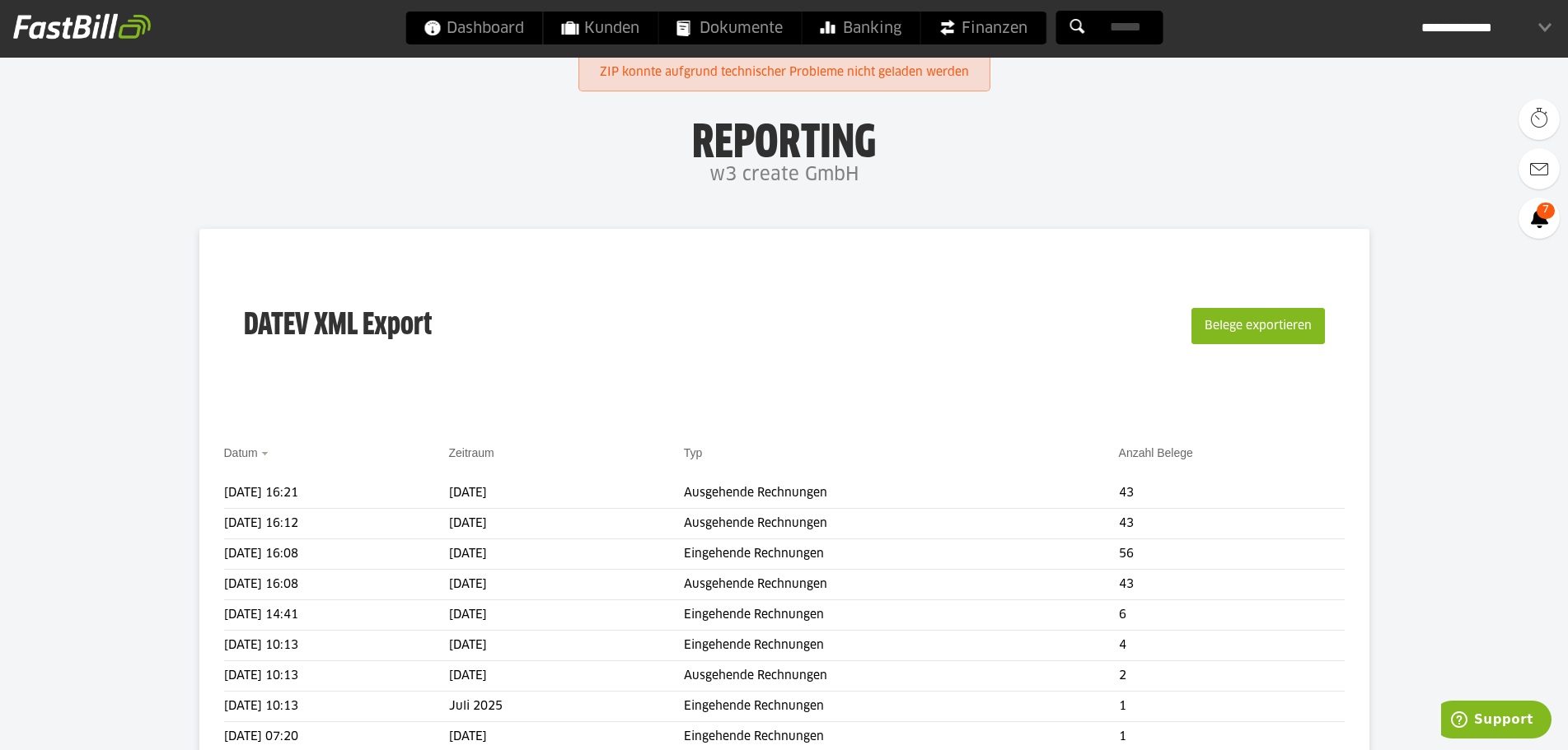
drag, startPoint x: 690, startPoint y: 342, endPoint x: 684, endPoint y: 369, distance: 27.7
click at [690, 342] on div "DATEV XML Export Belege exportieren" at bounding box center [784, 336] width 1120 height 166
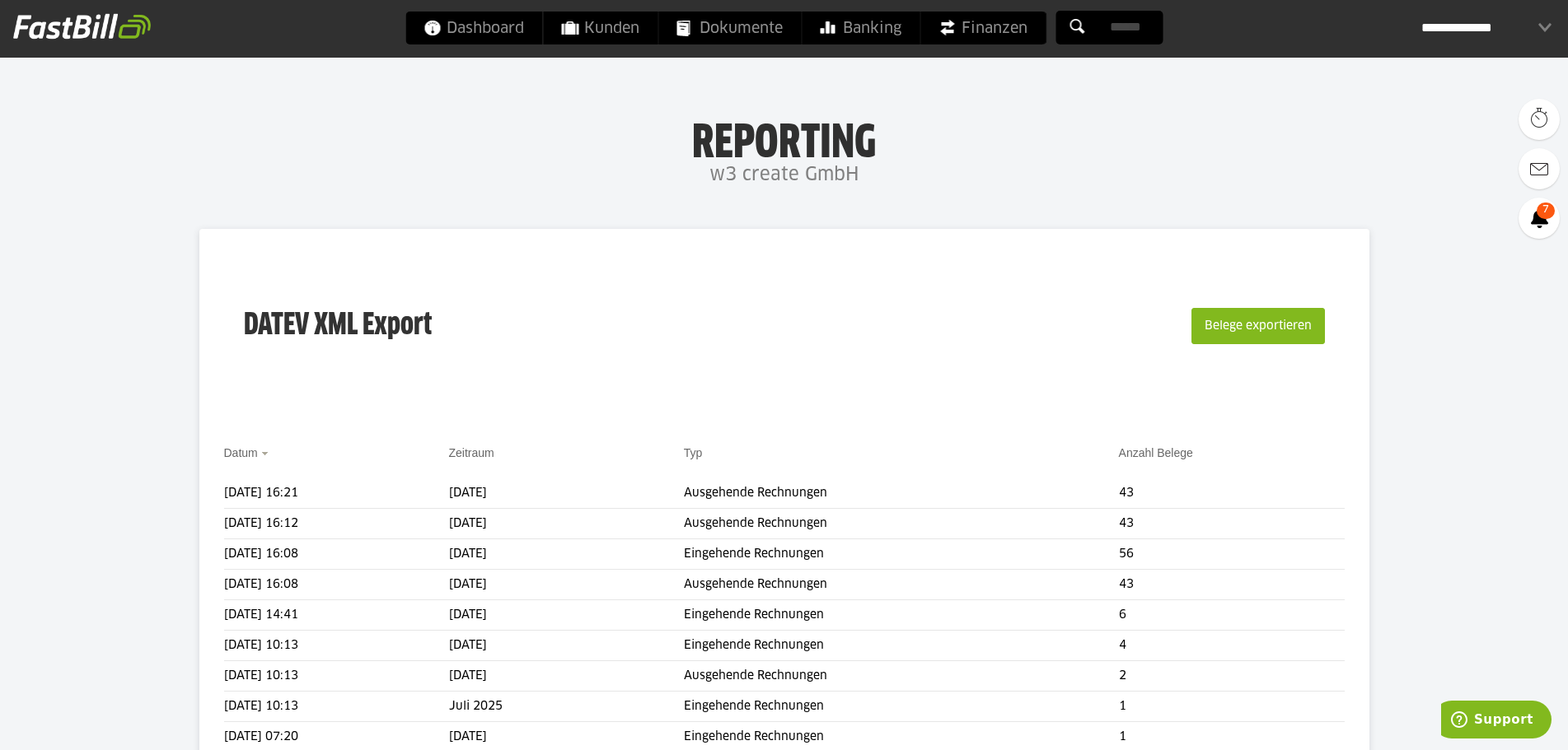
click at [742, 320] on div "DATEV XML Export Belege exportieren" at bounding box center [784, 336] width 1120 height 166
click at [696, 371] on div "DATEV XML Export Belege exportieren" at bounding box center [784, 336] width 1120 height 166
click at [791, 357] on div "DATEV XML Export Belege exportieren" at bounding box center [784, 336] width 1120 height 166
click at [190, 483] on span at bounding box center [204, 493] width 41 height 33
click at [211, 508] on span at bounding box center [200, 493] width 33 height 33
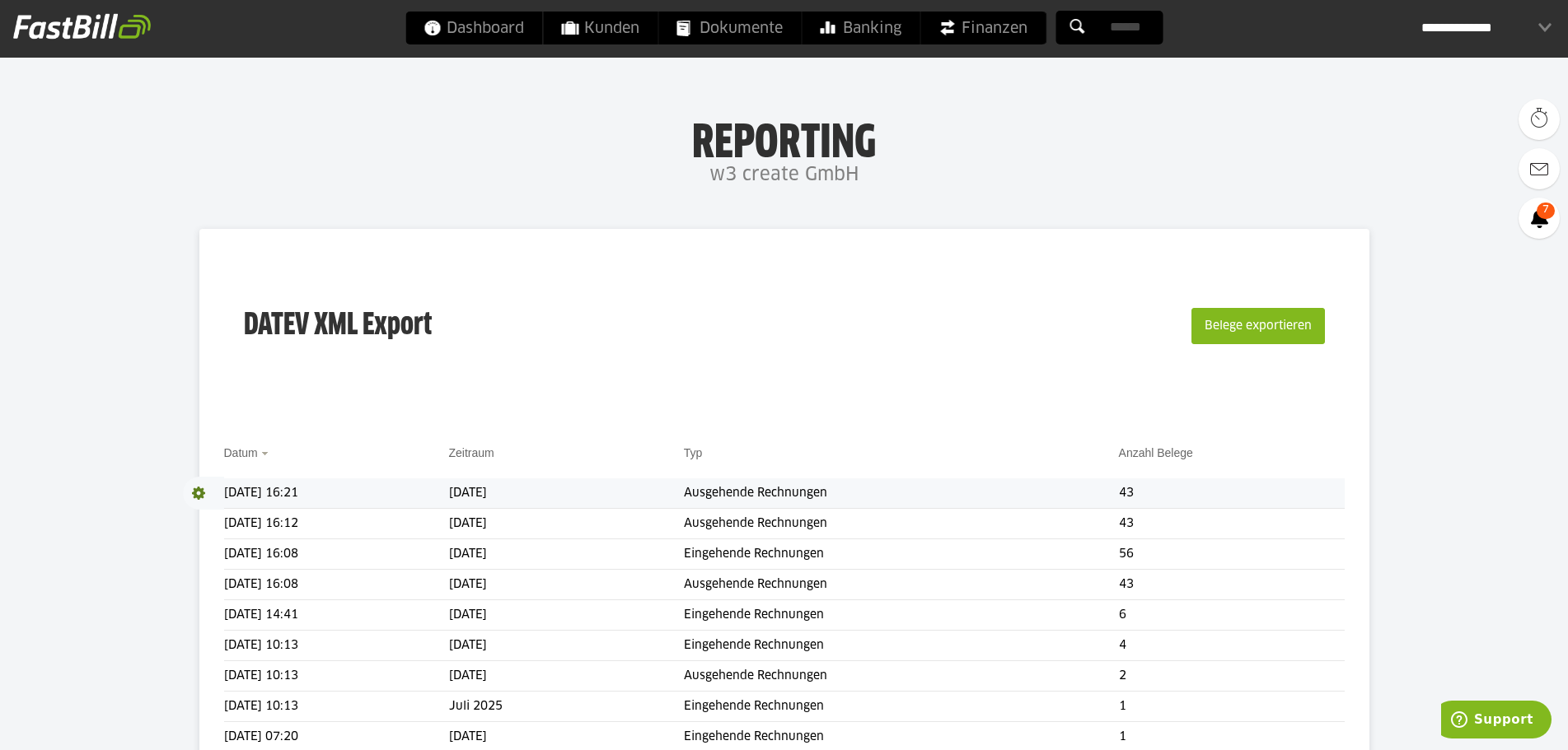
click at [206, 493] on span "Download" at bounding box center [204, 493] width 41 height 33
click at [209, 514] on link "Download" at bounding box center [227, 515] width 88 height 19
click at [418, 416] on div "DATEV XML Export Belege exportieren" at bounding box center [784, 336] width 1120 height 166
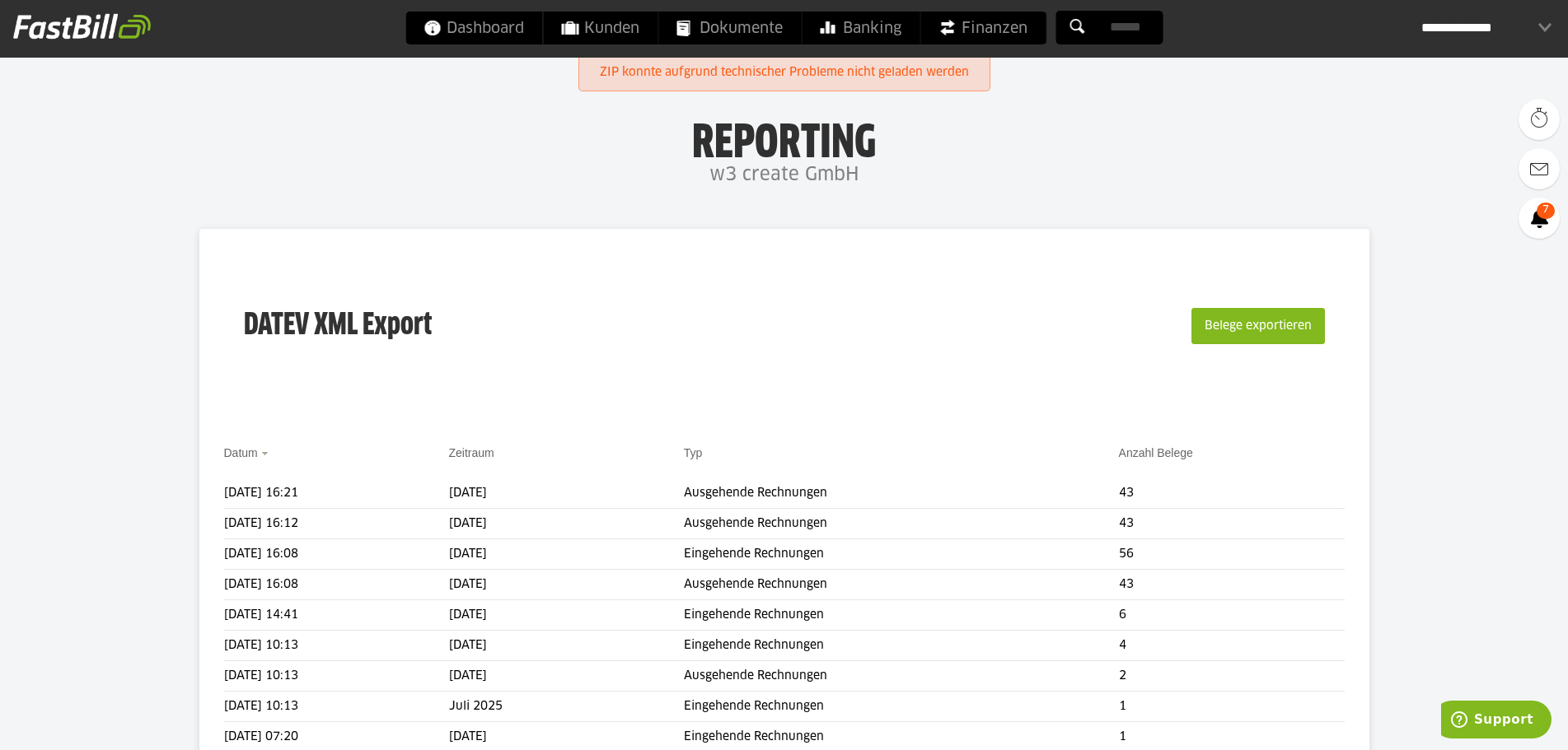
click at [609, 334] on div "DATEV XML Export Belege exportieren" at bounding box center [784, 336] width 1120 height 166
click at [706, 54] on div "**********" at bounding box center [784, 29] width 1568 height 58
click at [700, 70] on link "ZIP konnte aufgrund technischer Probleme nicht geladen werden" at bounding box center [784, 73] width 369 height 31
click at [646, 209] on body "Dashboard Kunden Dokumente Banking Finanzen Add-ons" at bounding box center [784, 699] width 1568 height 1398
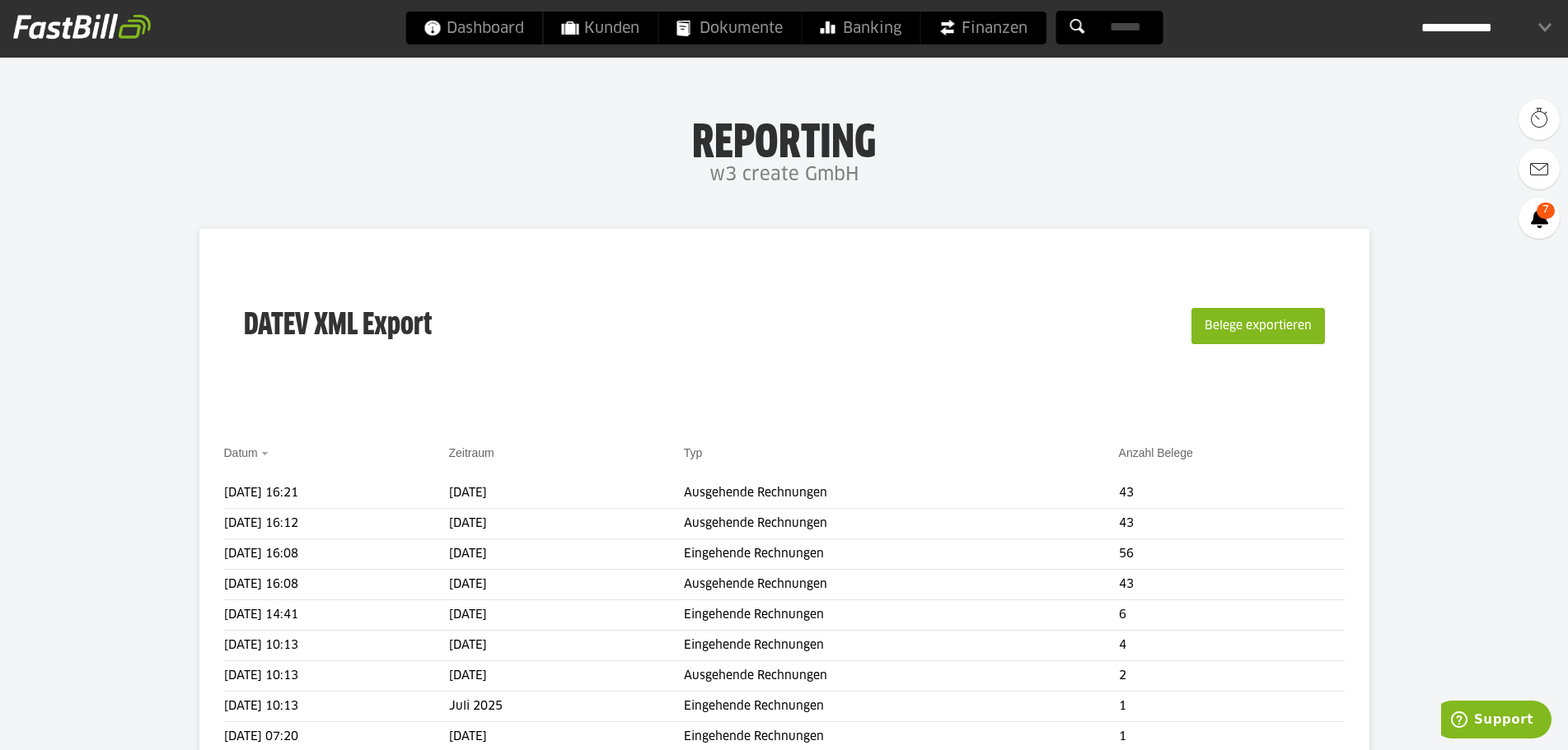
click at [648, 297] on div "DATEV XML Export Belege exportieren" at bounding box center [784, 336] width 1120 height 166
click at [548, 370] on div "DATEV XML Export Belege exportieren" at bounding box center [784, 336] width 1120 height 166
drag, startPoint x: 614, startPoint y: 325, endPoint x: 647, endPoint y: 137, distance: 190.9
click at [608, 325] on div "DATEV XML Export Belege exportieren" at bounding box center [784, 336] width 1120 height 166
click at [715, 26] on span "Dokumente" at bounding box center [729, 28] width 106 height 33
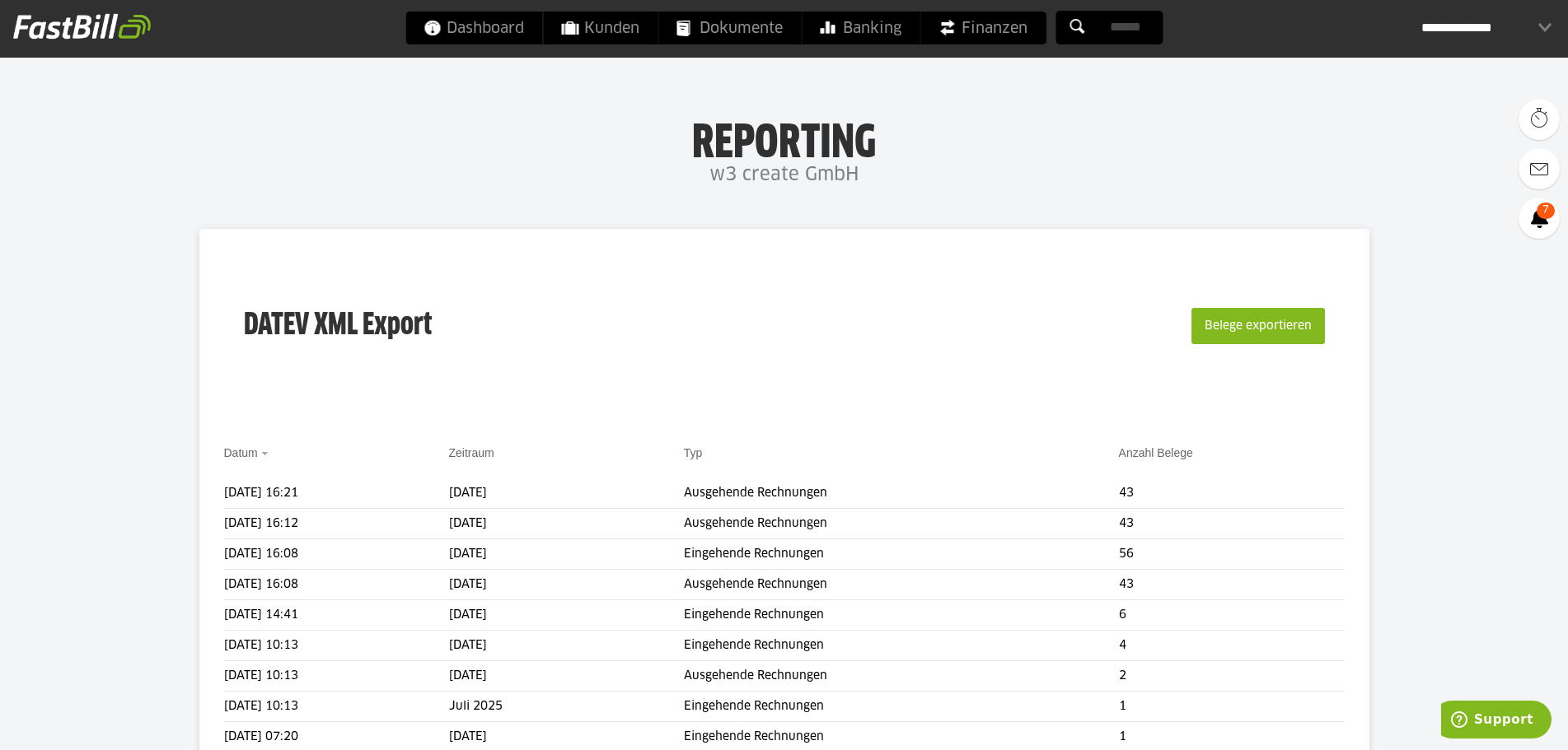
click at [828, 356] on div "DATEV XML Export Belege exportieren" at bounding box center [784, 336] width 1120 height 166
click at [205, 494] on span at bounding box center [204, 493] width 41 height 33
click at [203, 668] on span at bounding box center [204, 676] width 41 height 33
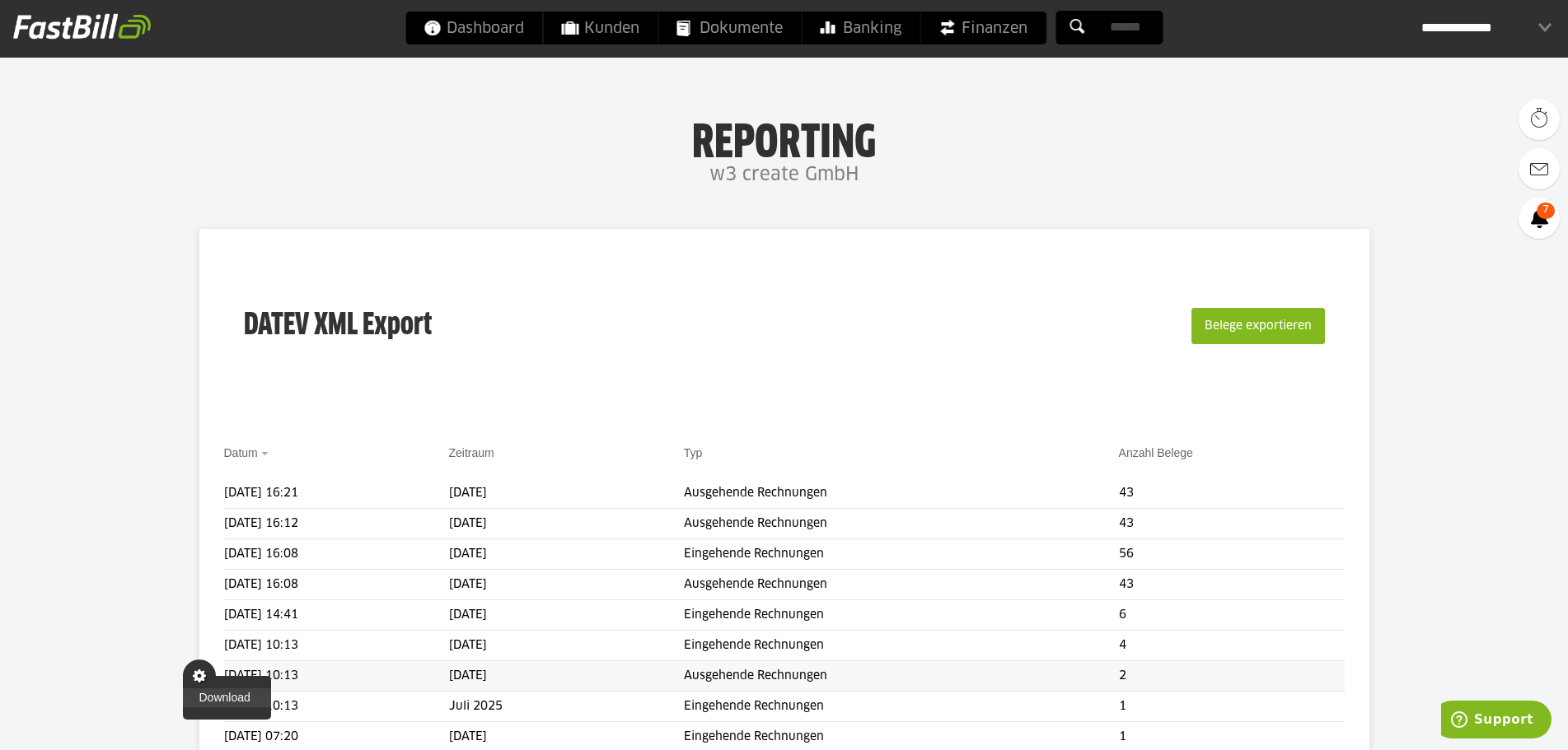
click at [209, 695] on link "Download" at bounding box center [227, 698] width 88 height 19
click at [199, 484] on span "Download" at bounding box center [204, 493] width 41 height 33
click at [198, 520] on link "Download" at bounding box center [227, 515] width 88 height 19
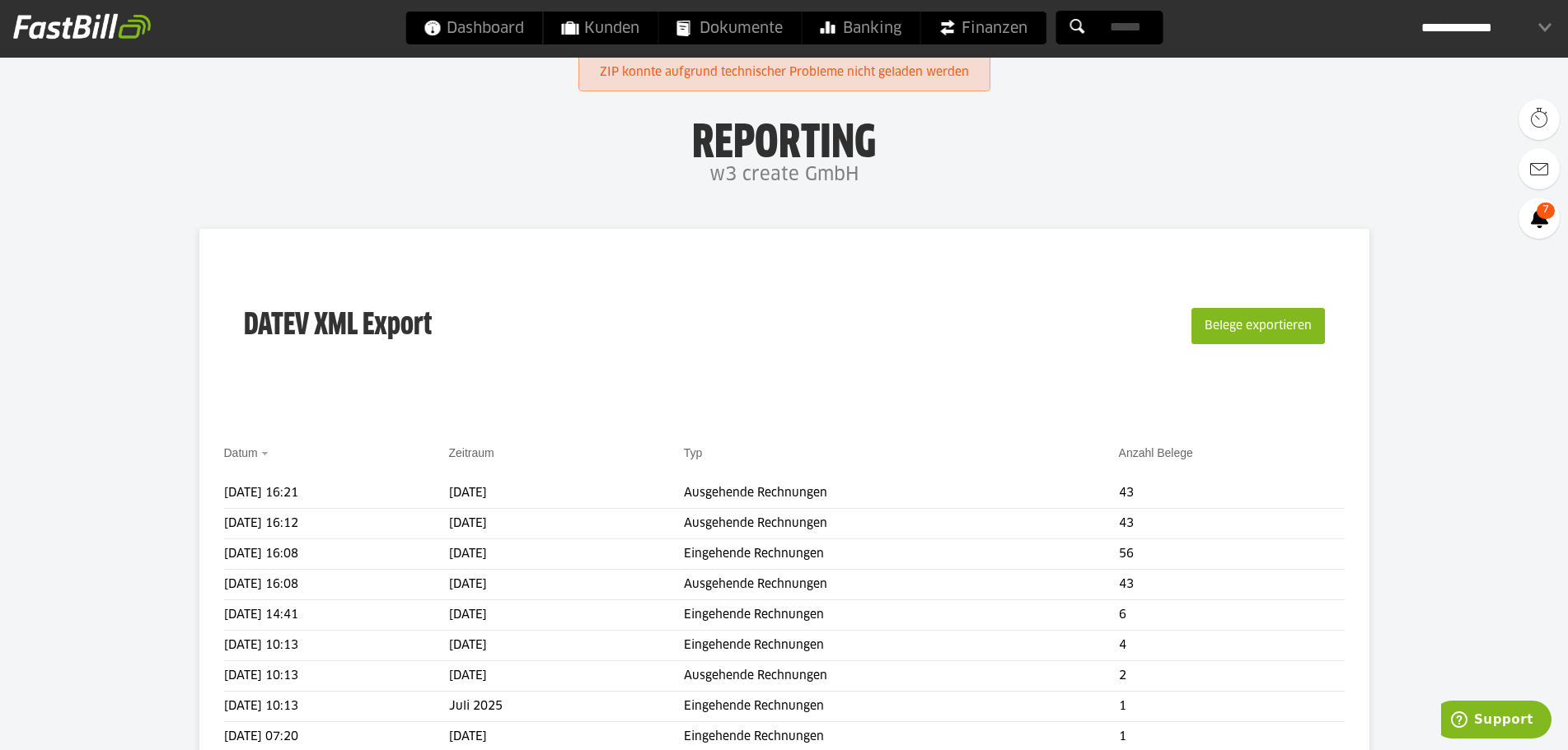
click at [438, 374] on div "DATEV XML Export Belege exportieren" at bounding box center [784, 336] width 1120 height 166
click at [575, 279] on div "DATEV XML Export Belege exportieren" at bounding box center [784, 336] width 1120 height 166
click at [464, 342] on div "DATEV XML Export Belege exportieren" at bounding box center [784, 336] width 1120 height 166
click at [208, 498] on span at bounding box center [204, 493] width 41 height 33
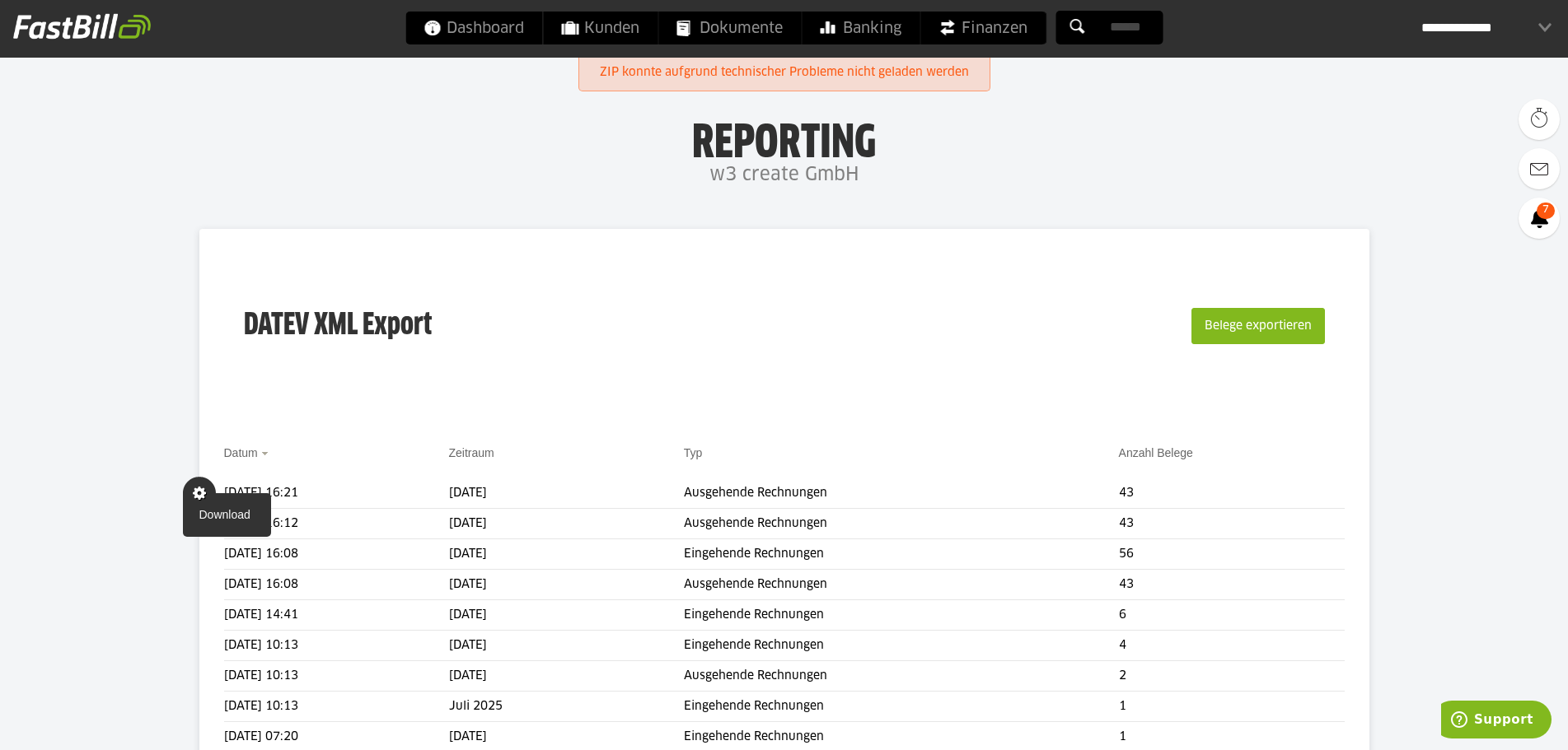
click at [343, 400] on div "DATEV XML Export Belege exportieren" at bounding box center [784, 336] width 1120 height 166
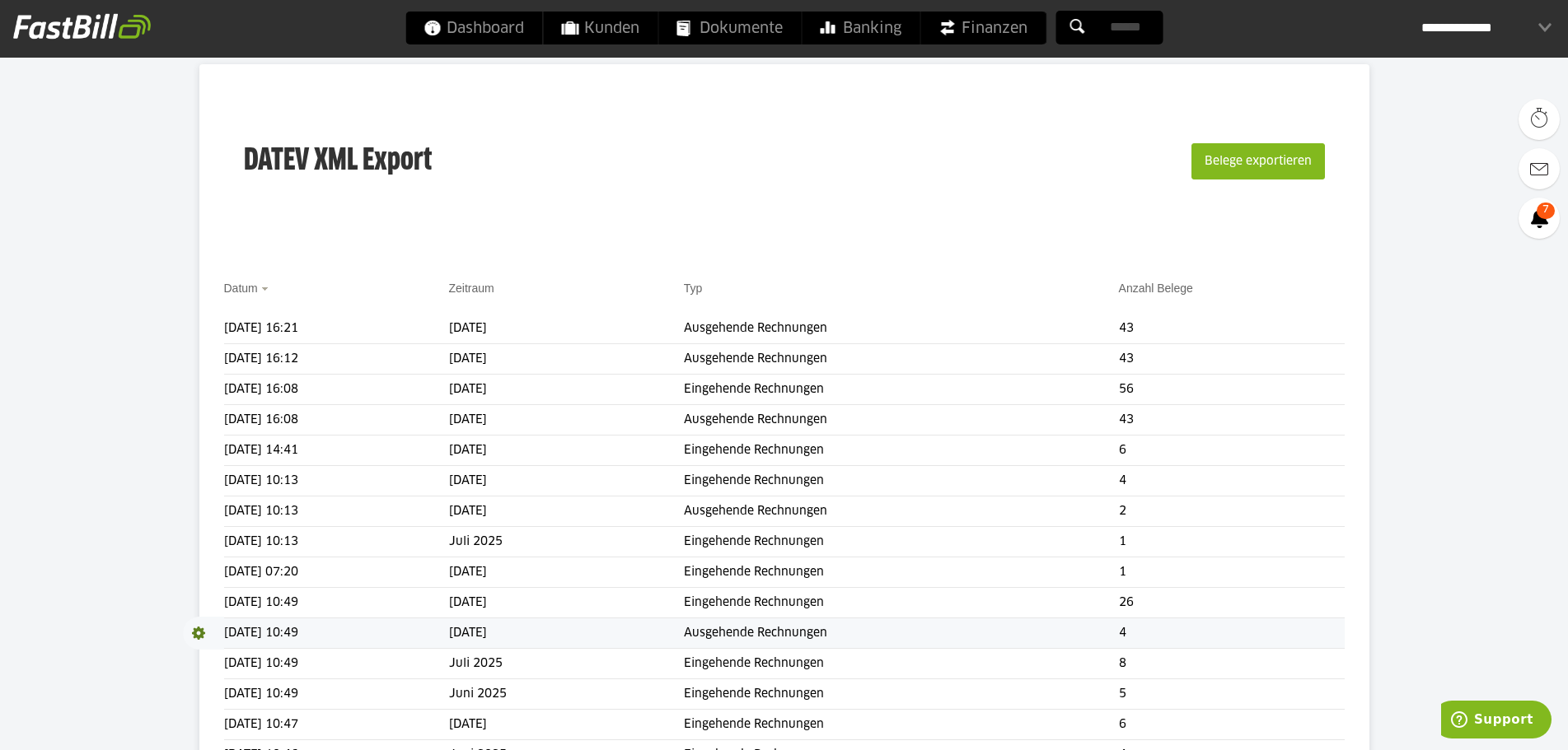
scroll to position [83, 0]
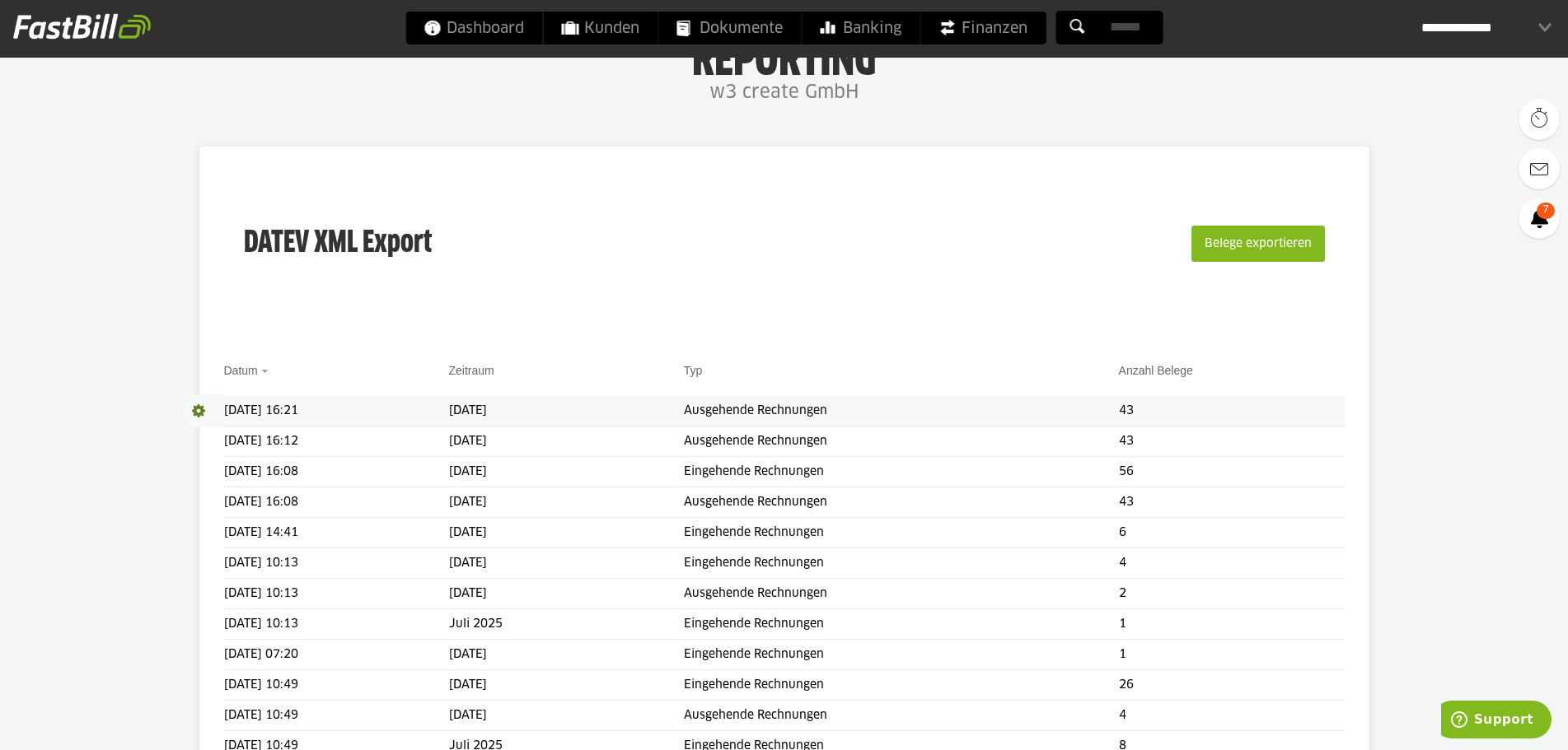
click at [209, 410] on span "Download" at bounding box center [204, 411] width 41 height 33
click at [248, 345] on div "DATEV XML Export Belege exportieren Datum Zeitraum Typ Anzahl Belege Download […" at bounding box center [784, 678] width 1170 height 1064
click at [330, 296] on div "DATEV XML Export Belege exportieren" at bounding box center [784, 254] width 1120 height 166
click at [459, 293] on div "DATEV XML Export Belege exportieren" at bounding box center [784, 254] width 1120 height 166
click at [522, 275] on div "DATEV XML Export Belege exportieren" at bounding box center [784, 254] width 1120 height 166
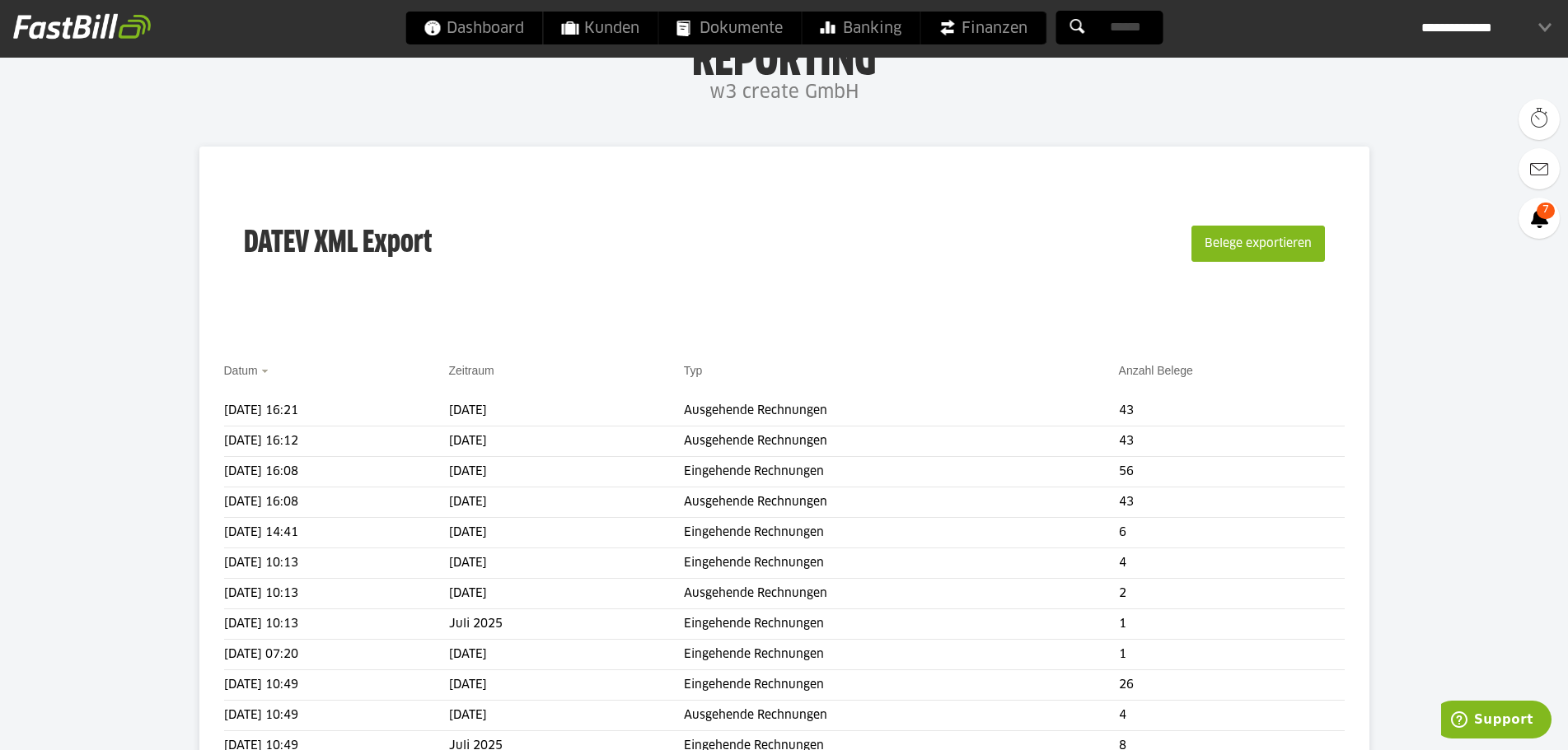
click at [821, 286] on div "DATEV XML Export Belege exportieren" at bounding box center [784, 254] width 1120 height 166
click at [1067, 173] on div "DATEV XML Export Belege exportieren" at bounding box center [784, 254] width 1120 height 166
drag, startPoint x: 1386, startPoint y: 120, endPoint x: 1476, endPoint y: 24, distance: 131.6
click at [1392, 115] on body "Dashboard Kunden Dokumente Banking Finanzen Add-ons" at bounding box center [784, 616] width 1568 height 1398
click at [1479, 10] on div "**********" at bounding box center [784, 29] width 1568 height 58
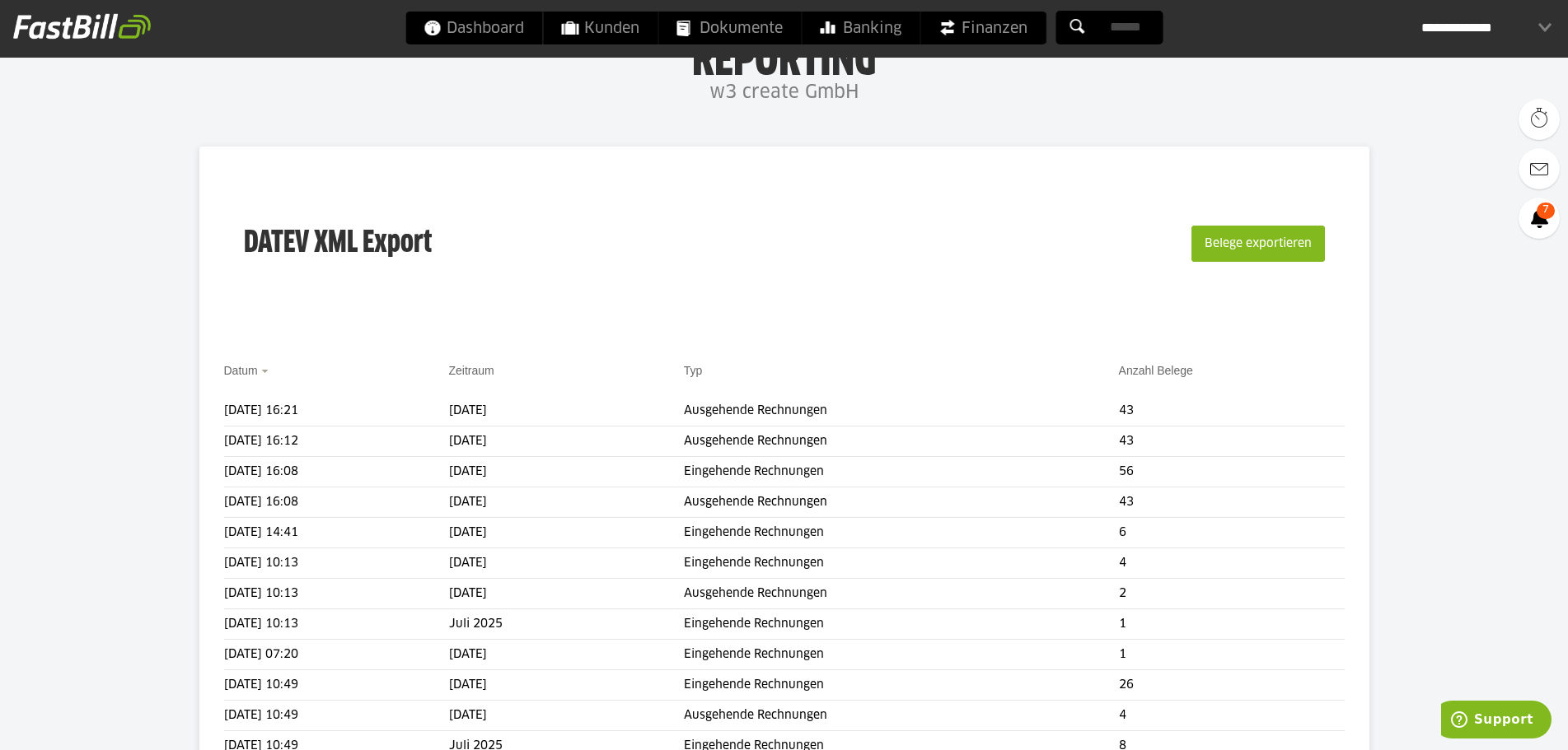
click at [1482, 35] on div "**********" at bounding box center [1485, 28] width 130 height 33
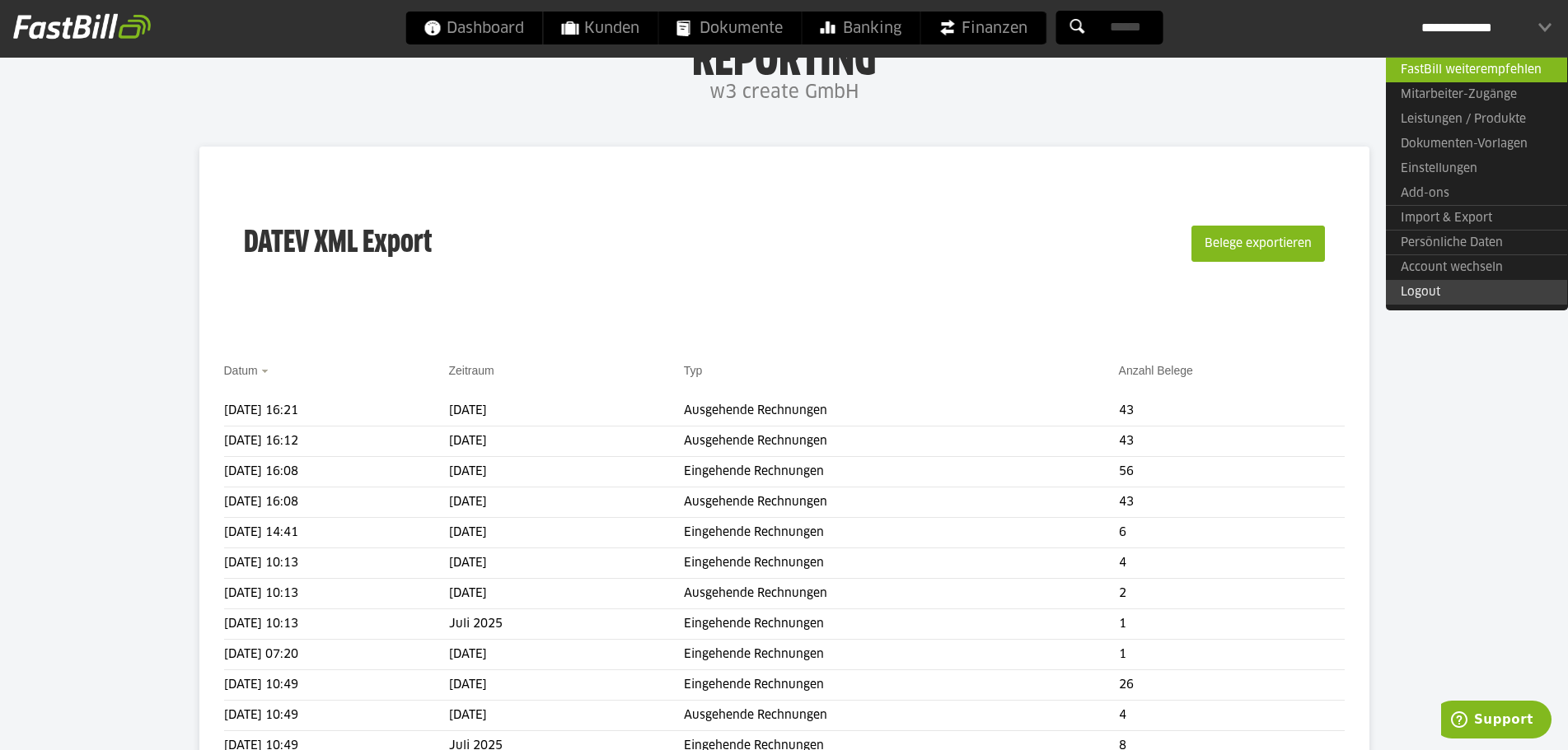
click at [1417, 284] on link "Logout" at bounding box center [1476, 292] width 181 height 25
